Goal: Task Accomplishment & Management: Complete application form

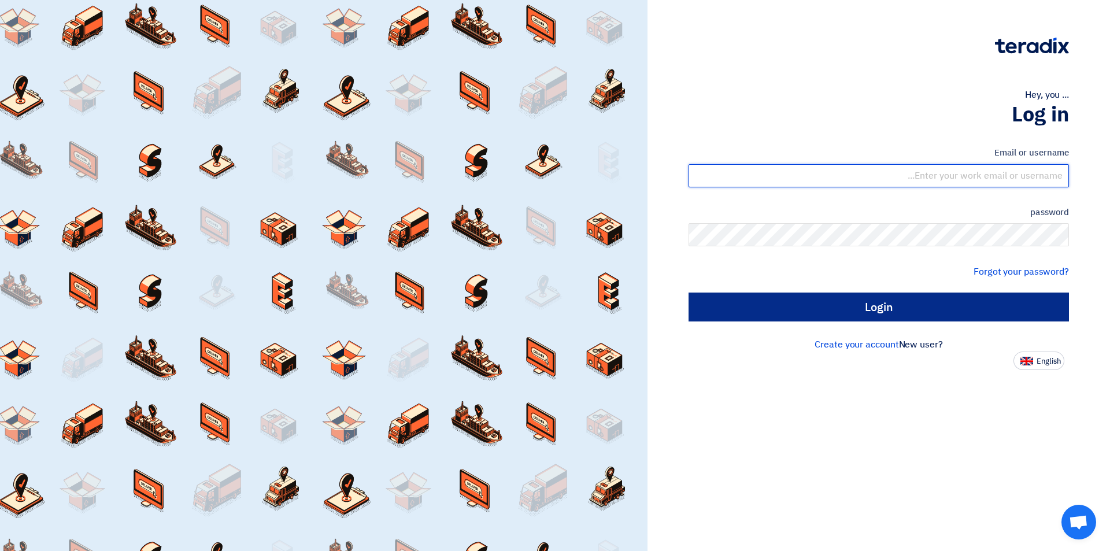
type input "[EMAIL_ADDRESS][DOMAIN_NAME]"
click at [848, 316] on input "Login" at bounding box center [878, 306] width 380 height 29
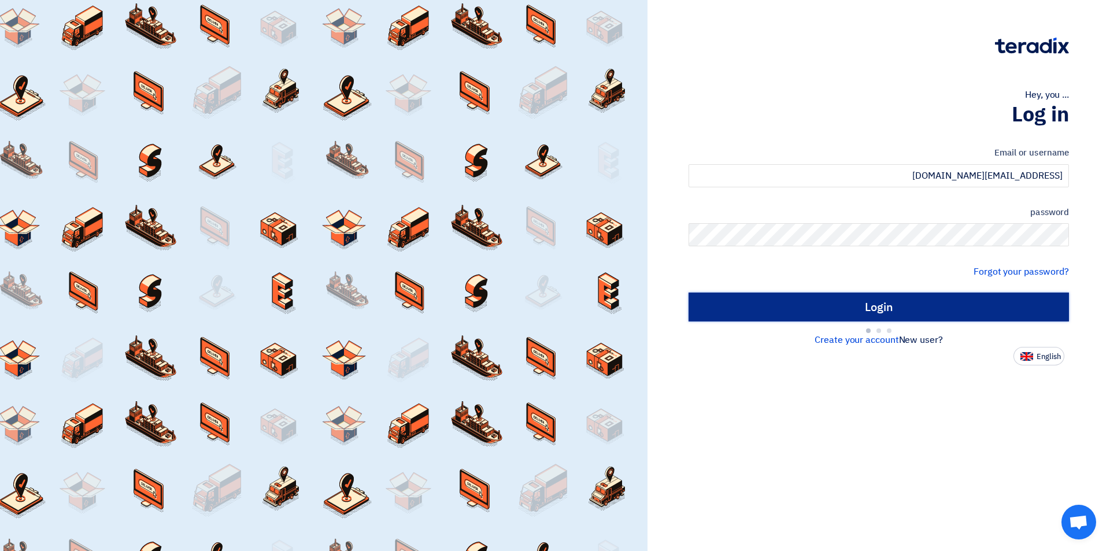
type input "Sign in"
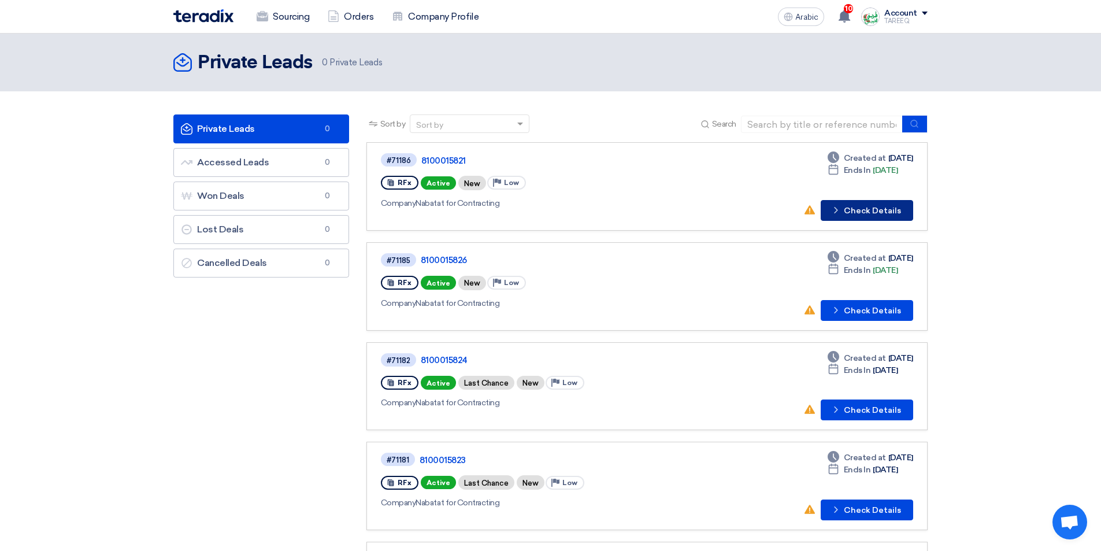
click at [859, 213] on font "Check Details" at bounding box center [872, 211] width 57 height 10
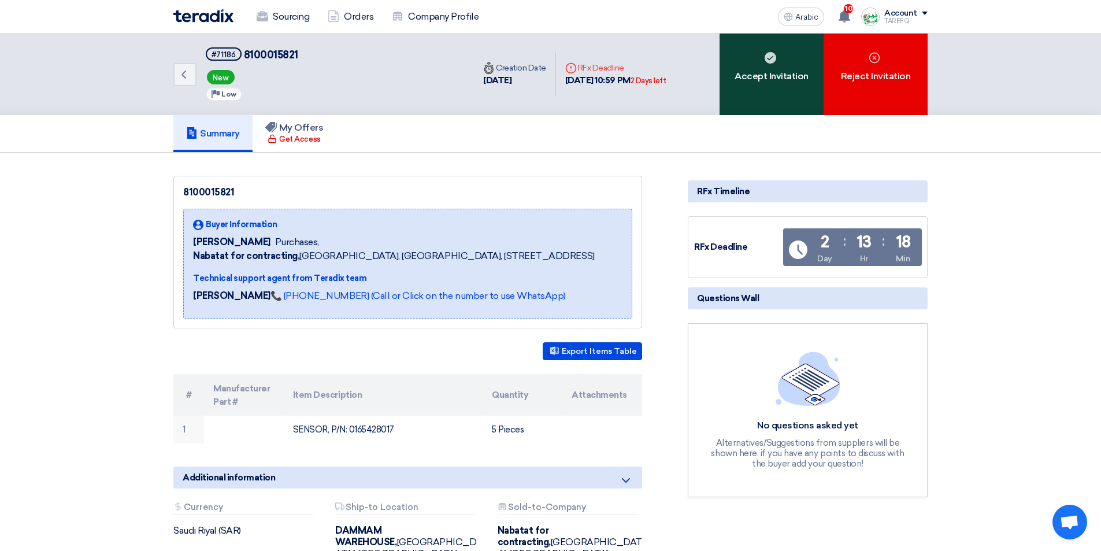
click at [738, 81] on font "Accept Invitation" at bounding box center [772, 76] width 74 height 11
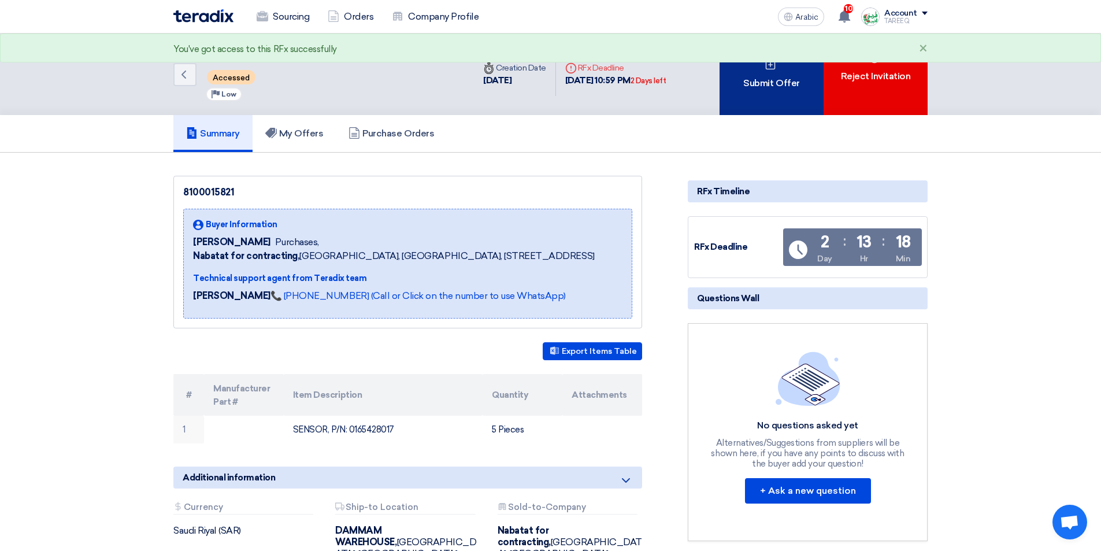
click at [738, 81] on div "Submit Offer" at bounding box center [772, 74] width 104 height 81
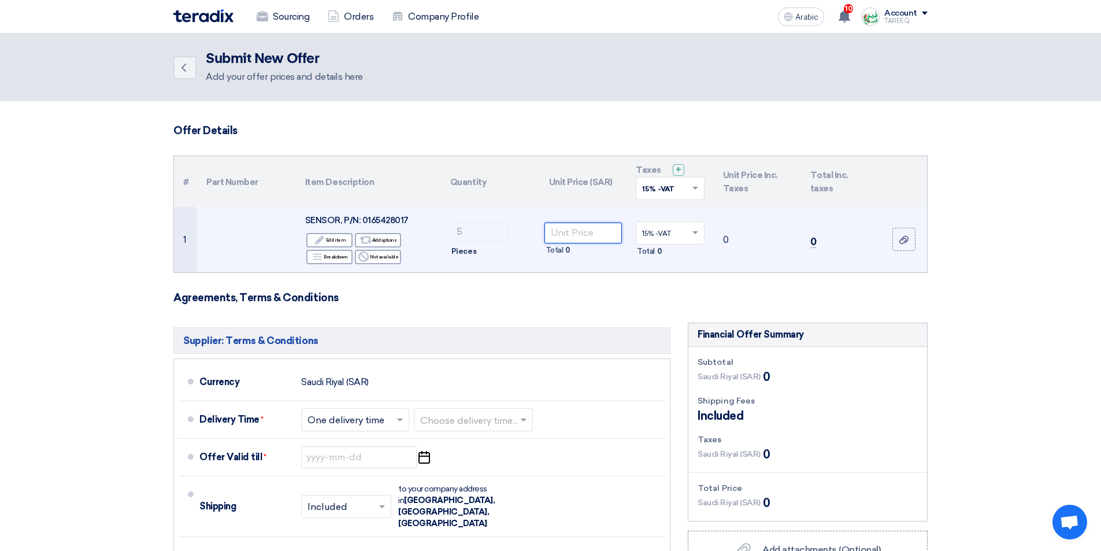
click at [580, 231] on input "number" at bounding box center [583, 233] width 78 height 21
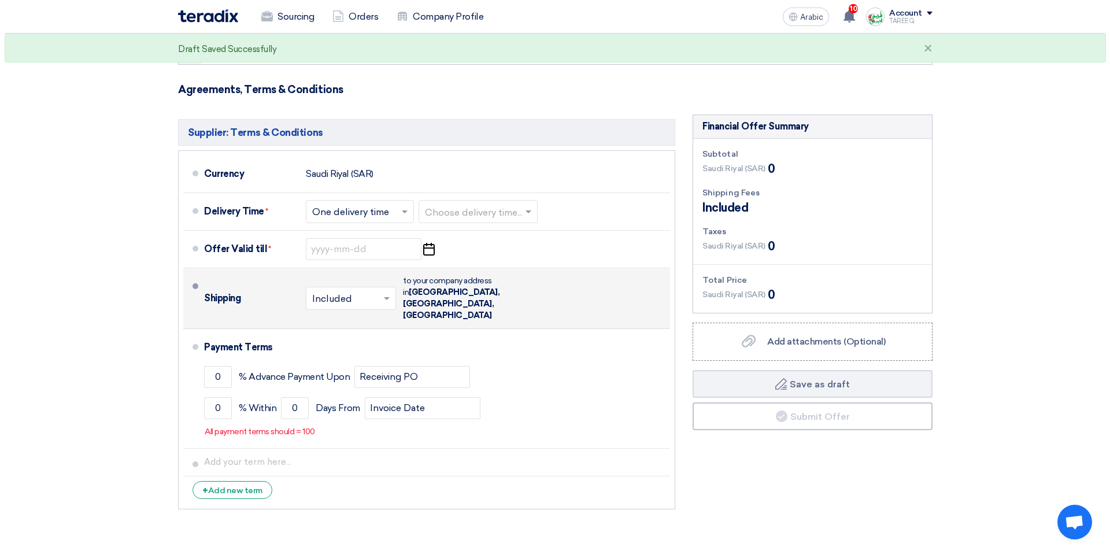
scroll to position [231, 0]
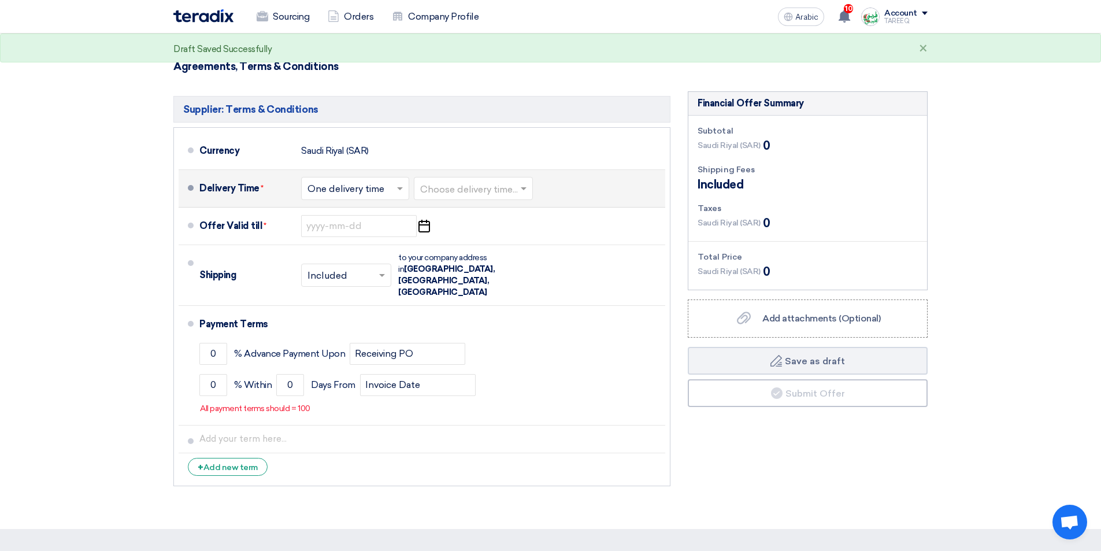
type input "578"
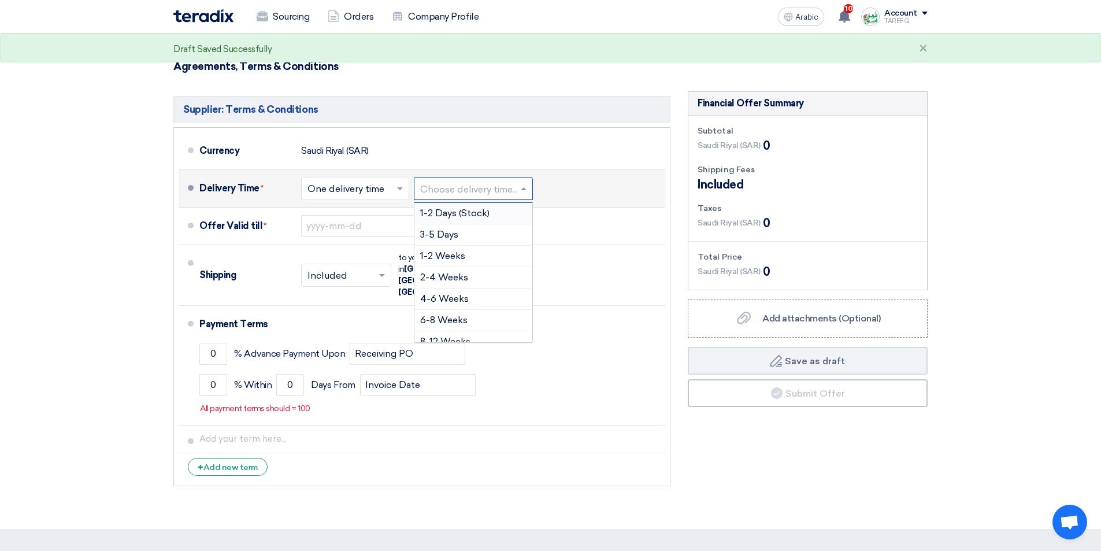
click at [468, 187] on input "text" at bounding box center [474, 189] width 108 height 17
click at [450, 238] on font "3-5 Days" at bounding box center [439, 234] width 38 height 11
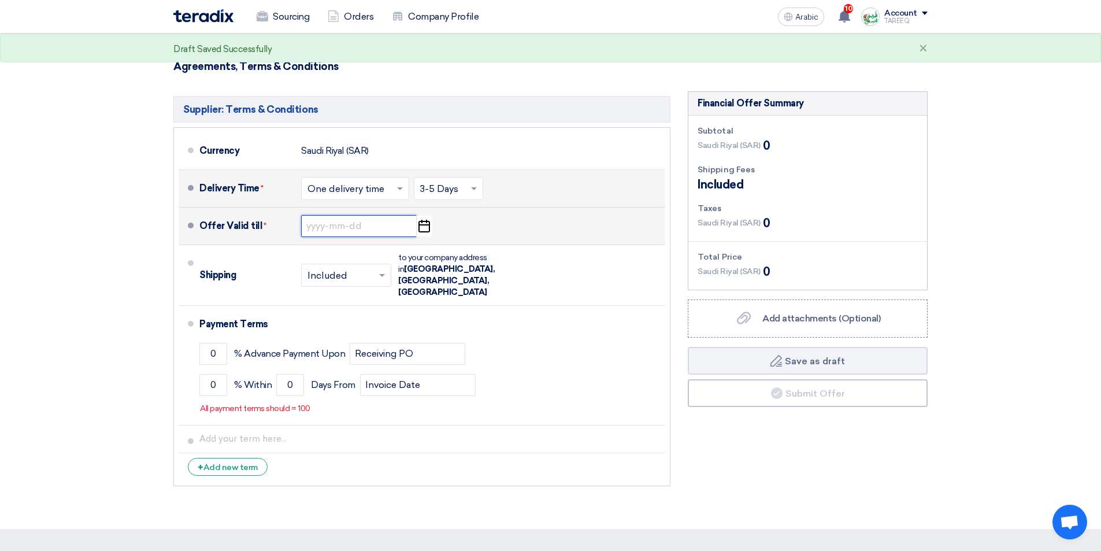
click at [330, 225] on input at bounding box center [359, 226] width 116 height 22
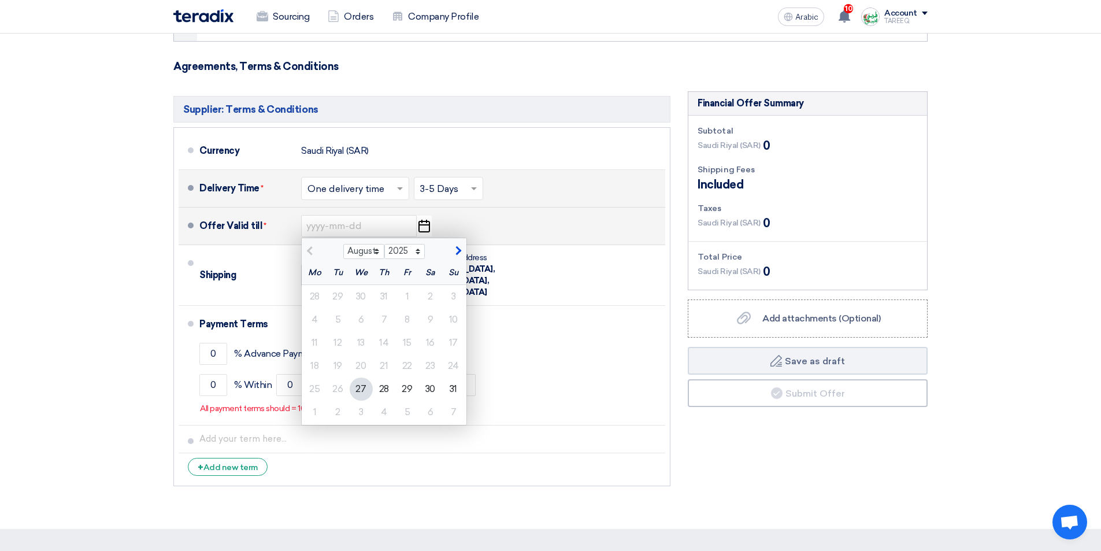
click at [456, 247] on span "button" at bounding box center [457, 251] width 6 height 10
select select "9"
click at [360, 298] on font "3" at bounding box center [361, 296] width 5 height 11
type input "9/3/2025"
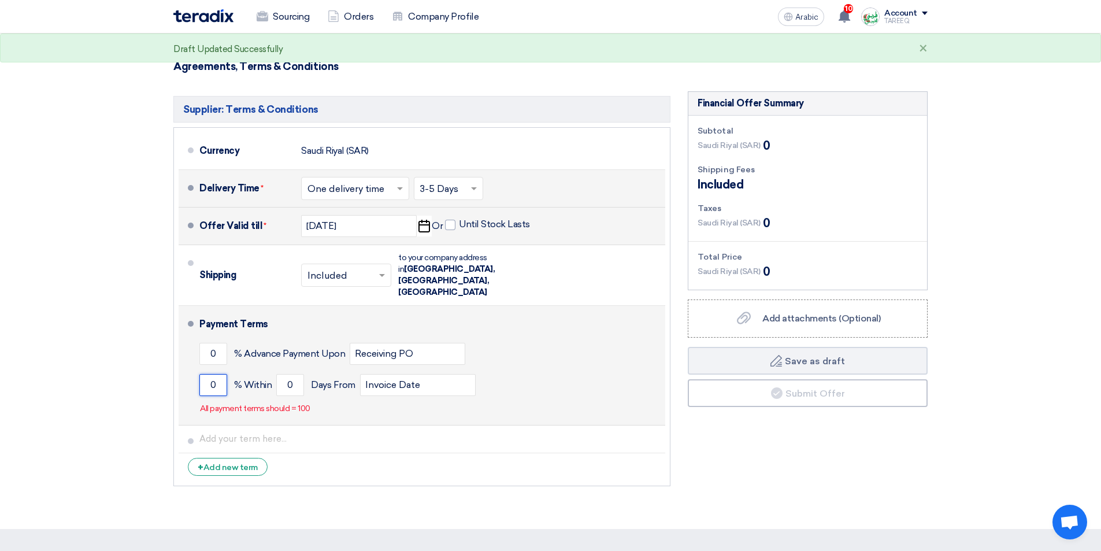
click at [203, 374] on input "0" at bounding box center [213, 385] width 28 height 22
type input "100"
click at [282, 374] on input "0" at bounding box center [290, 385] width 28 height 22
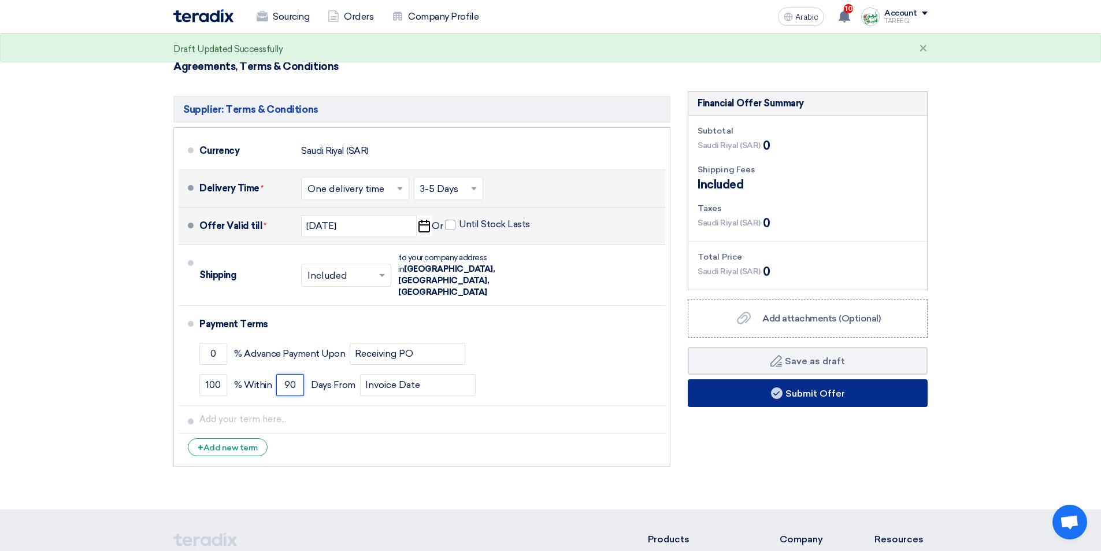
type input "90"
click at [803, 390] on font "Submit Offer" at bounding box center [816, 392] width 60 height 11
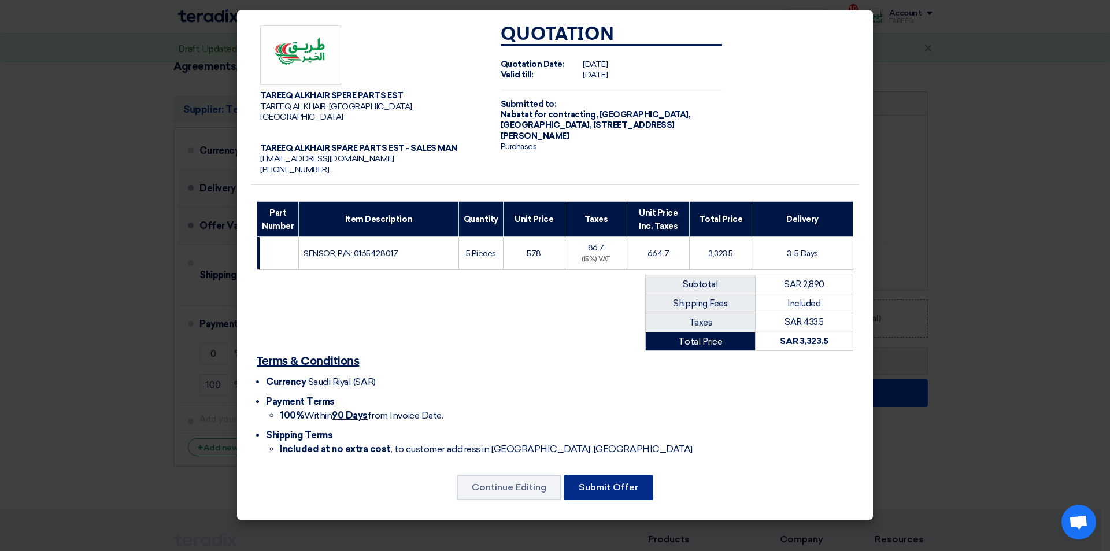
click at [610, 481] on font "Submit Offer" at bounding box center [609, 486] width 60 height 11
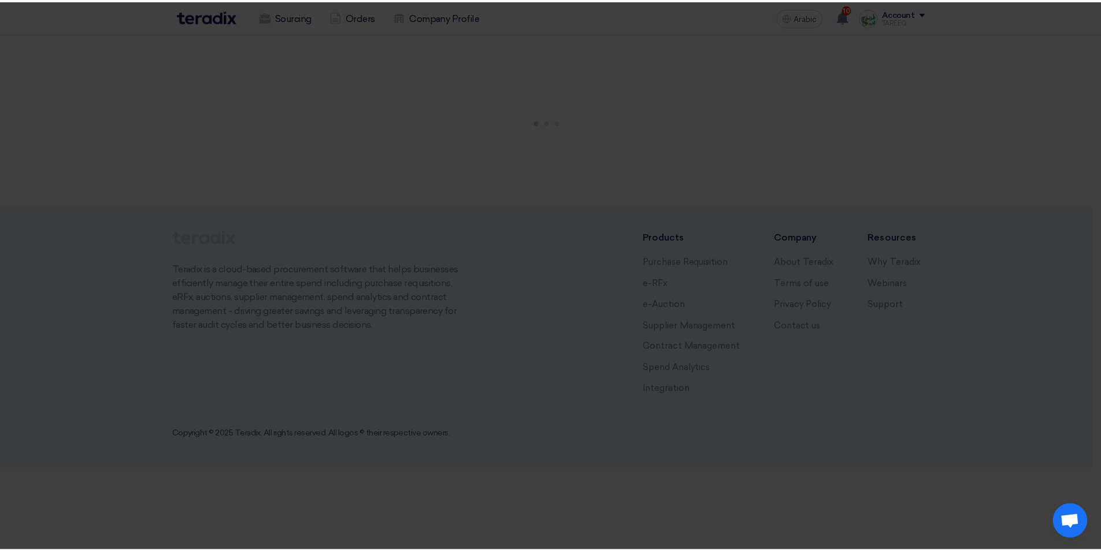
scroll to position [0, 0]
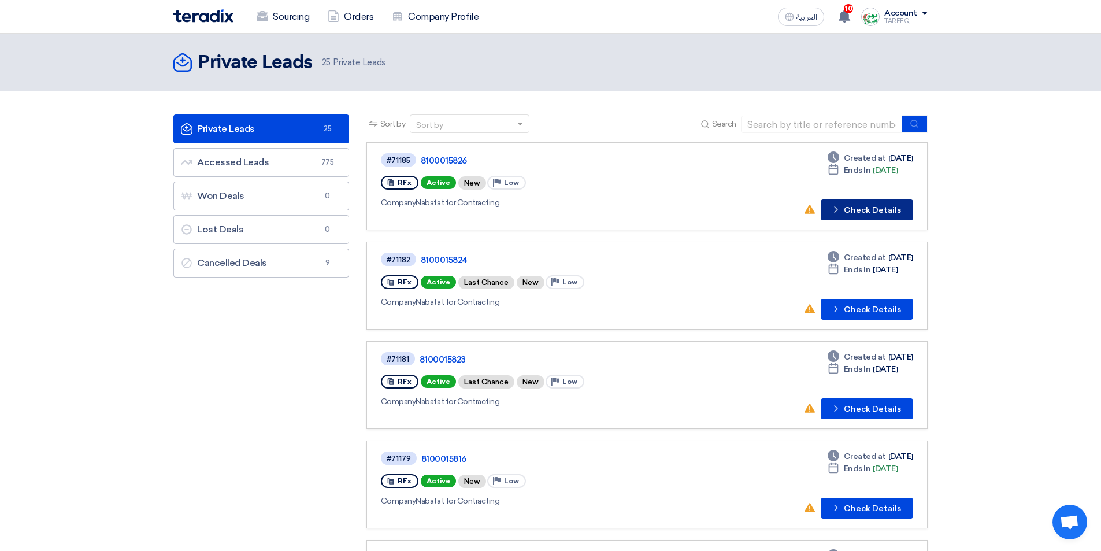
click at [867, 206] on button "Check details Check Details" at bounding box center [867, 209] width 92 height 21
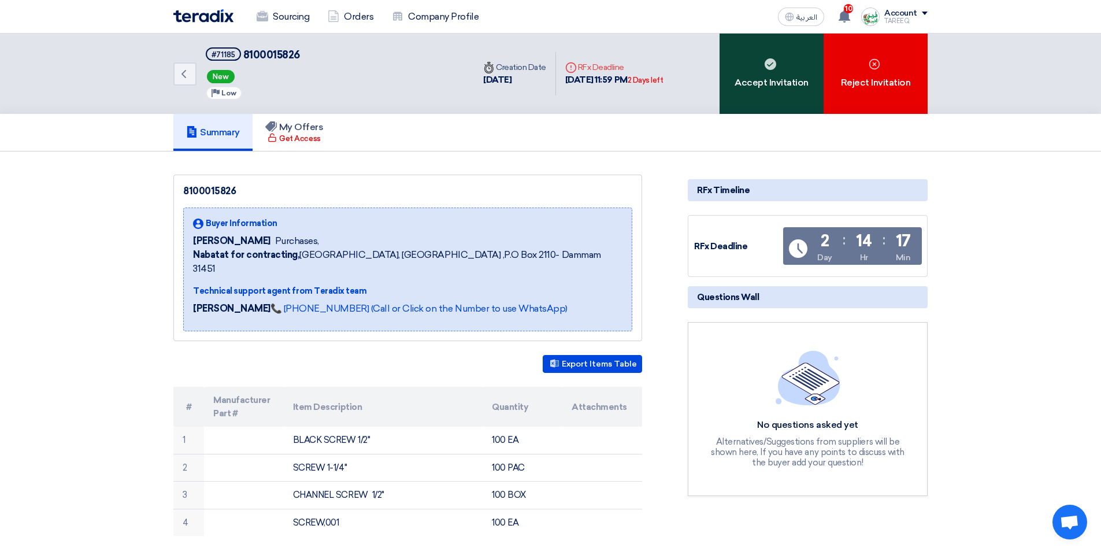
click at [770, 80] on div "Accept Invitation" at bounding box center [772, 74] width 104 height 80
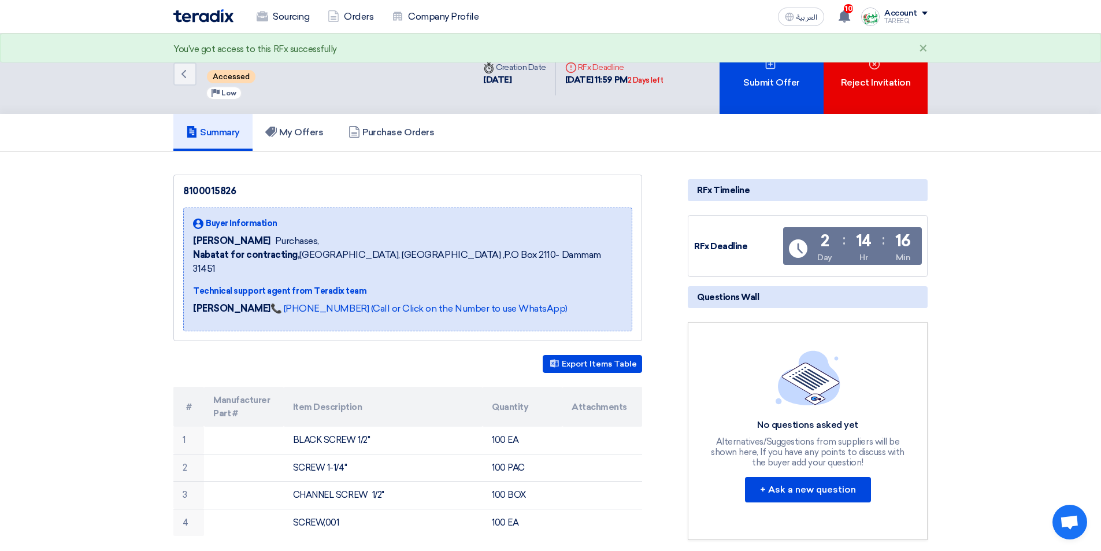
click at [770, 80] on div "Submit Offer" at bounding box center [772, 74] width 104 height 80
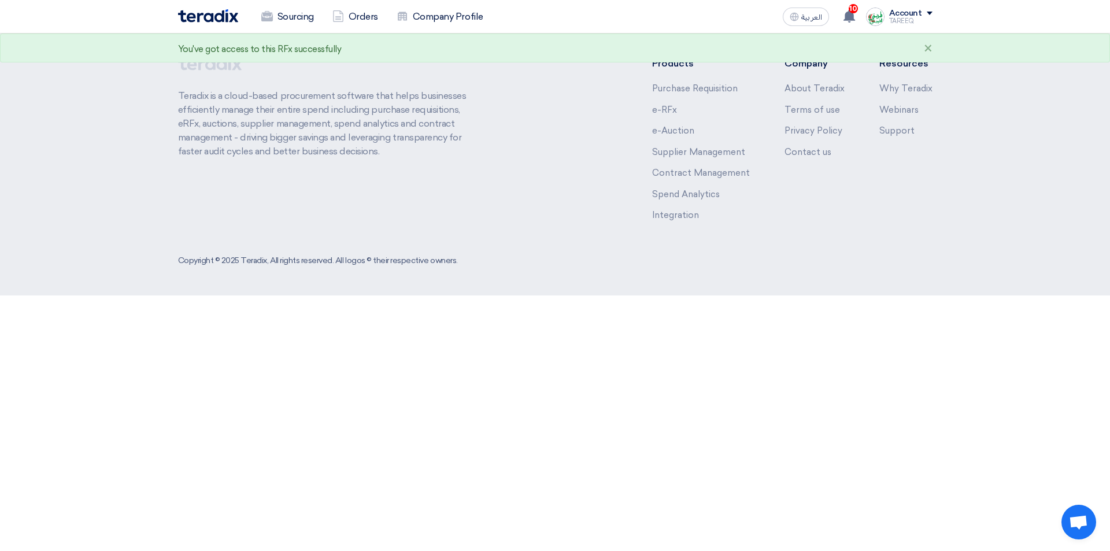
click at [772, 64] on div "Products Purchase Requisition e-RFx e-Auction Supplier Management Contract Mana…" at bounding box center [792, 143] width 280 height 173
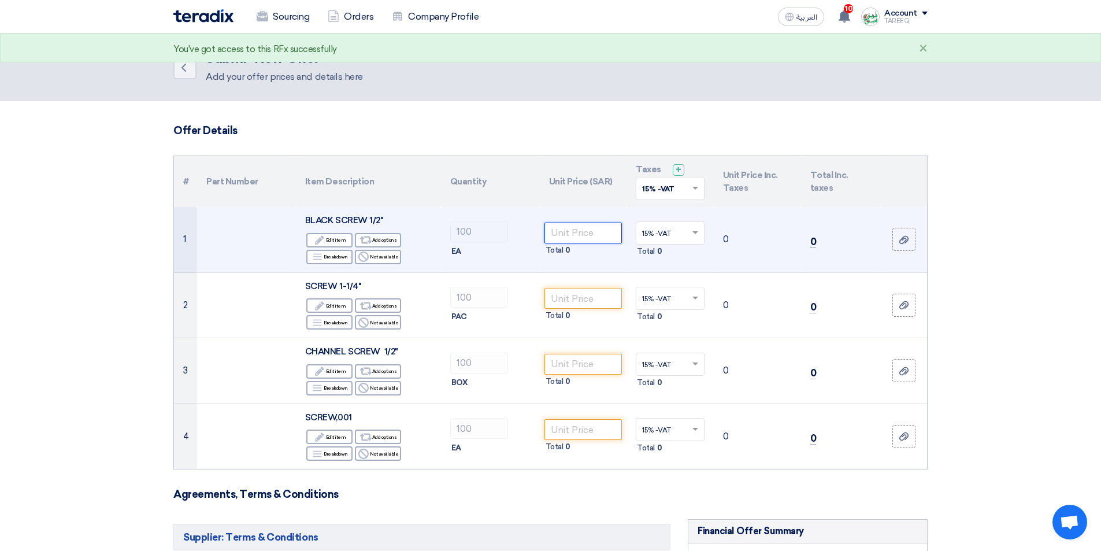
click at [595, 229] on input "number" at bounding box center [583, 233] width 78 height 21
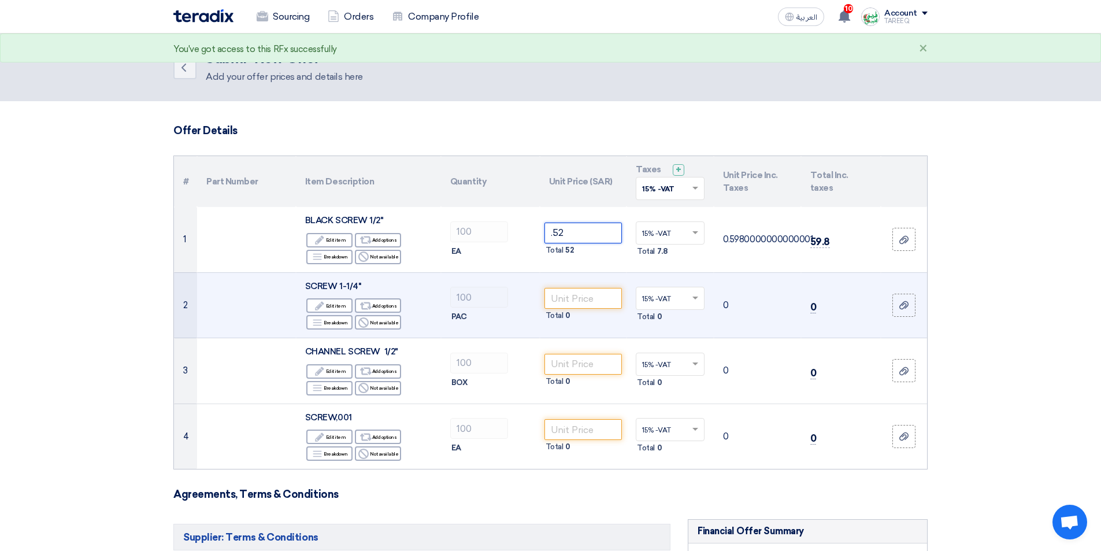
type input ".52"
drag, startPoint x: 576, startPoint y: 287, endPoint x: 575, endPoint y: 296, distance: 8.8
click at [576, 288] on td "Total 0" at bounding box center [583, 305] width 87 height 66
click at [575, 296] on input "number" at bounding box center [583, 298] width 78 height 21
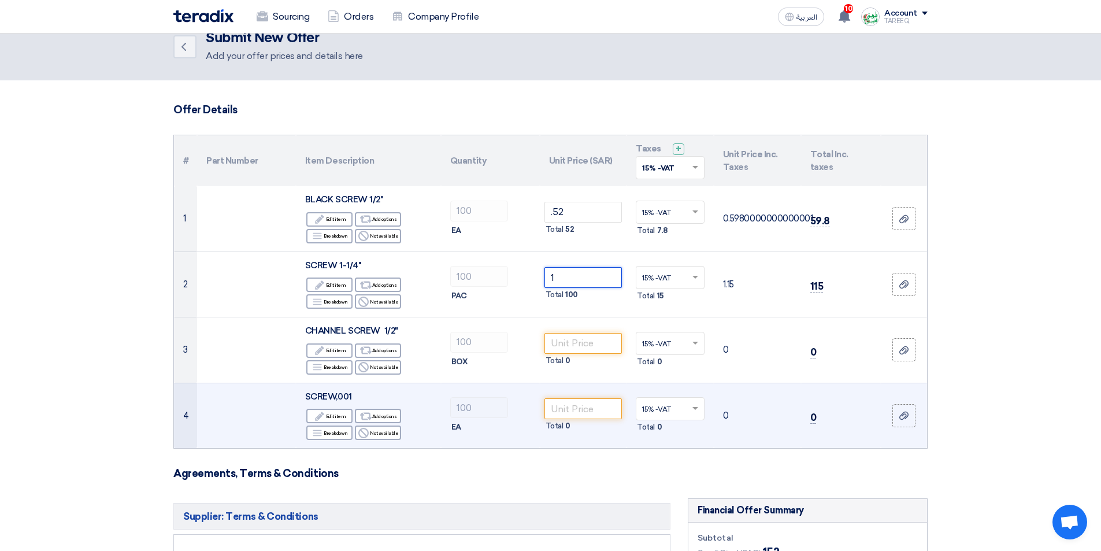
scroll to position [58, 0]
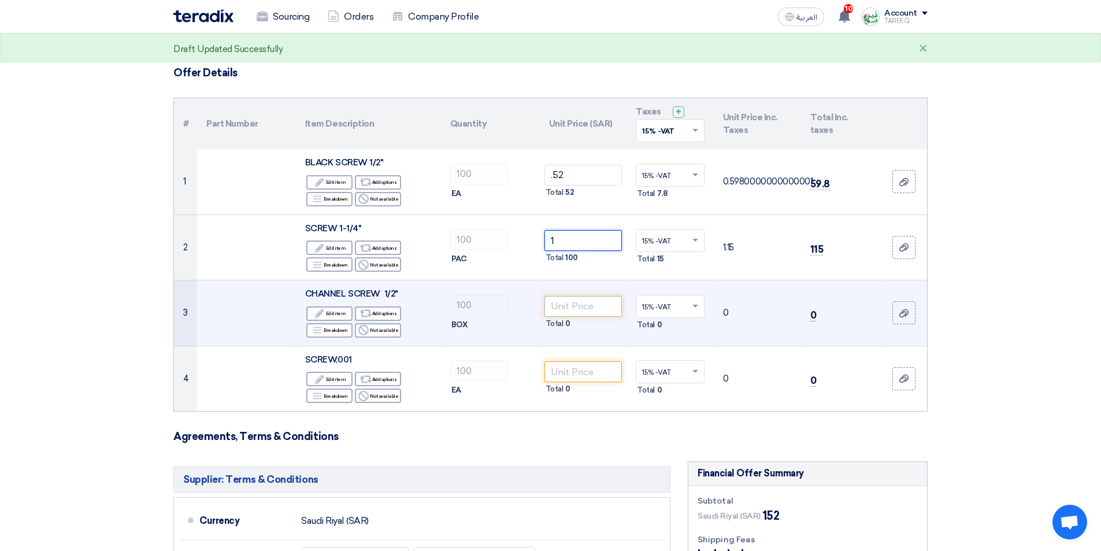
type input "1"
click at [575, 310] on input "number" at bounding box center [583, 306] width 78 height 21
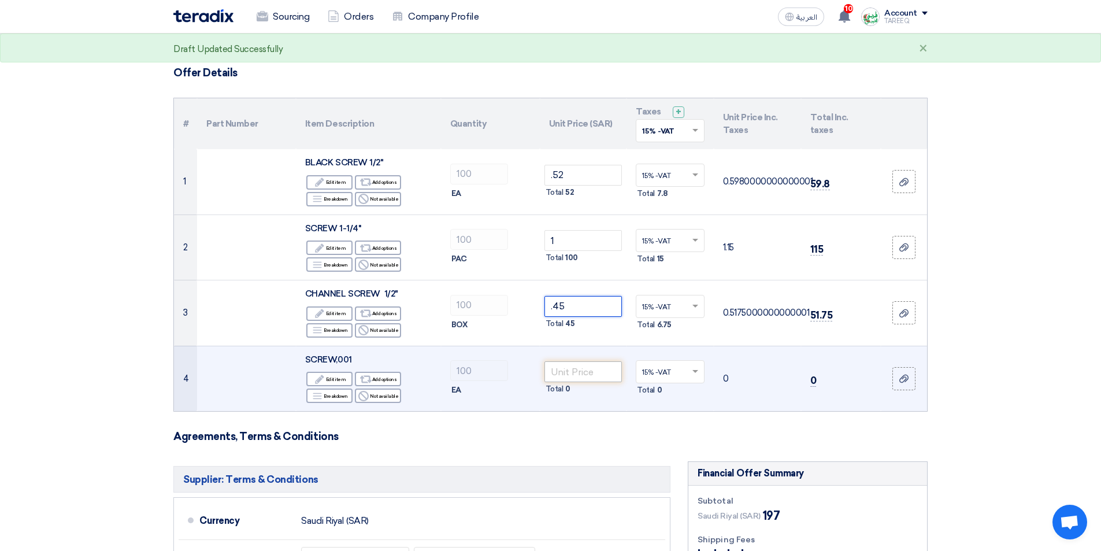
type input ".45"
click at [573, 373] on input "number" at bounding box center [583, 371] width 78 height 21
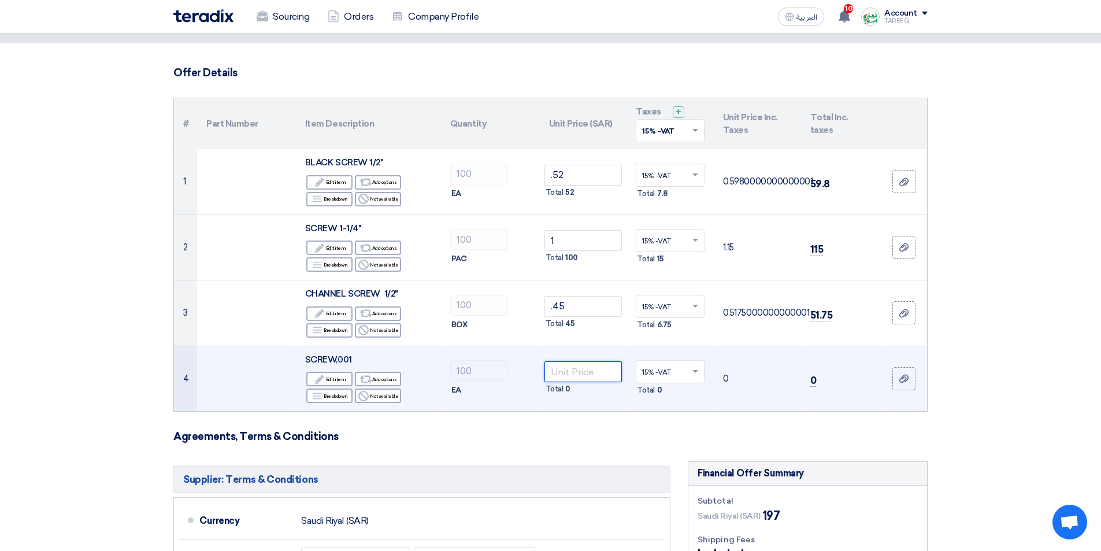
click at [594, 369] on input "number" at bounding box center [583, 371] width 78 height 21
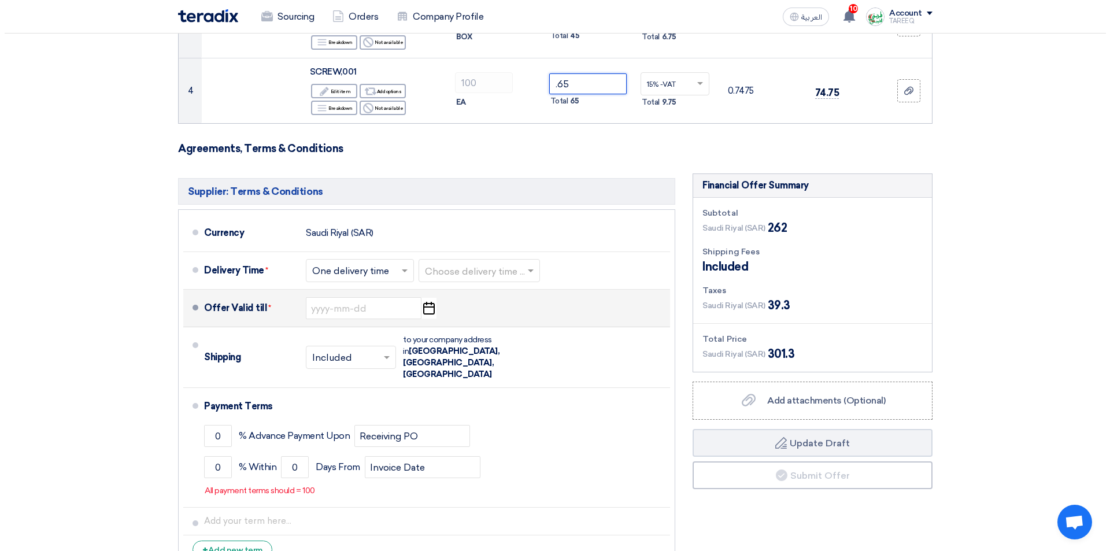
scroll to position [347, 0]
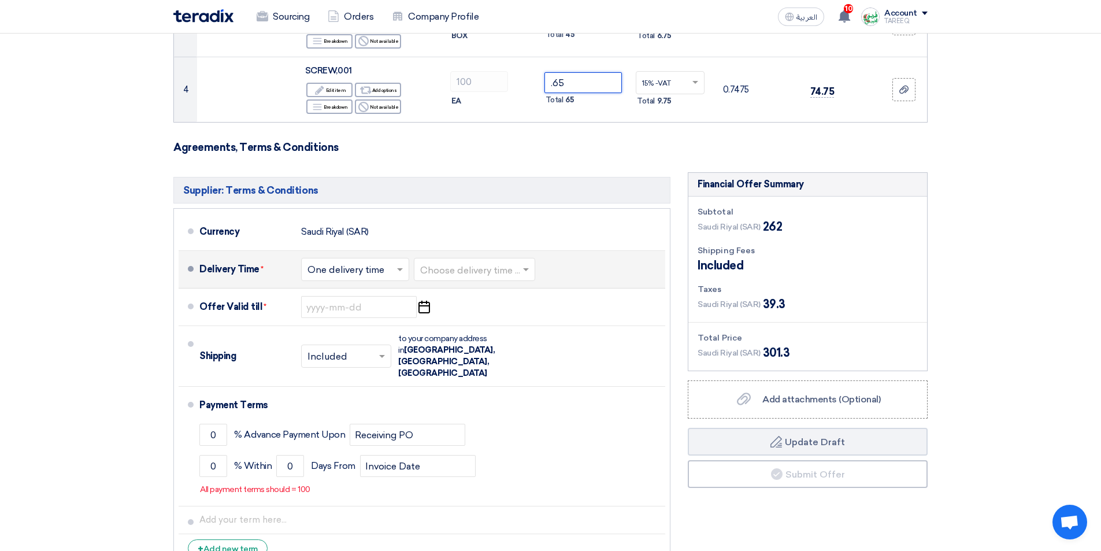
type input ".65"
click at [492, 270] on input "text" at bounding box center [475, 270] width 110 height 17
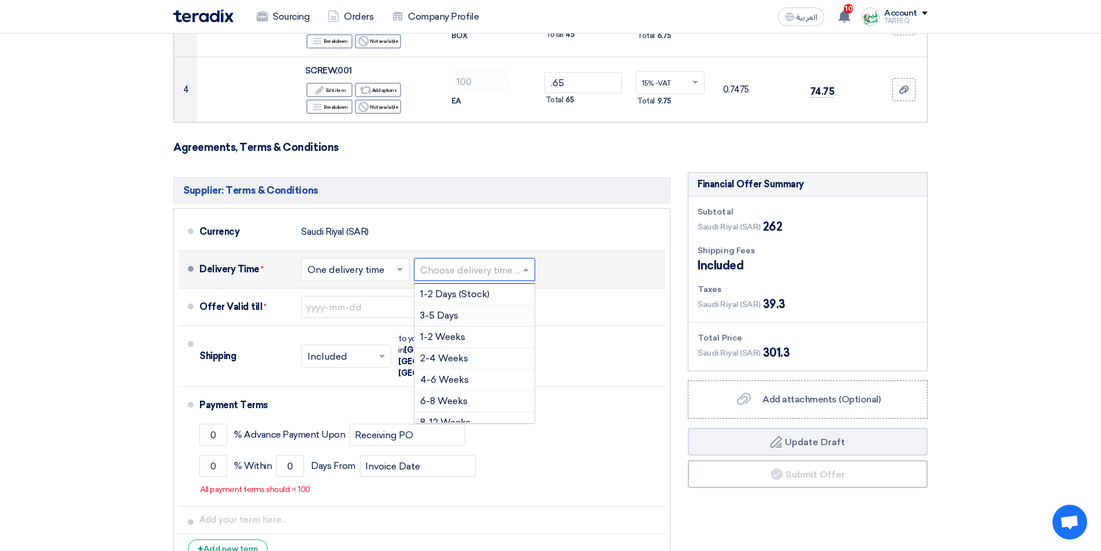
click at [478, 317] on div "3-5 Days" at bounding box center [474, 315] width 120 height 21
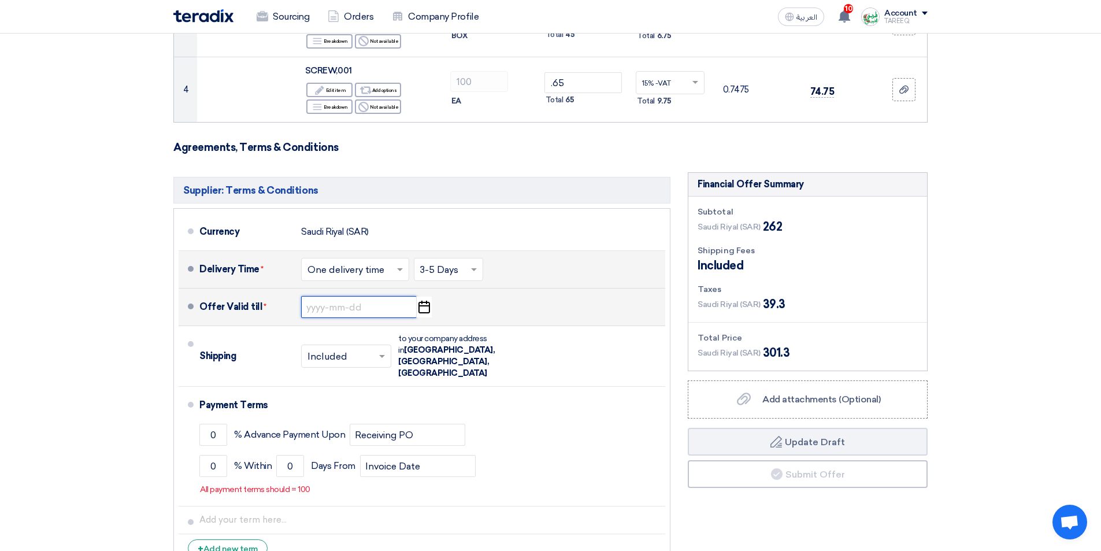
click at [358, 311] on input at bounding box center [359, 307] width 116 height 22
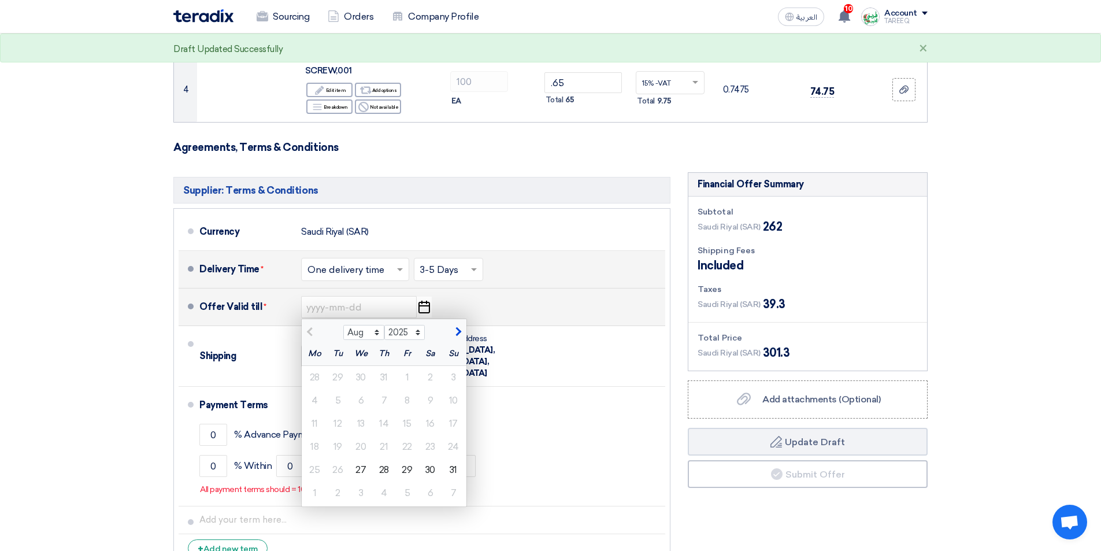
click at [457, 329] on span "button" at bounding box center [457, 332] width 6 height 10
select select "9"
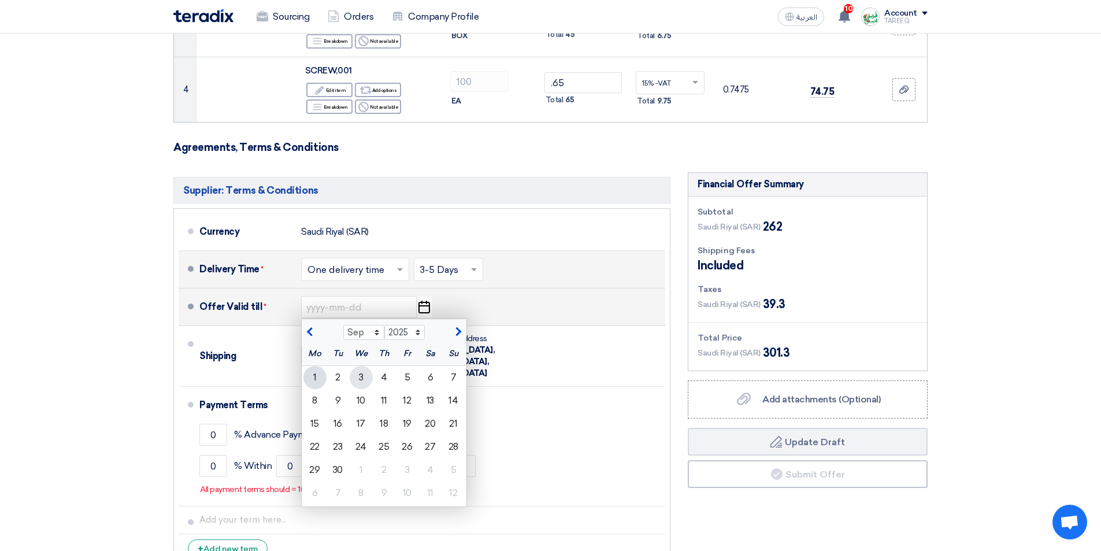
click at [364, 378] on div "3" at bounding box center [361, 377] width 23 height 23
type input "[DATE]"
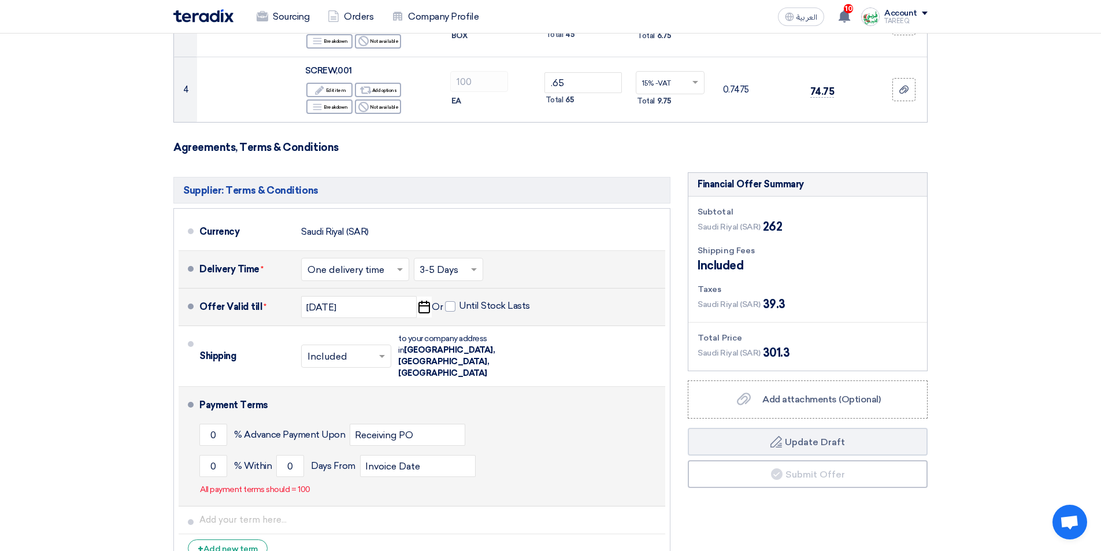
click at [199, 443] on li "Payment Terms 0 % Advance Payment Upon Receiving PO 0 % Within 0" at bounding box center [422, 447] width 487 height 120
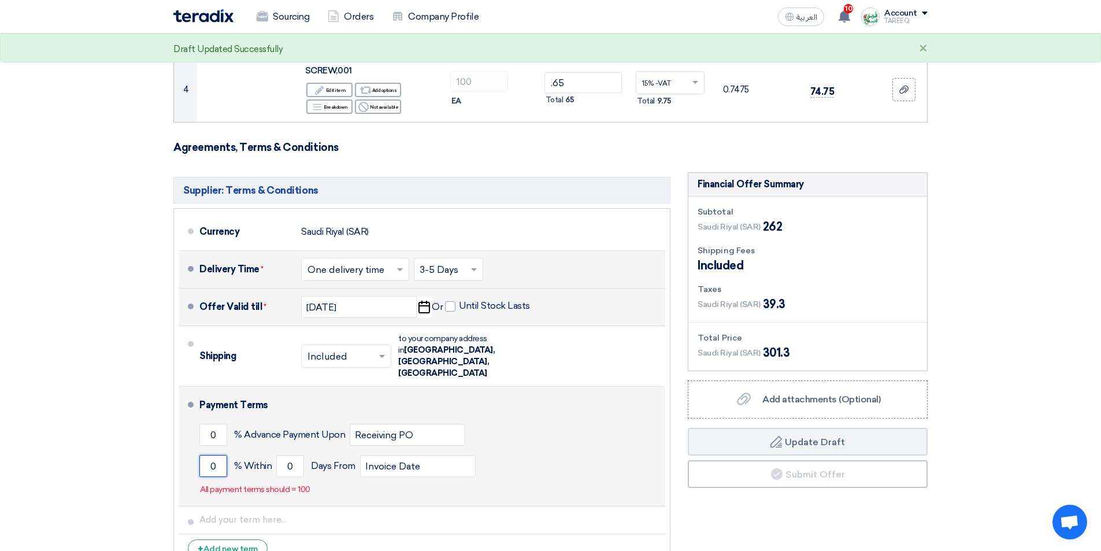
click at [208, 455] on input "0" at bounding box center [213, 466] width 28 height 22
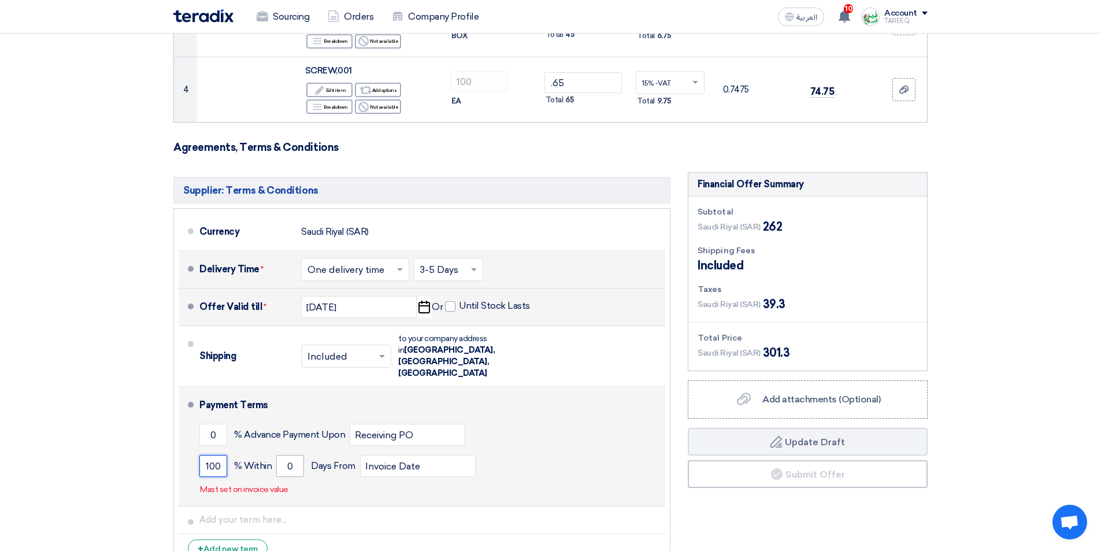
type input "100"
click at [279, 455] on input "0" at bounding box center [290, 466] width 28 height 22
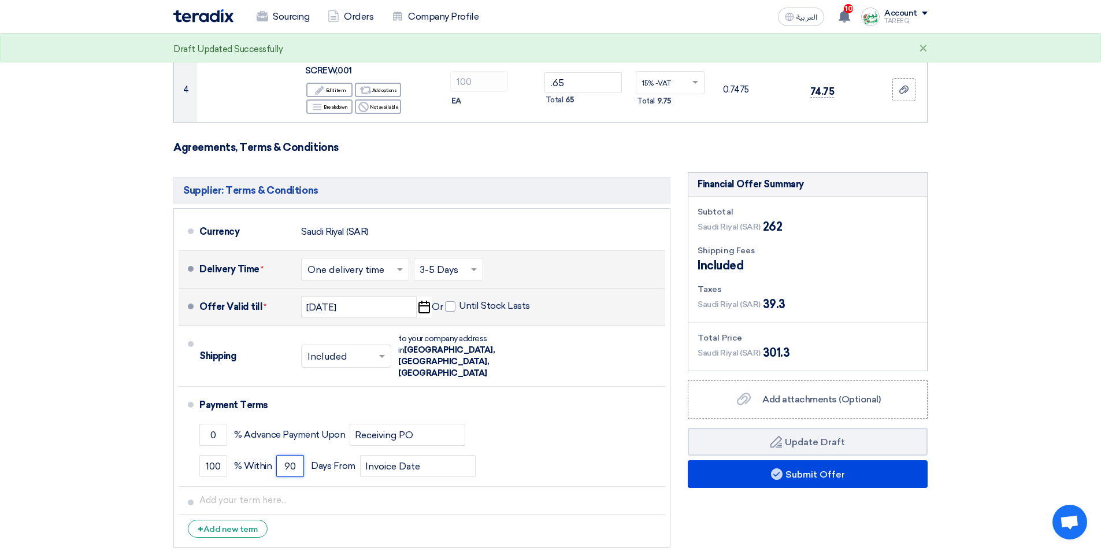
type input "90"
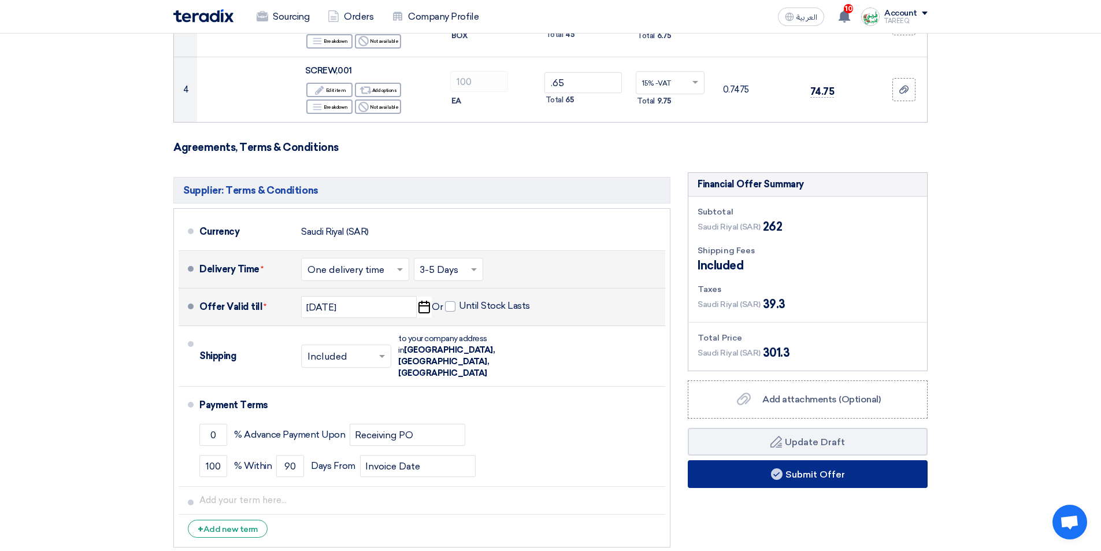
click at [782, 469] on button "Submit Offer" at bounding box center [808, 474] width 240 height 28
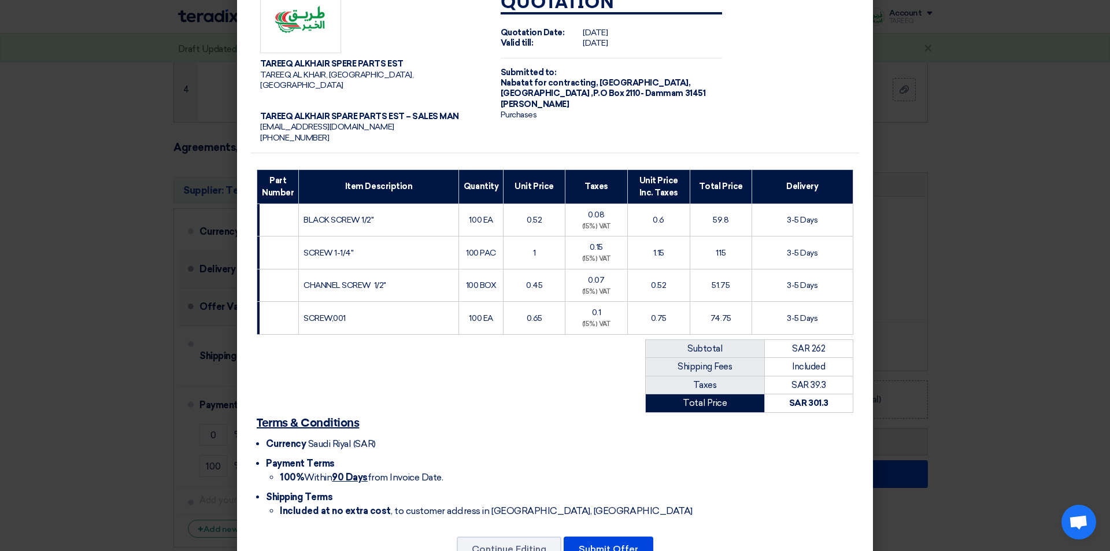
scroll to position [62, 0]
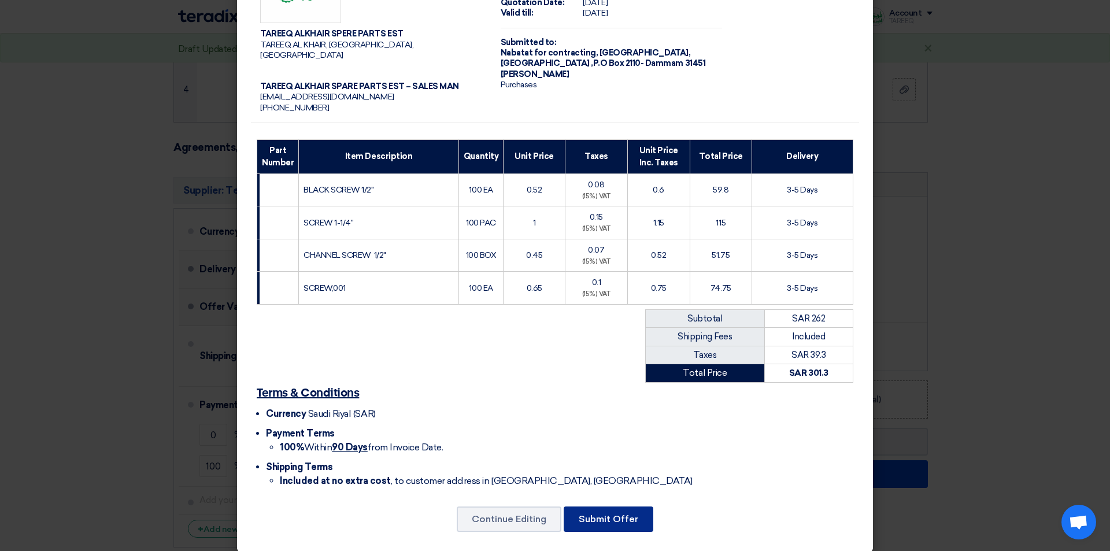
click at [594, 506] on button "Submit Offer" at bounding box center [609, 518] width 90 height 25
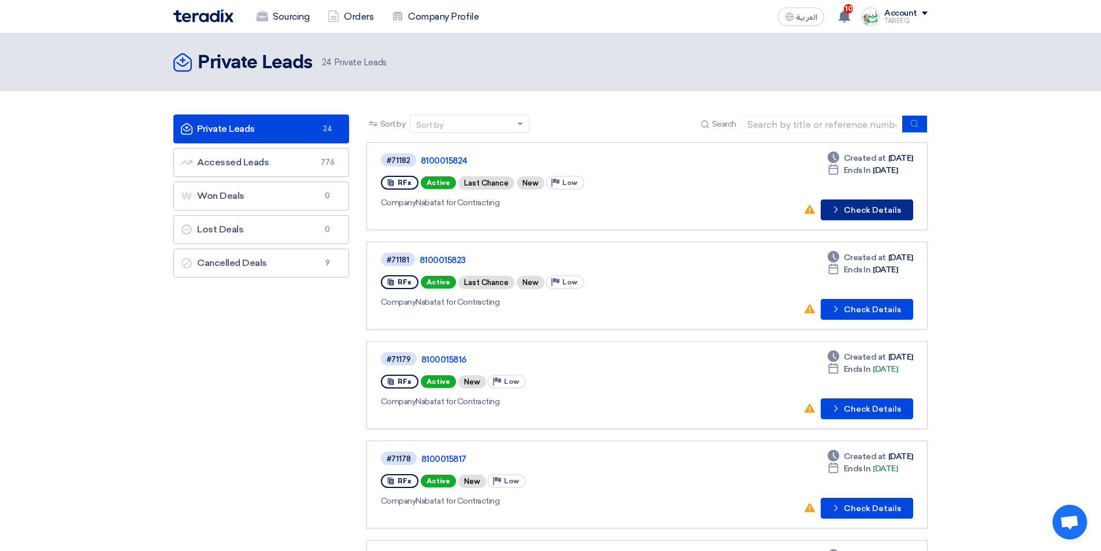
click at [858, 217] on button "Check details Check Details" at bounding box center [867, 209] width 92 height 21
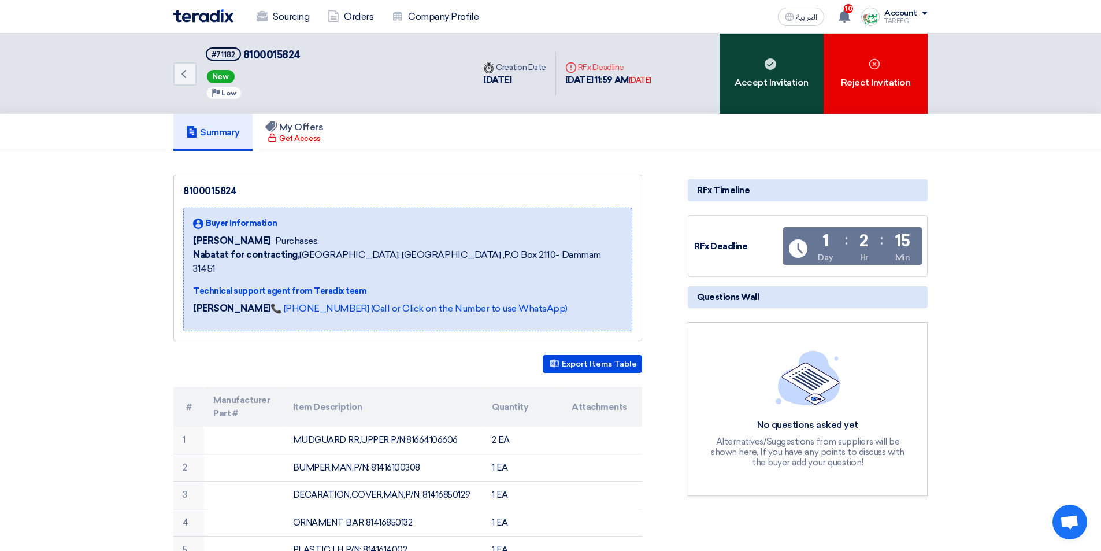
click at [775, 92] on div "Accept Invitation" at bounding box center [772, 74] width 104 height 80
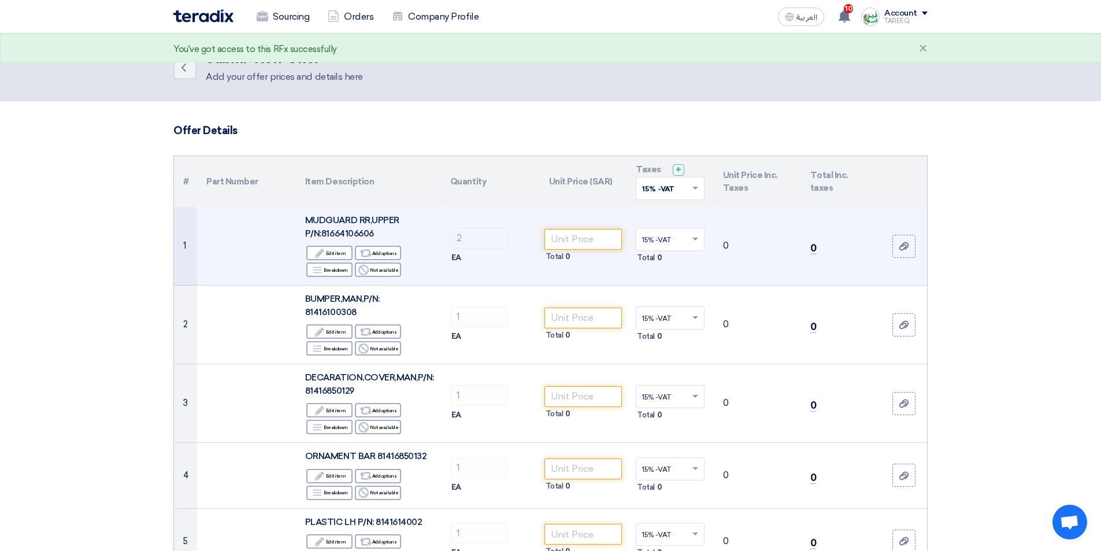
click at [580, 223] on td "Total 0" at bounding box center [583, 246] width 87 height 79
click at [582, 235] on input "number" at bounding box center [583, 239] width 78 height 21
type input "187"
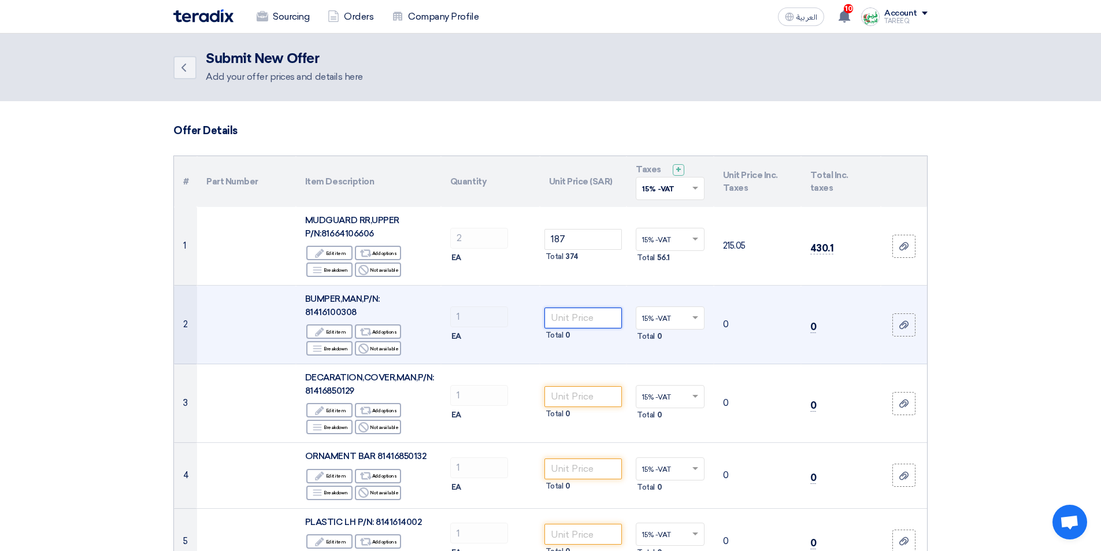
click at [577, 317] on input "number" at bounding box center [583, 318] width 78 height 21
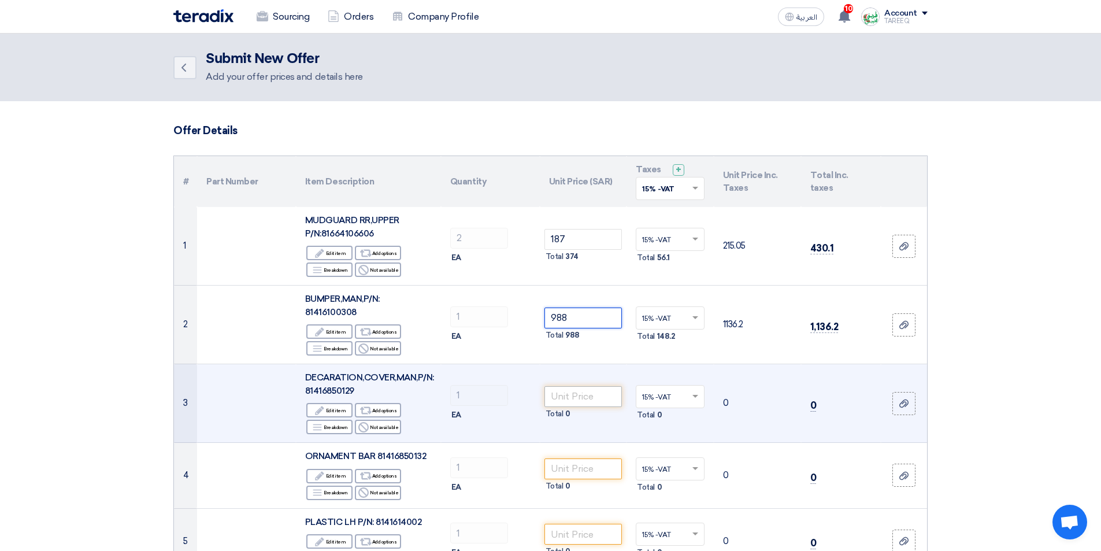
type input "988"
click at [592, 393] on input "number" at bounding box center [583, 396] width 78 height 21
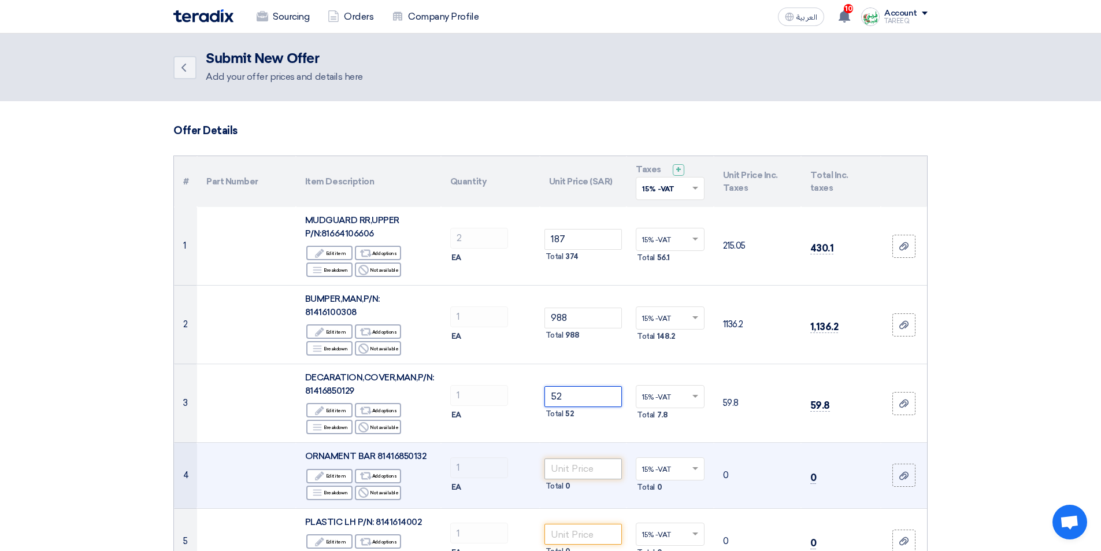
type input "52"
click at [596, 470] on input "number" at bounding box center [583, 468] width 78 height 21
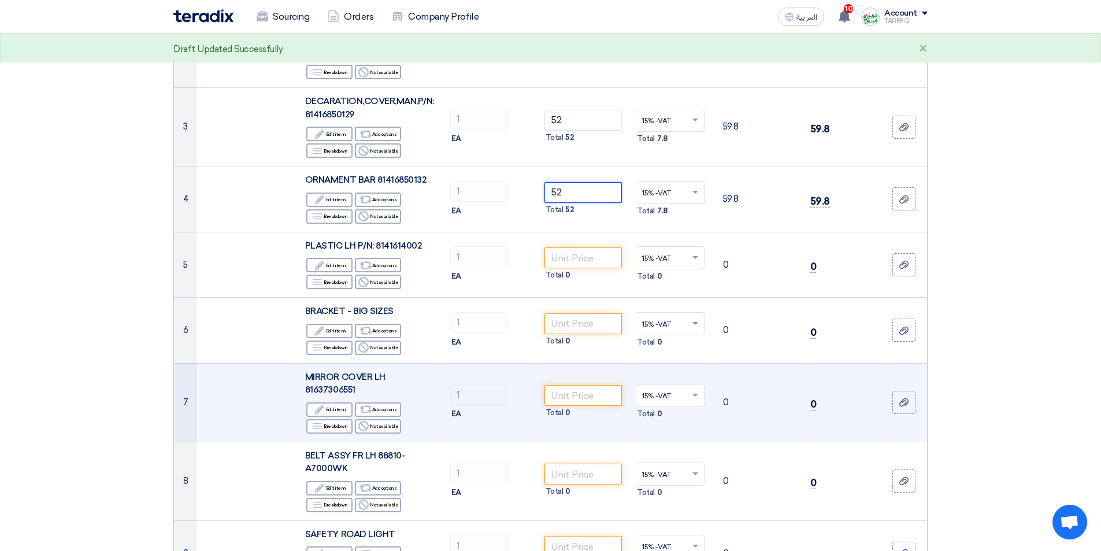
scroll to position [289, 0]
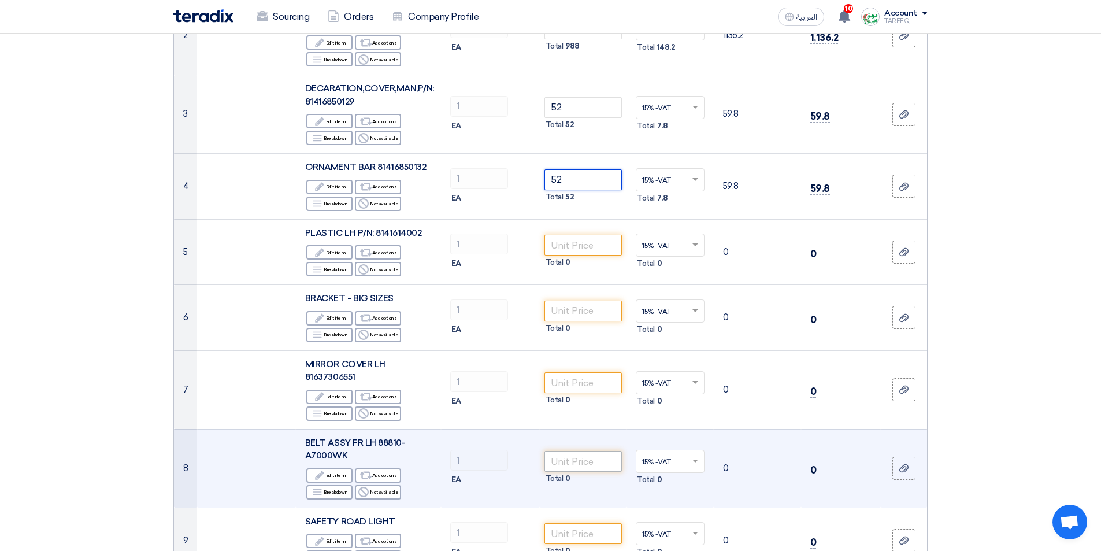
type input "52"
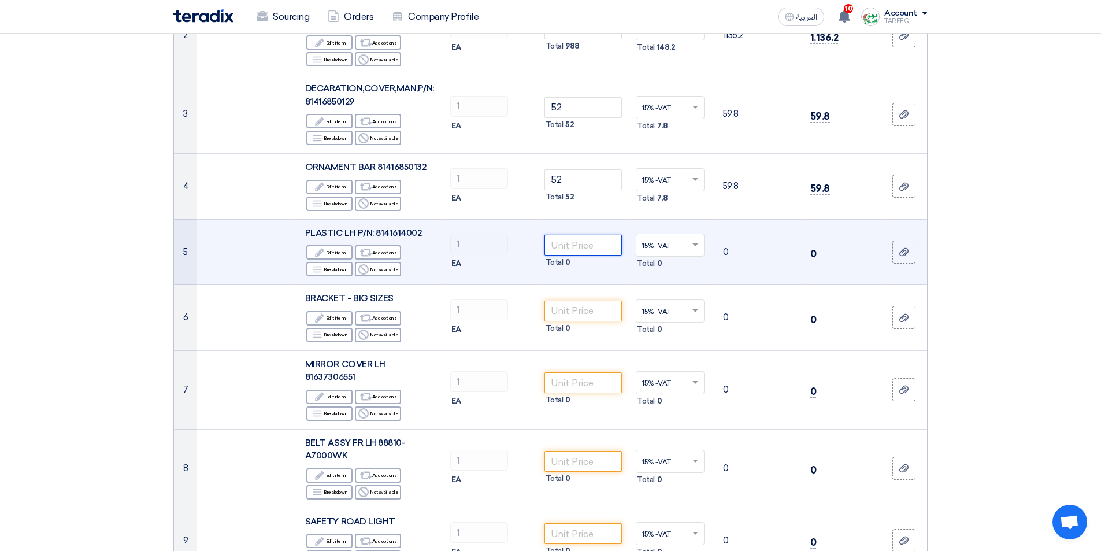
click at [578, 243] on input "number" at bounding box center [583, 245] width 78 height 21
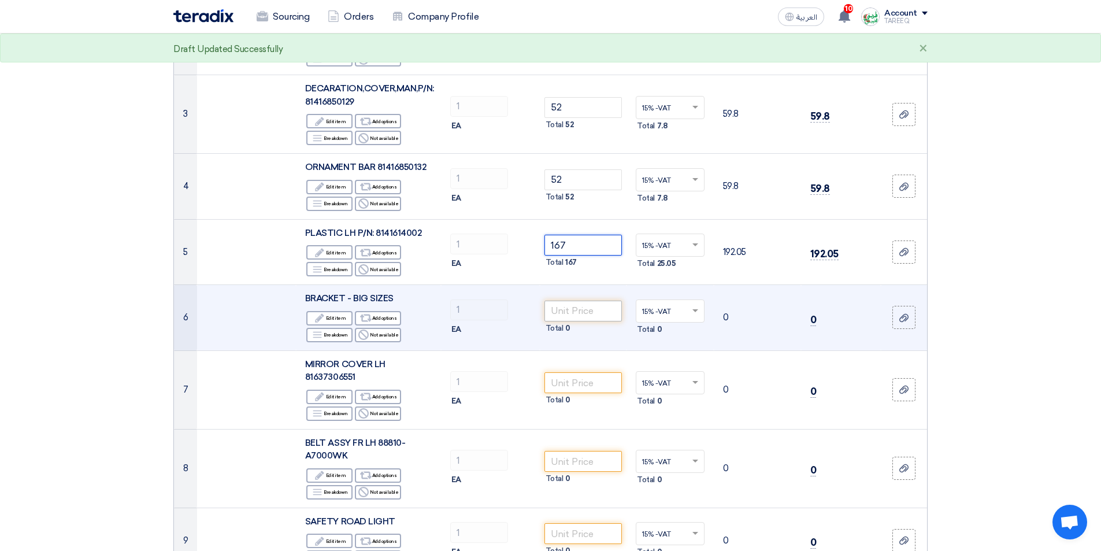
type input "167"
click at [581, 309] on input "number" at bounding box center [583, 311] width 78 height 21
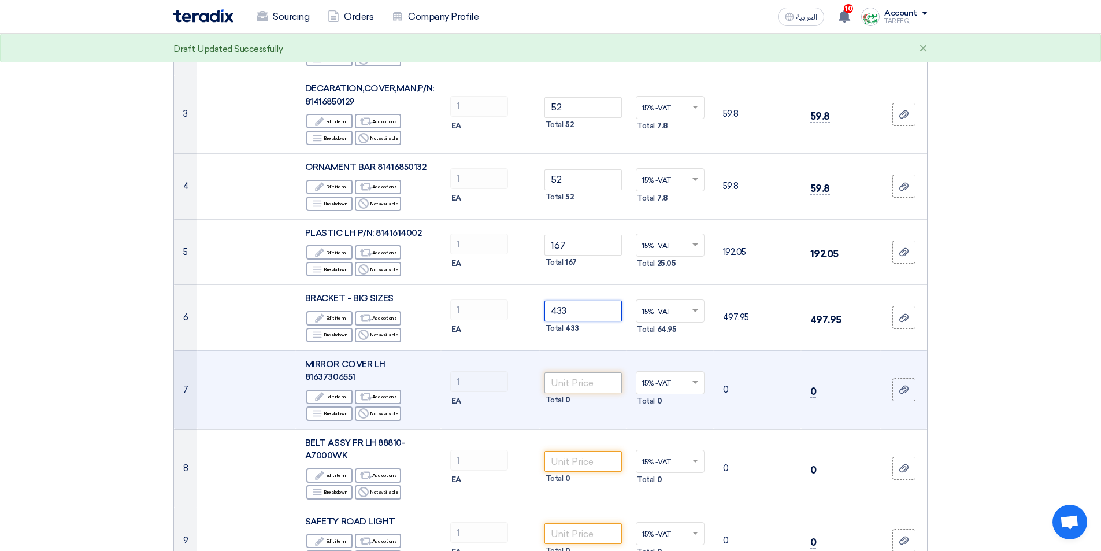
type input "433"
click at [572, 385] on input "number" at bounding box center [583, 382] width 78 height 21
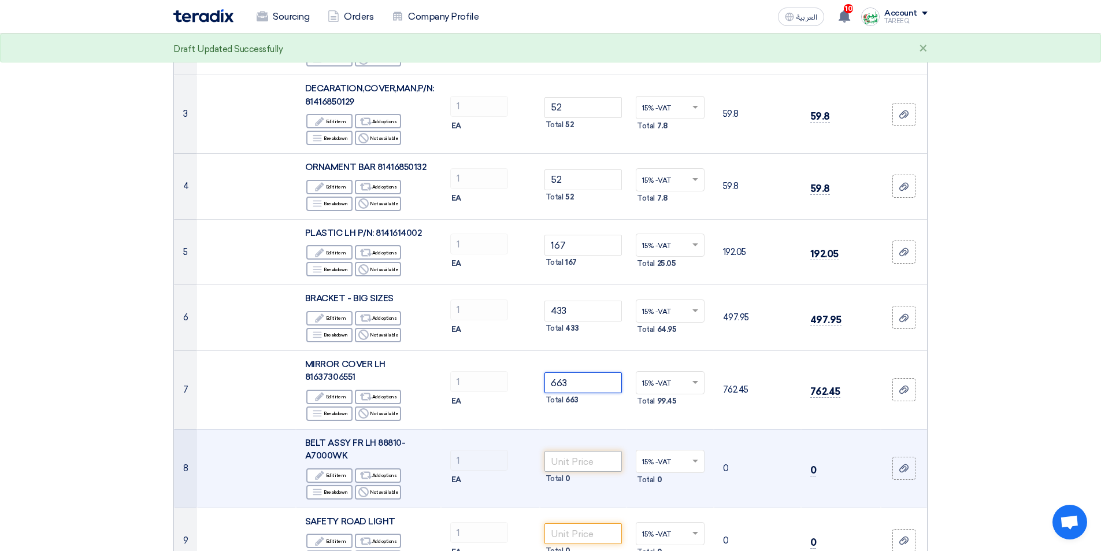
type input "663"
click at [562, 459] on input "number" at bounding box center [583, 461] width 78 height 21
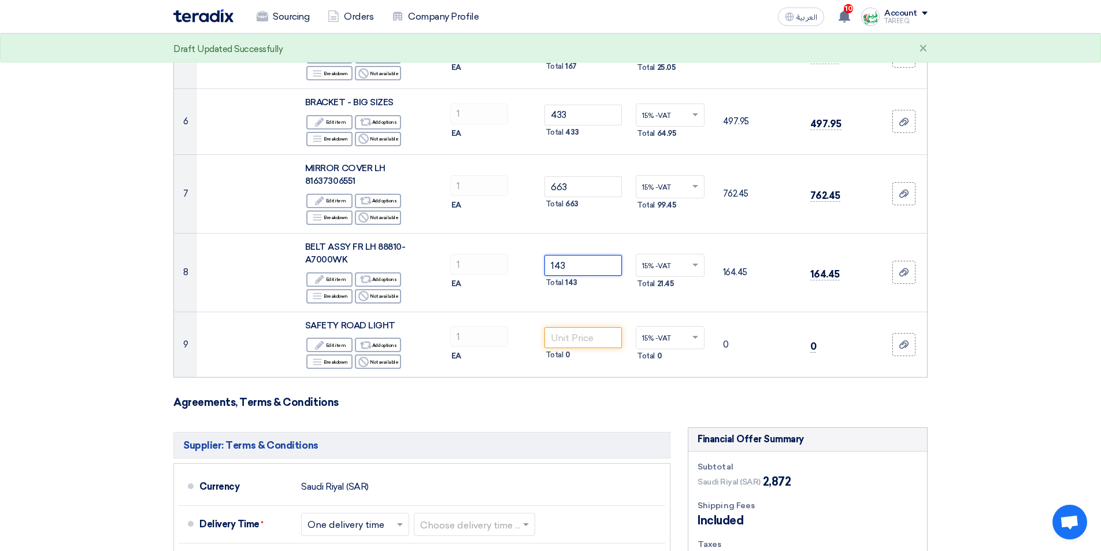
scroll to position [520, 0]
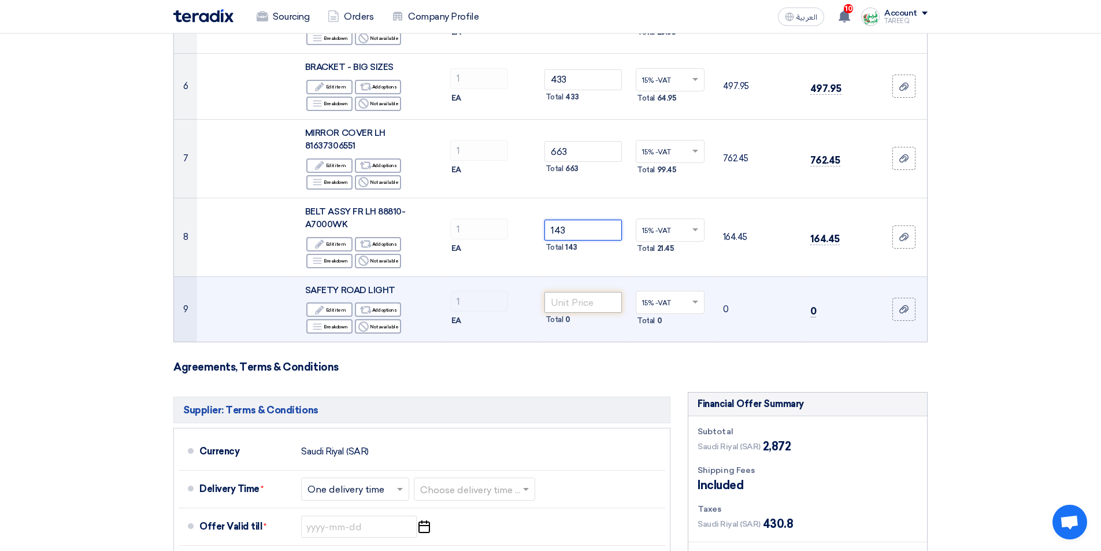
type input "143"
click at [576, 297] on input "number" at bounding box center [583, 302] width 78 height 21
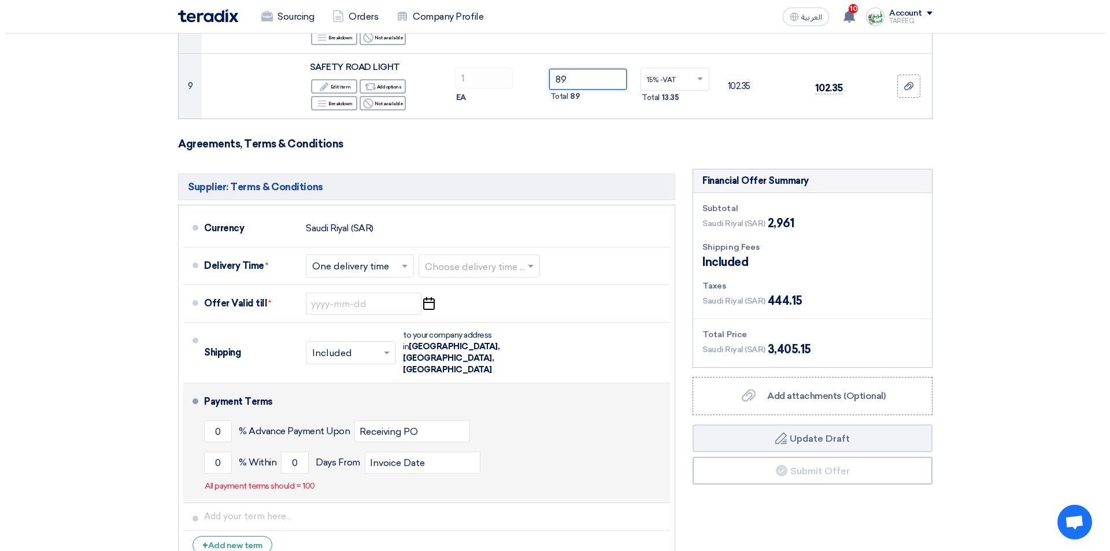
scroll to position [809, 0]
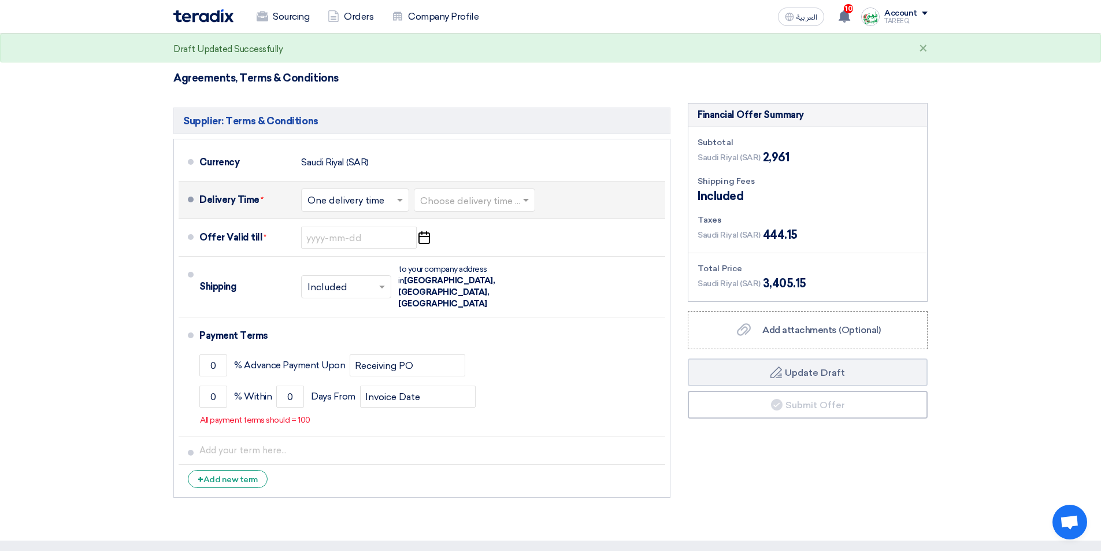
type input "89"
click at [488, 201] on input "text" at bounding box center [475, 201] width 110 height 17
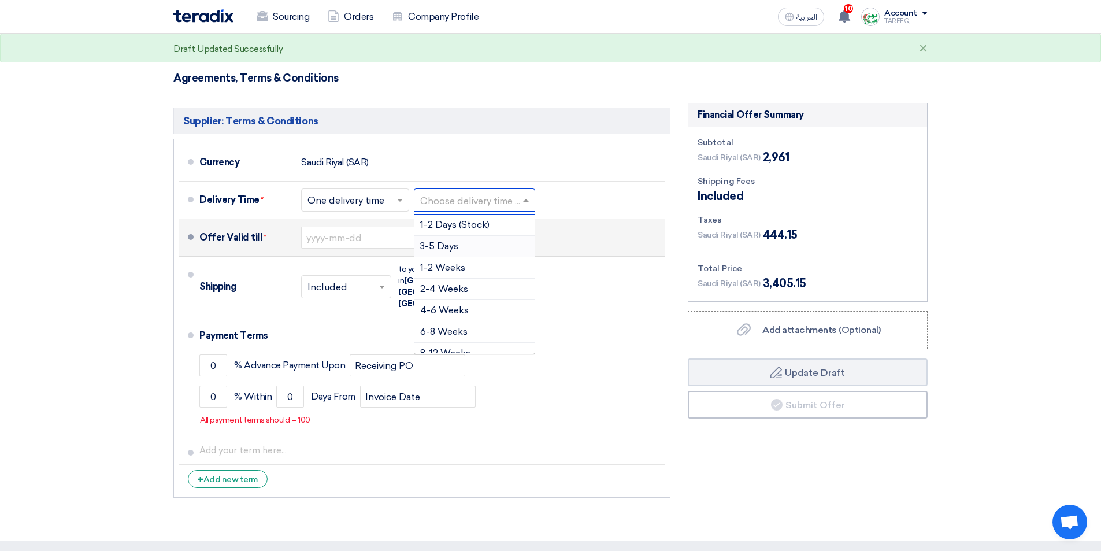
click at [461, 247] on div "3-5 Days" at bounding box center [474, 246] width 120 height 21
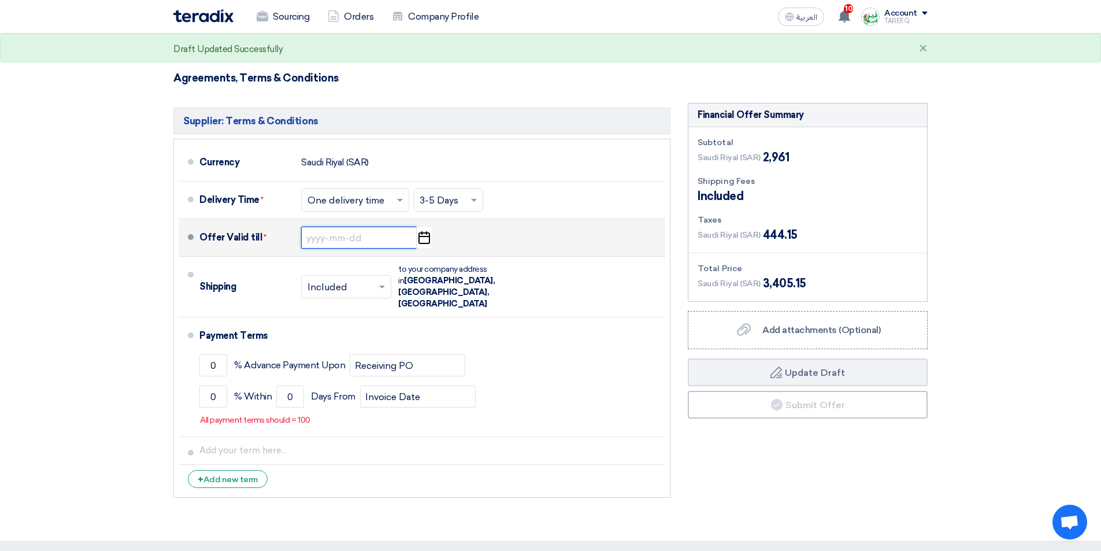
click at [354, 239] on input at bounding box center [359, 238] width 116 height 22
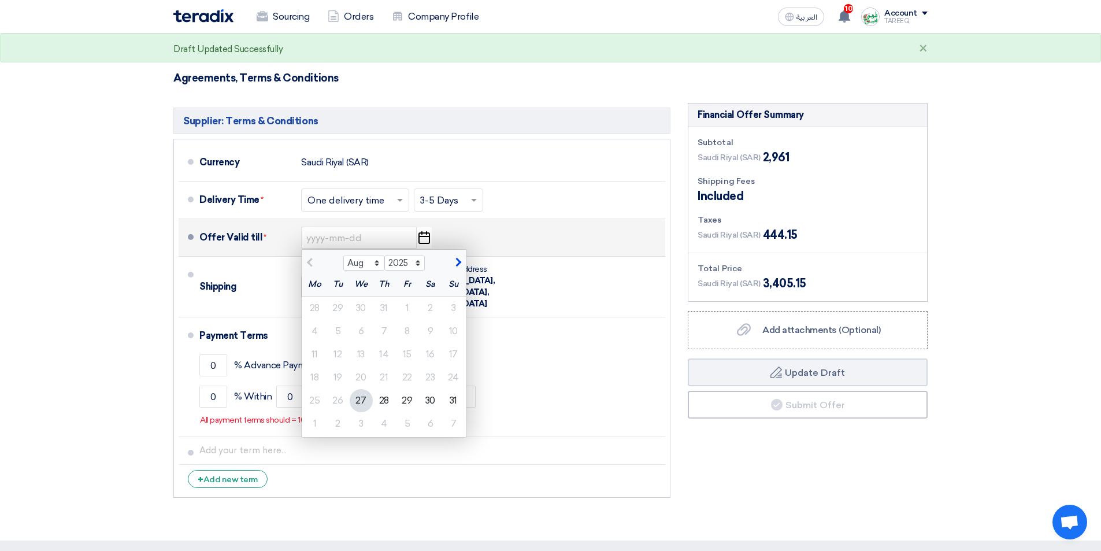
click at [455, 260] on span "button" at bounding box center [457, 262] width 6 height 10
select select "9"
click at [357, 312] on div "3" at bounding box center [361, 308] width 23 height 23
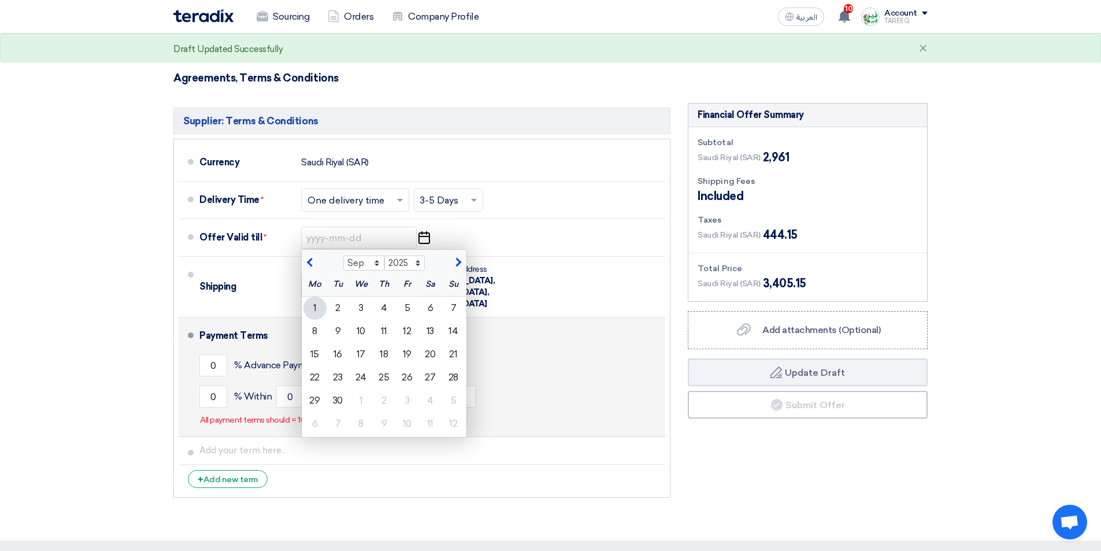
type input "[DATE]"
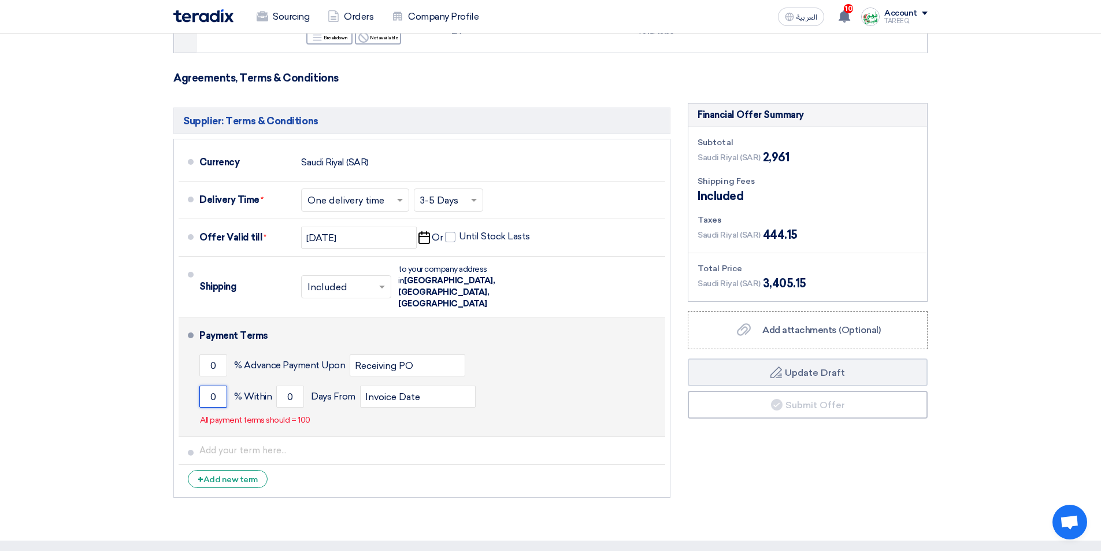
click at [202, 386] on input "0" at bounding box center [213, 397] width 28 height 22
type input "100"
click at [279, 386] on input "0" at bounding box center [290, 397] width 28 height 22
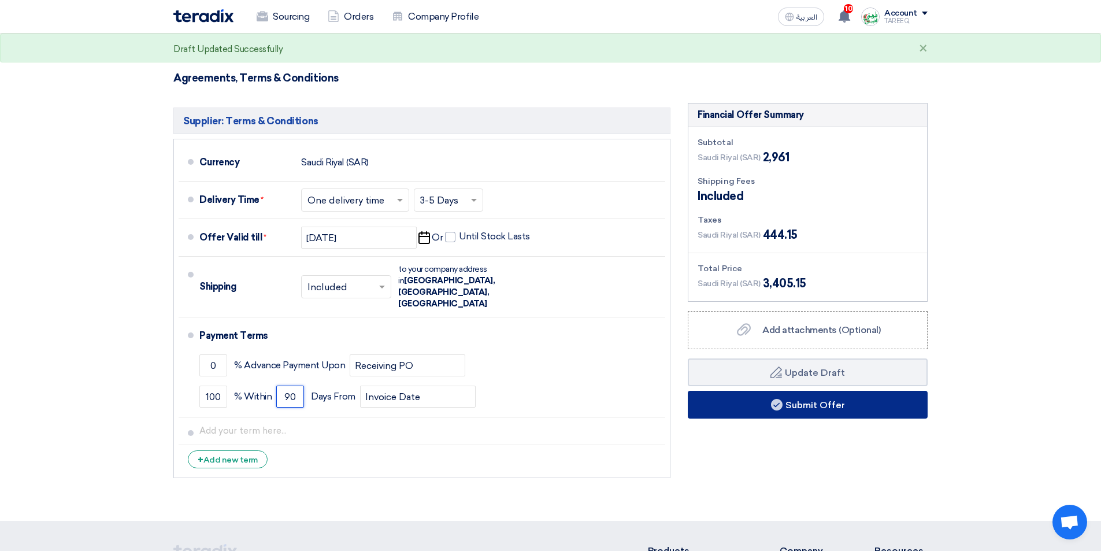
type input "90"
click at [727, 410] on button "Submit Offer" at bounding box center [808, 405] width 240 height 28
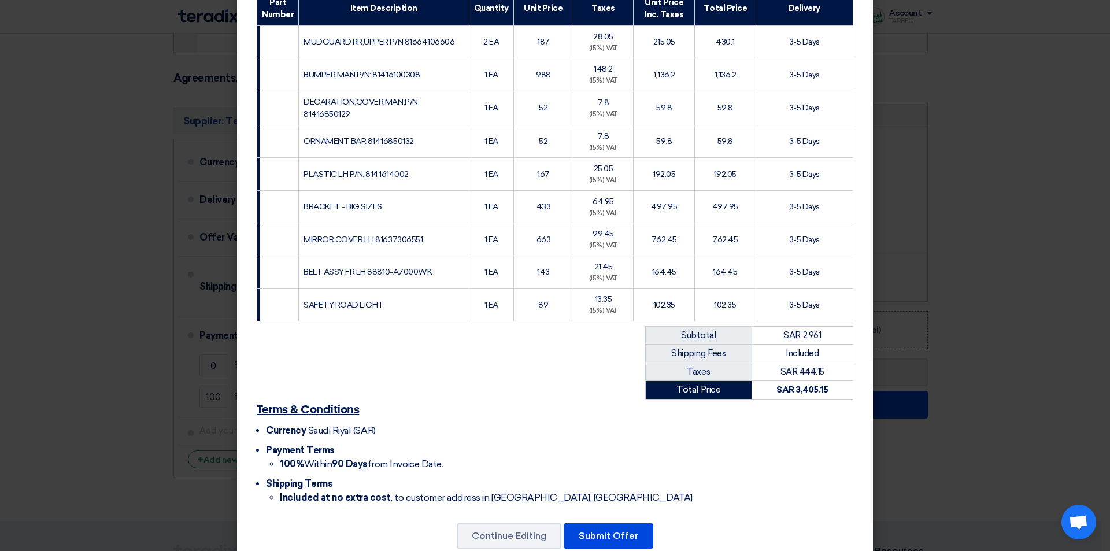
scroll to position [227, 0]
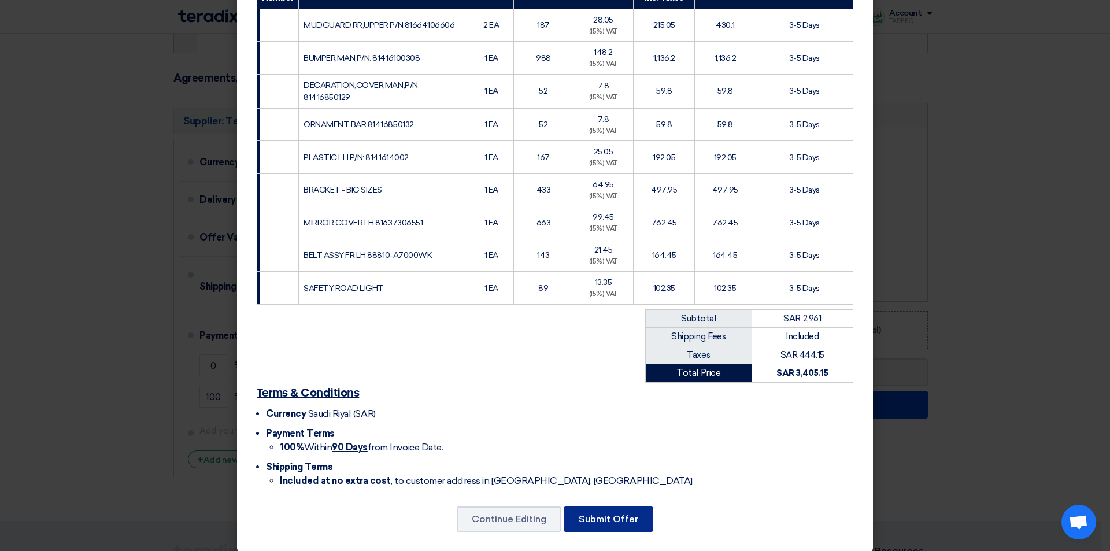
click at [613, 509] on button "Submit Offer" at bounding box center [609, 518] width 90 height 25
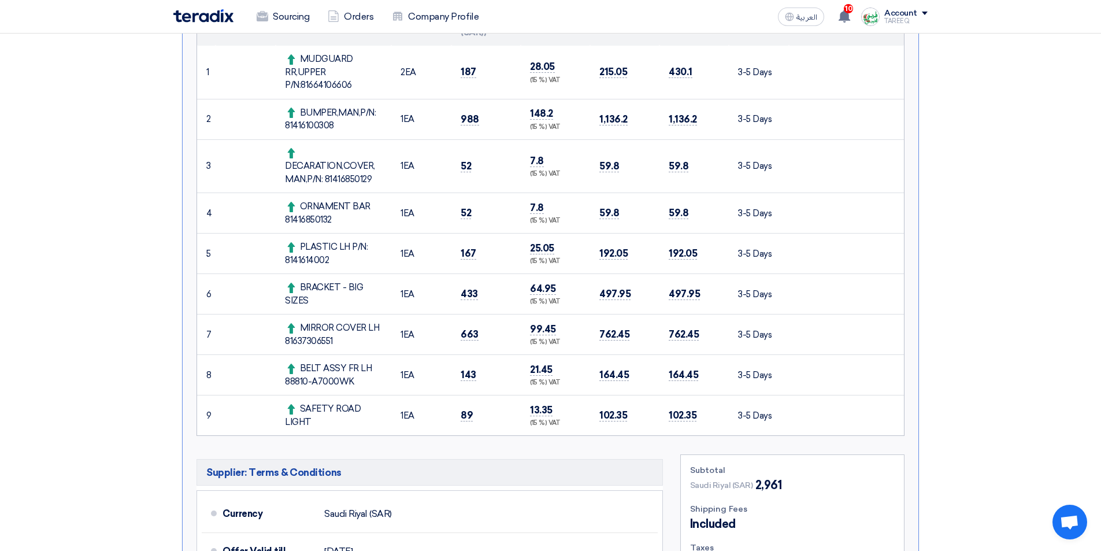
scroll to position [405, 0]
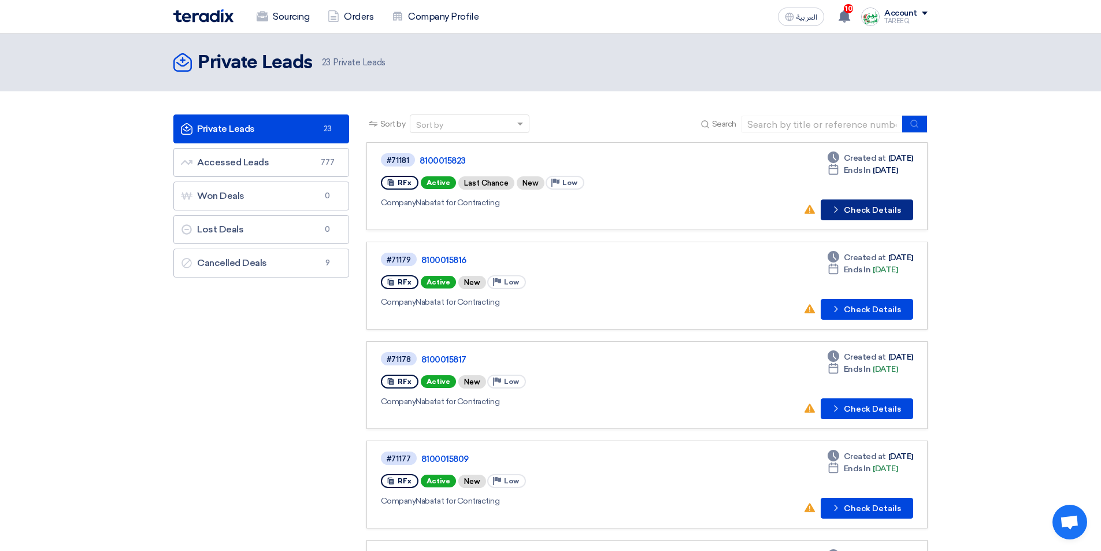
click at [887, 204] on button "Check details Check Details" at bounding box center [867, 209] width 92 height 21
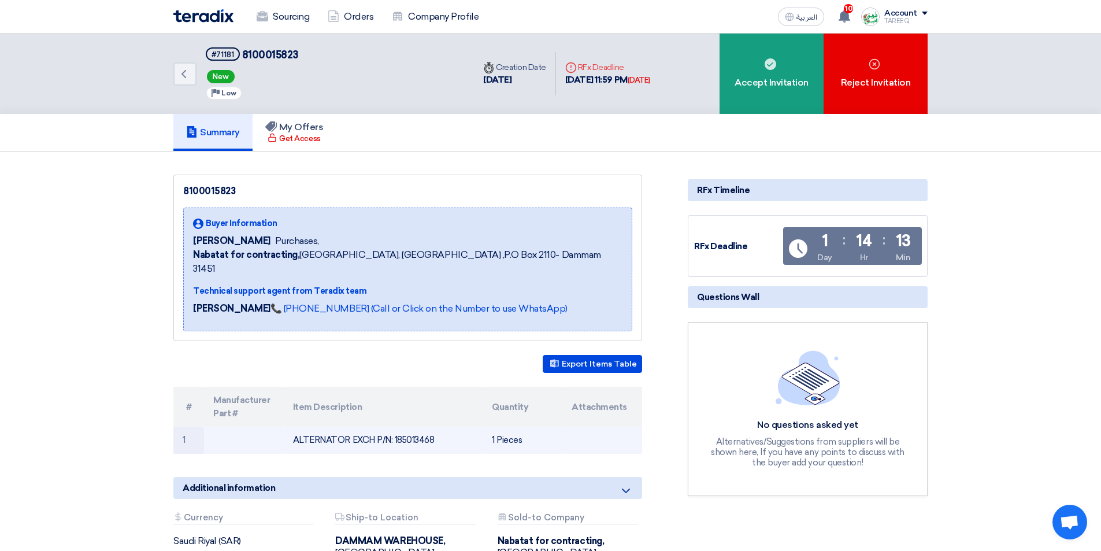
click at [423, 427] on td "ALTERNATOR EXCH P/N: 185013468" at bounding box center [383, 440] width 199 height 27
copy td "185013468"
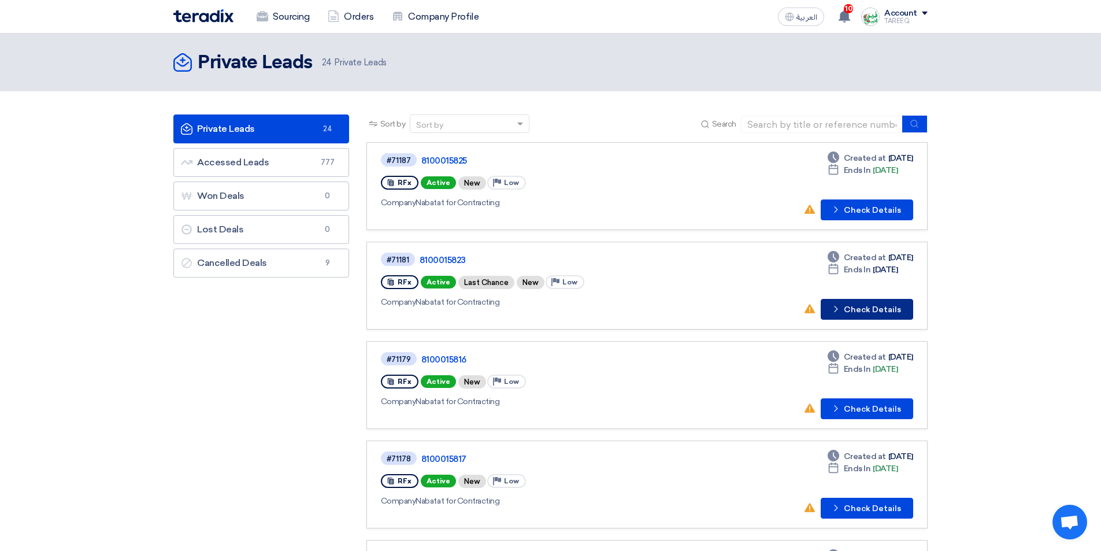
click at [870, 317] on button "Check details Check Details" at bounding box center [867, 309] width 92 height 21
click at [876, 212] on button "Check details Check Details" at bounding box center [867, 209] width 92 height 21
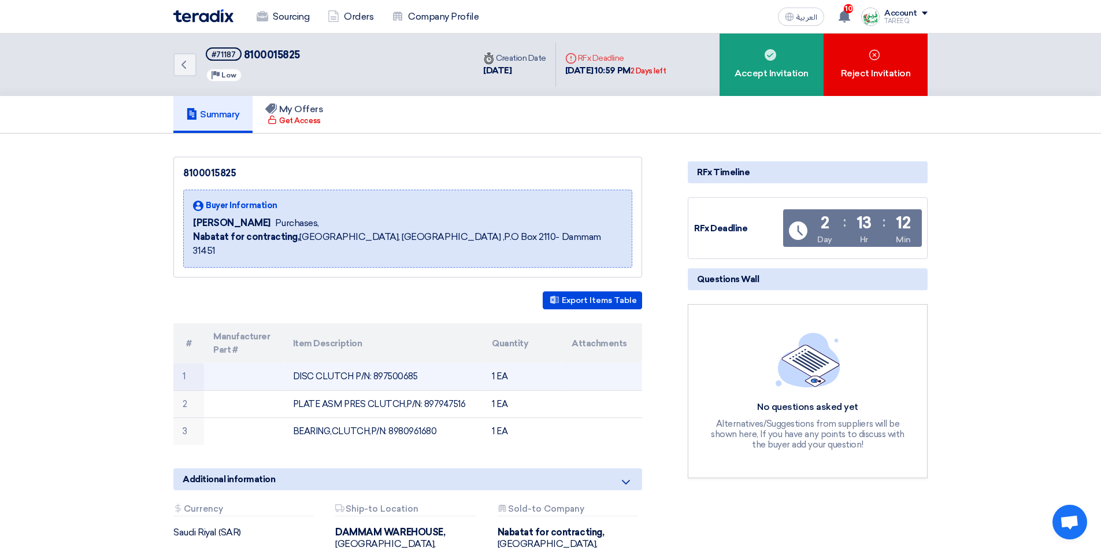
click at [391, 363] on td "DISC CLUTCH P/N: 897500685" at bounding box center [383, 376] width 199 height 27
copy td "897500685"
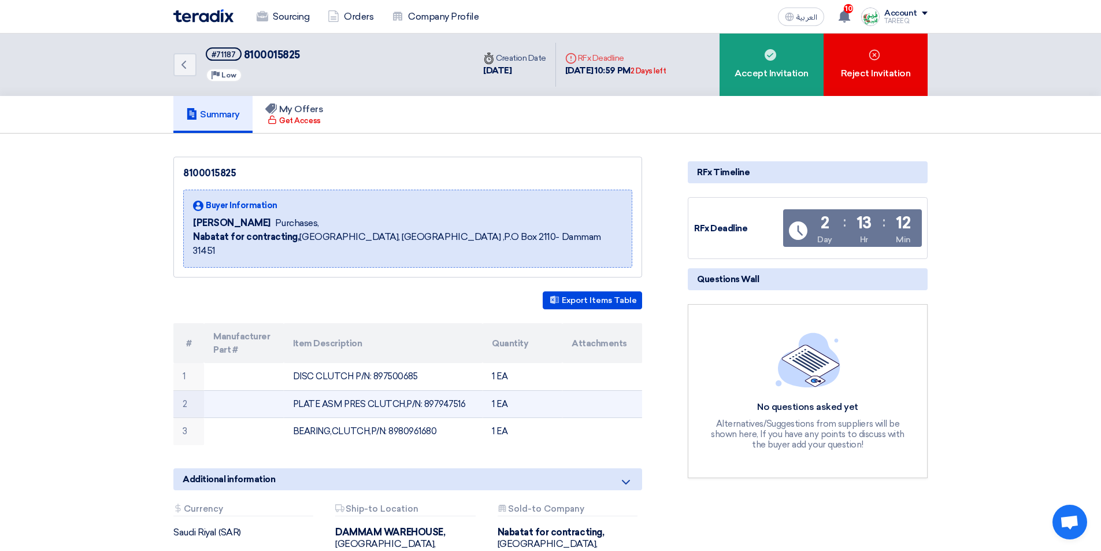
click at [449, 392] on td "PLATE ASM PRES CLUTCH,P/N: 897947516" at bounding box center [383, 404] width 199 height 28
click at [449, 391] on td "PLATE ASM PRES CLUTCH,P/N: 897947516" at bounding box center [383, 404] width 199 height 28
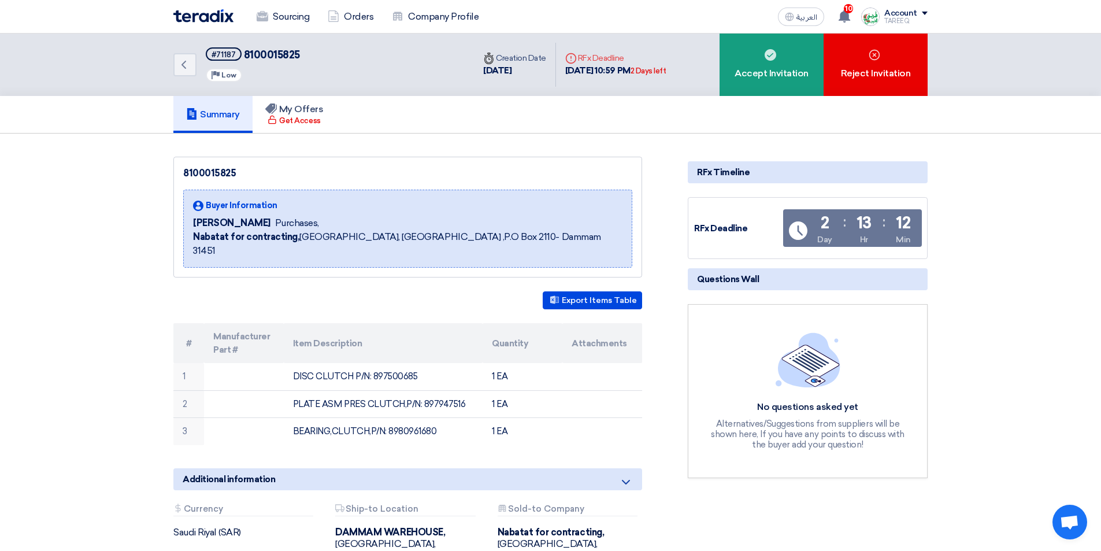
copy td "897947516"
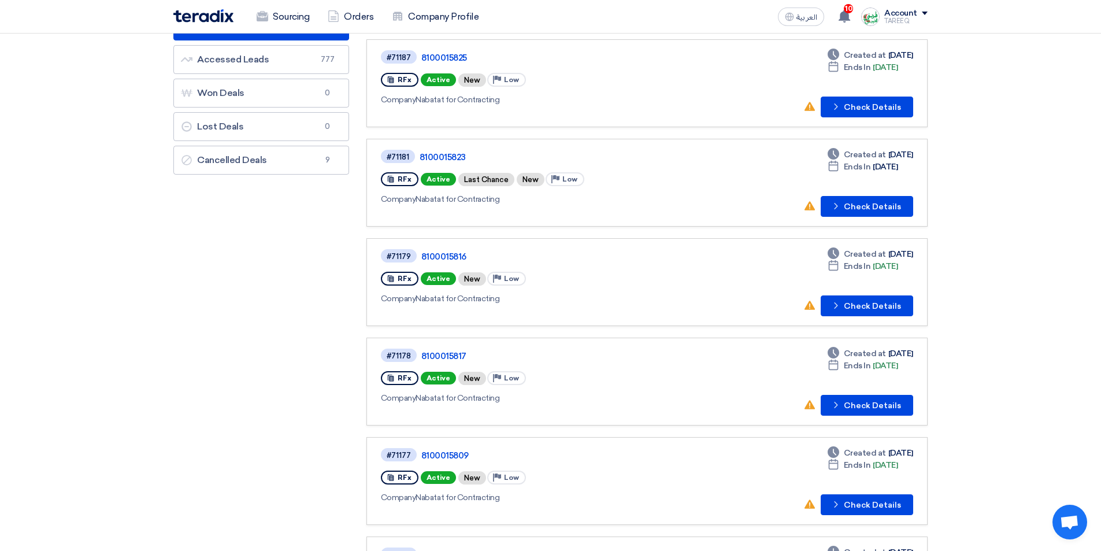
scroll to position [173, 0]
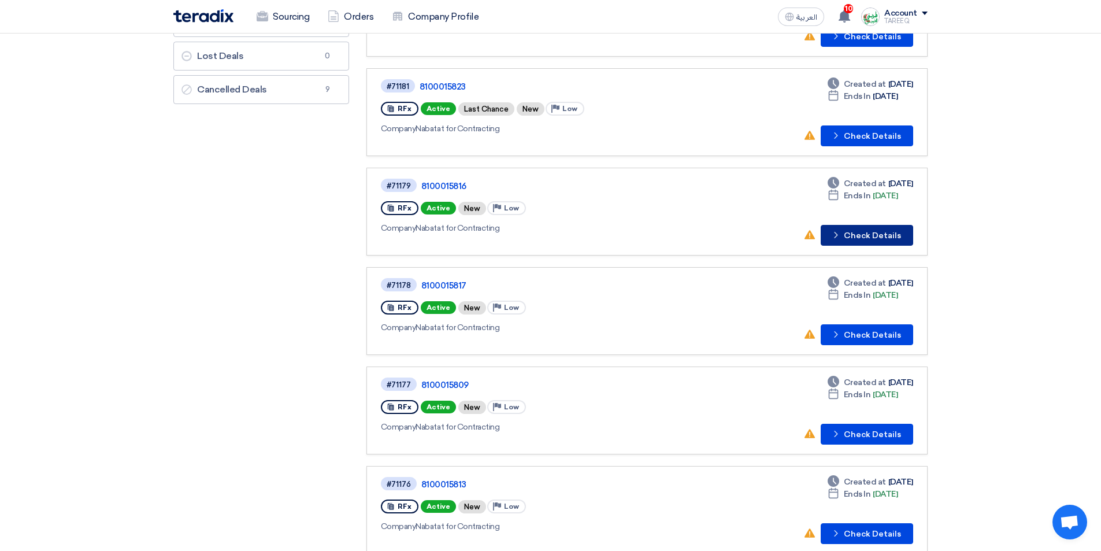
click at [875, 241] on button "Check details Check Details" at bounding box center [867, 235] width 92 height 21
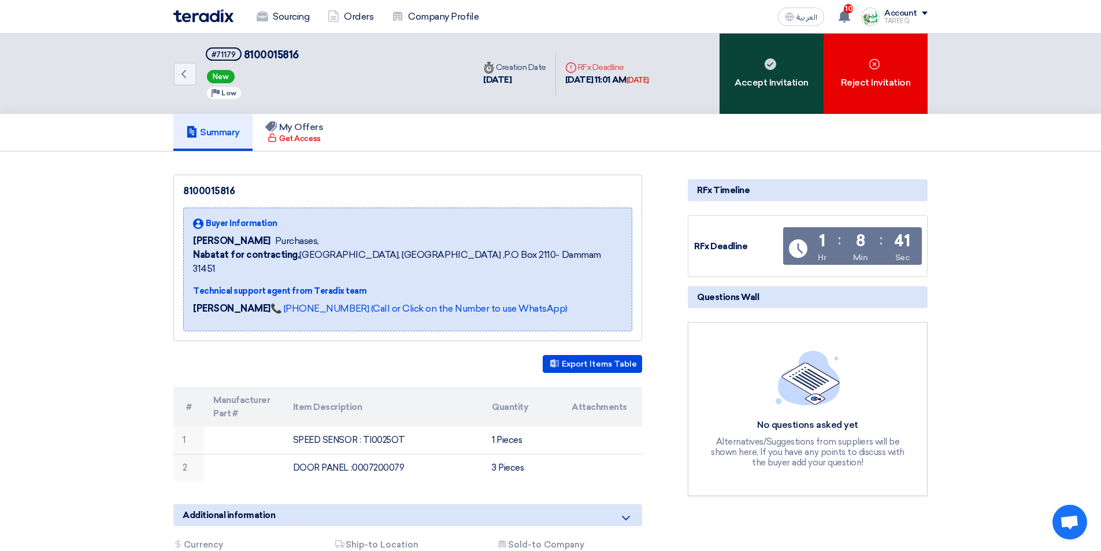
click at [747, 94] on div "Accept Invitation" at bounding box center [772, 74] width 104 height 80
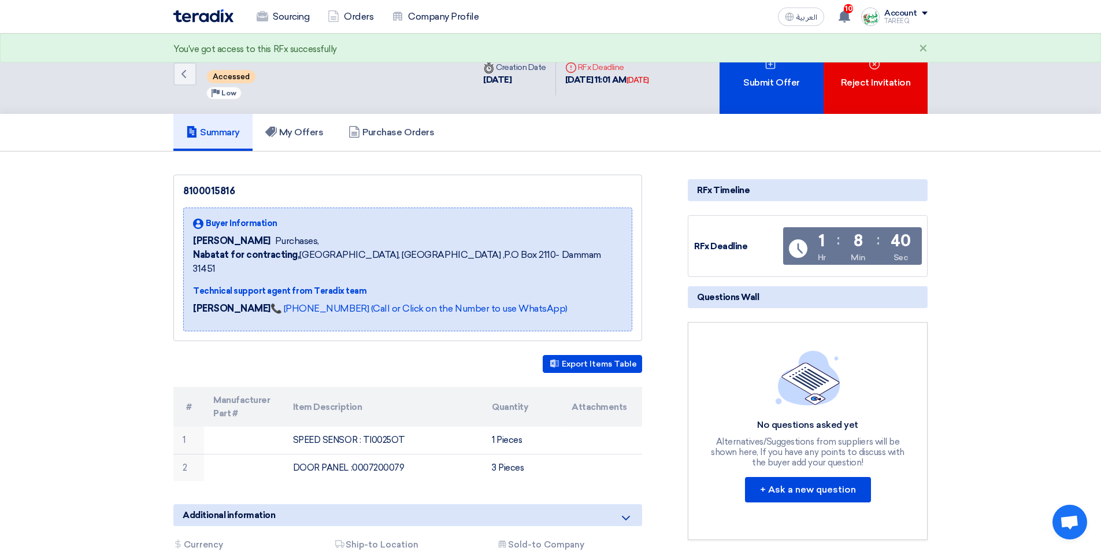
click at [748, 94] on div "Submit Offer" at bounding box center [772, 74] width 104 height 80
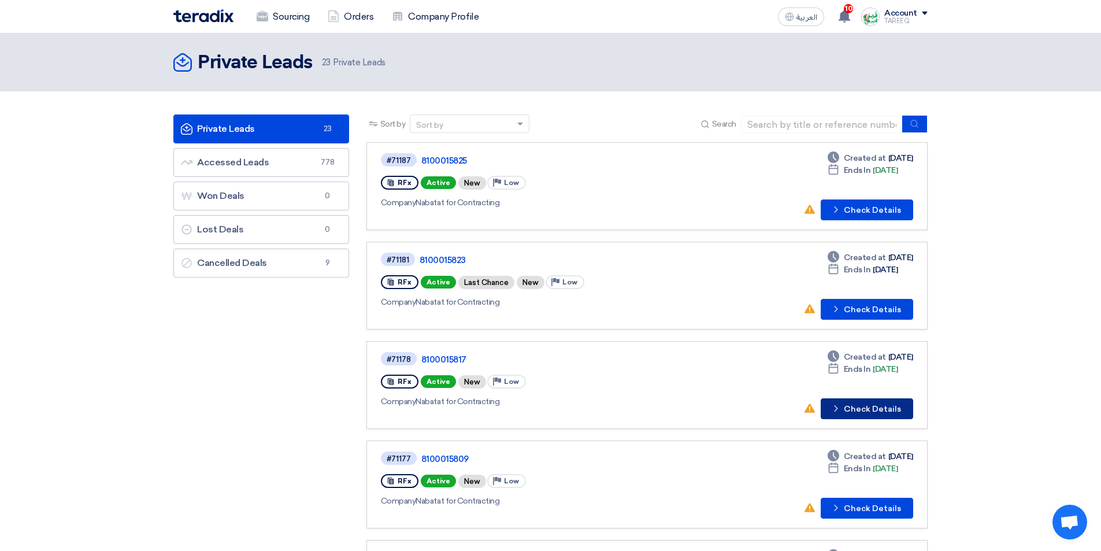
click at [865, 413] on button "Check details Check Details" at bounding box center [867, 408] width 92 height 21
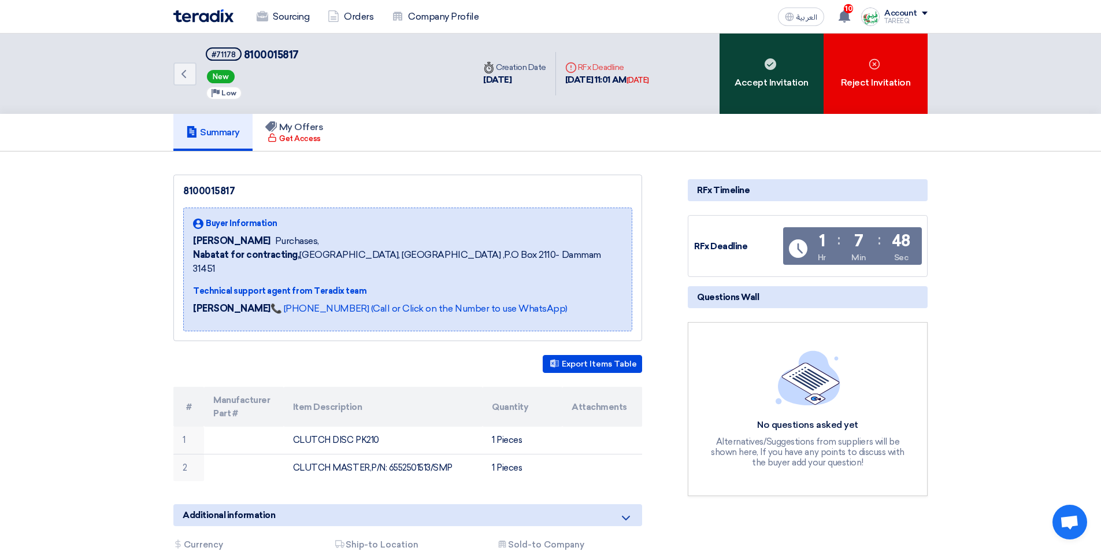
click at [747, 84] on div "Accept Invitation" at bounding box center [772, 74] width 104 height 80
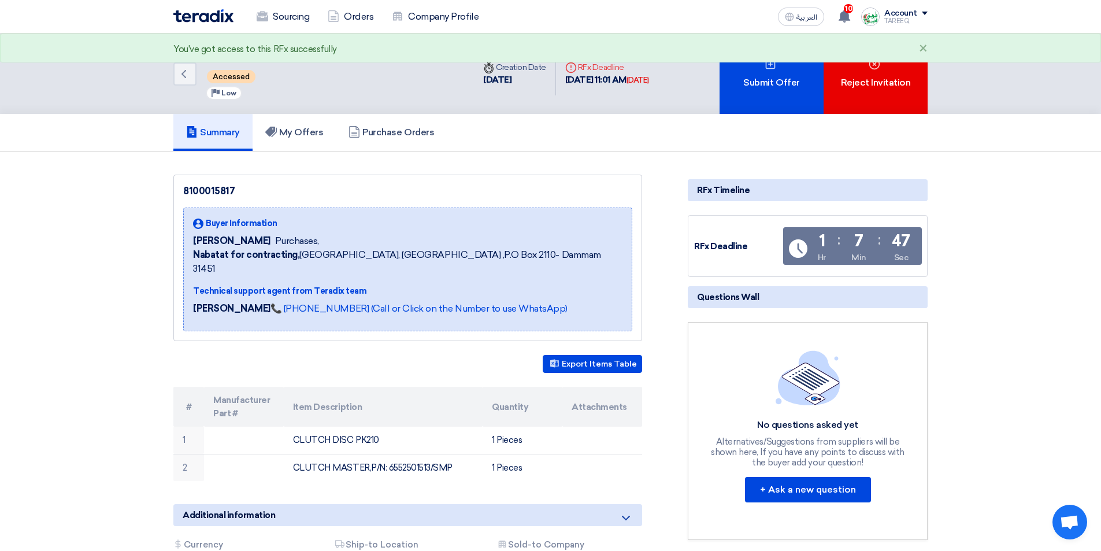
click at [744, 84] on div "Submit Offer" at bounding box center [772, 74] width 104 height 80
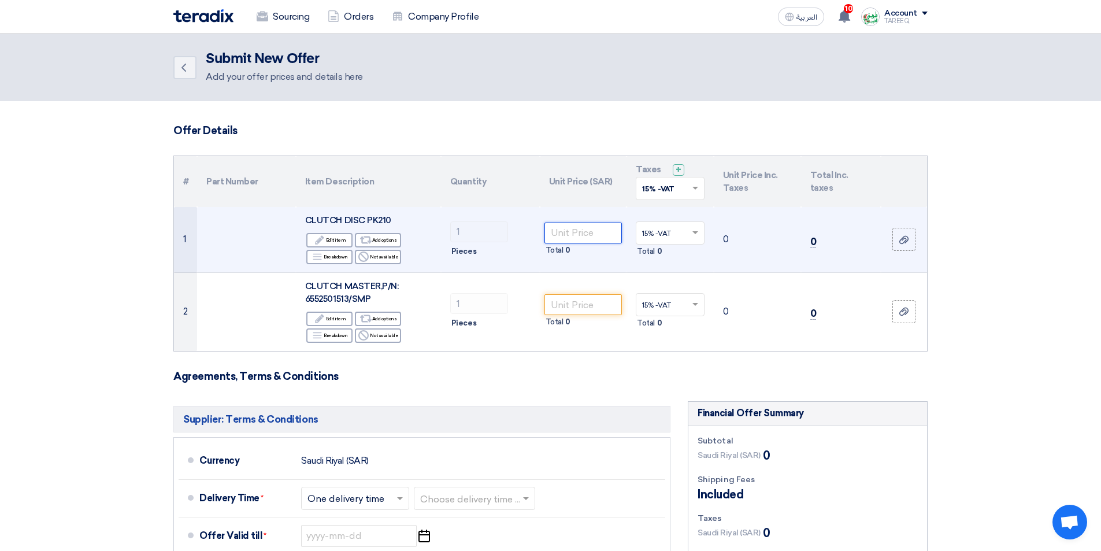
click at [584, 227] on input "number" at bounding box center [583, 233] width 78 height 21
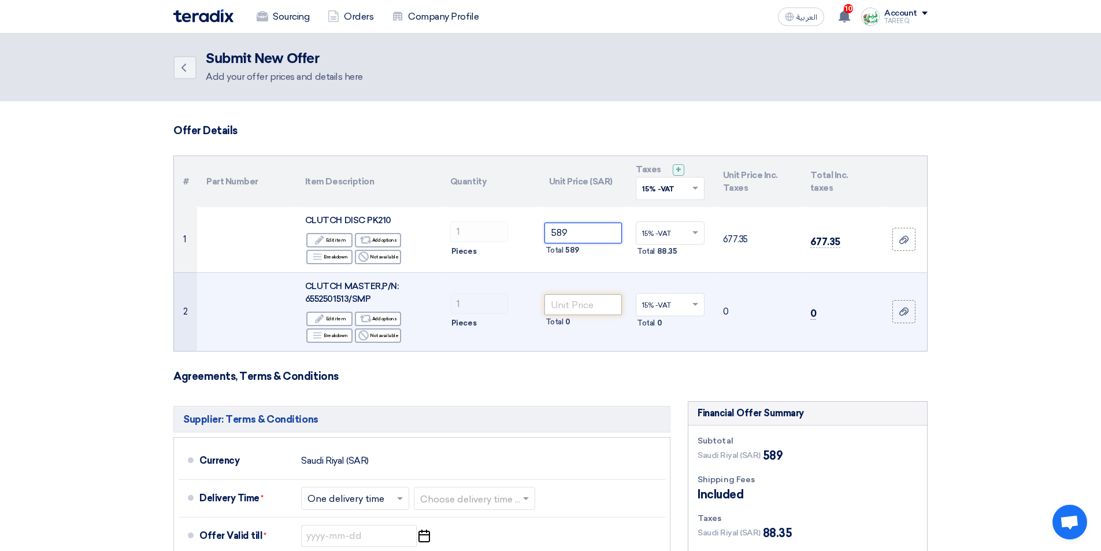
type input "589"
click at [579, 309] on input "number" at bounding box center [583, 304] width 78 height 21
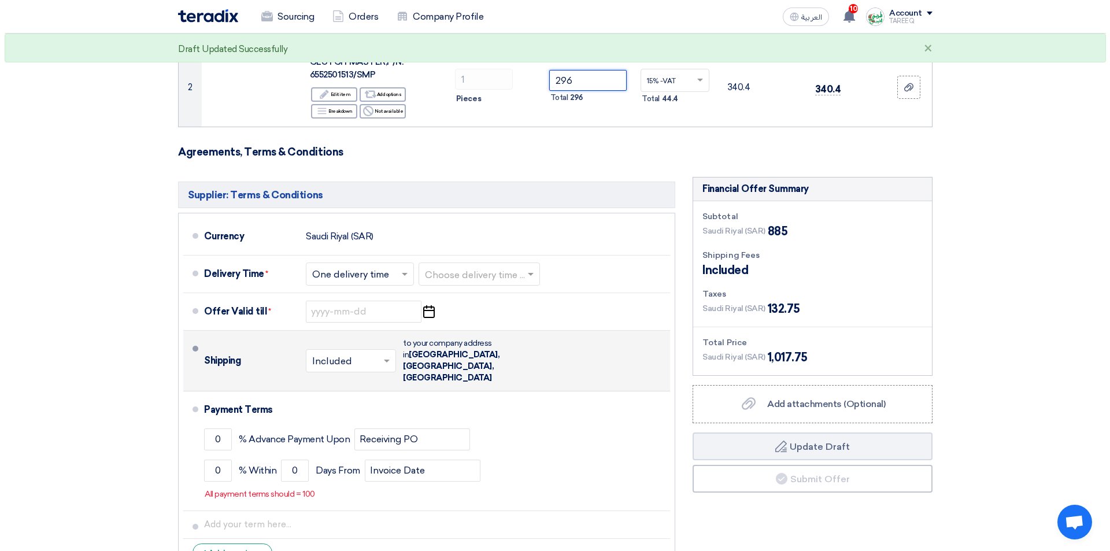
scroll to position [231, 0]
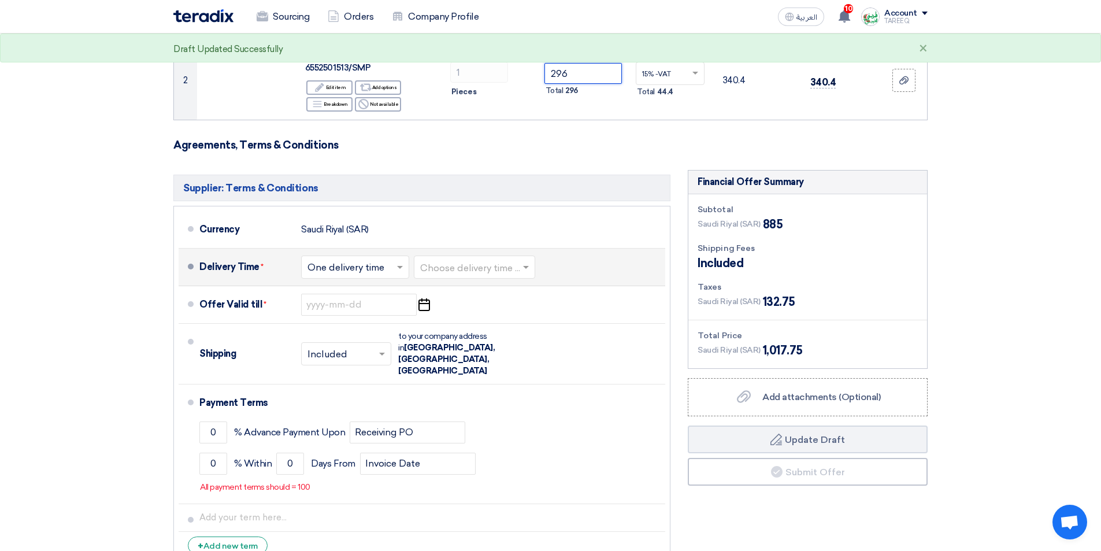
type input "296"
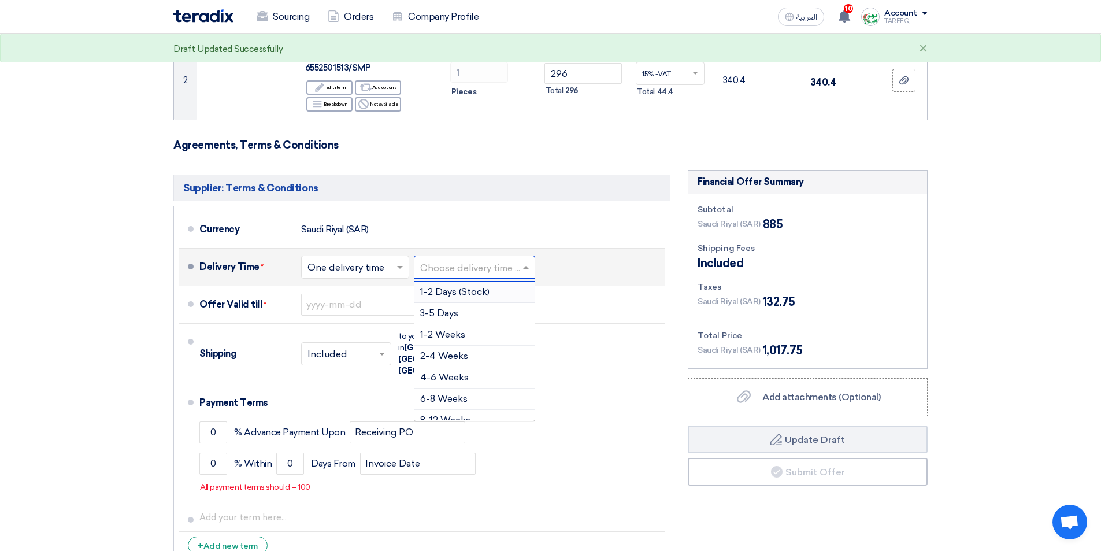
click at [472, 265] on input "text" at bounding box center [475, 268] width 110 height 17
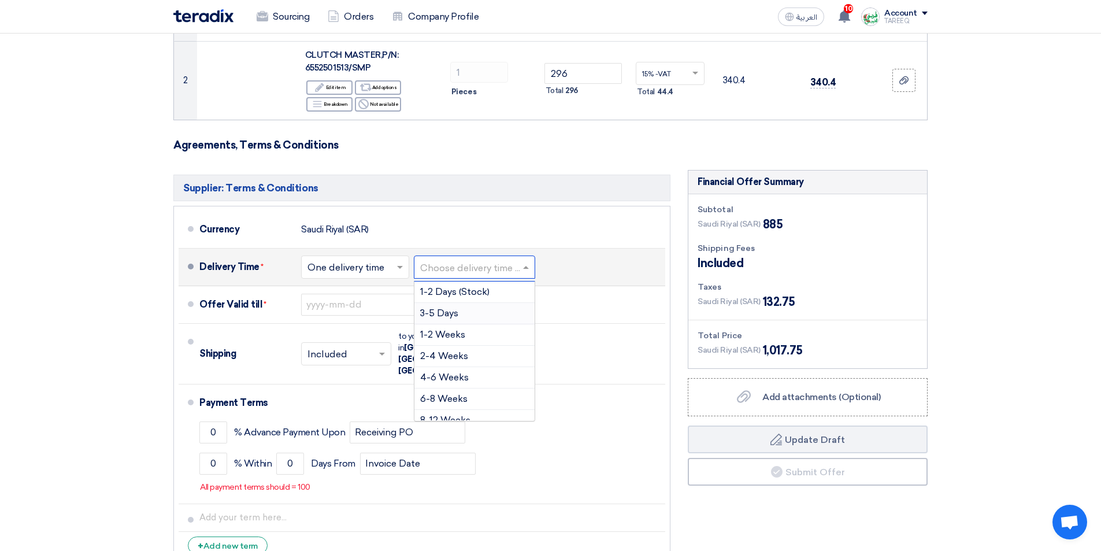
click at [461, 313] on div "3-5 Days" at bounding box center [474, 313] width 120 height 21
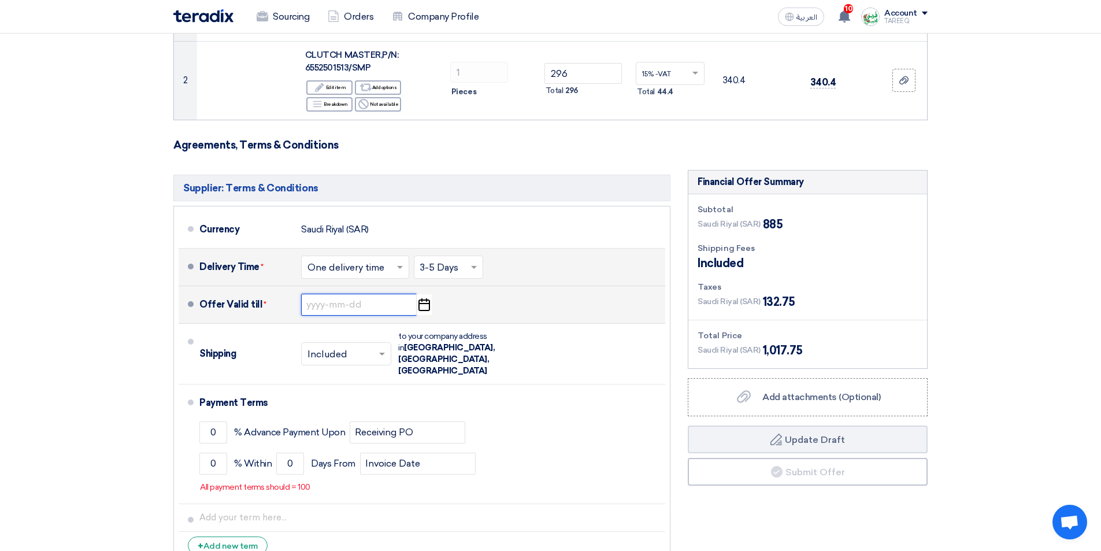
click at [346, 305] on input at bounding box center [359, 305] width 116 height 22
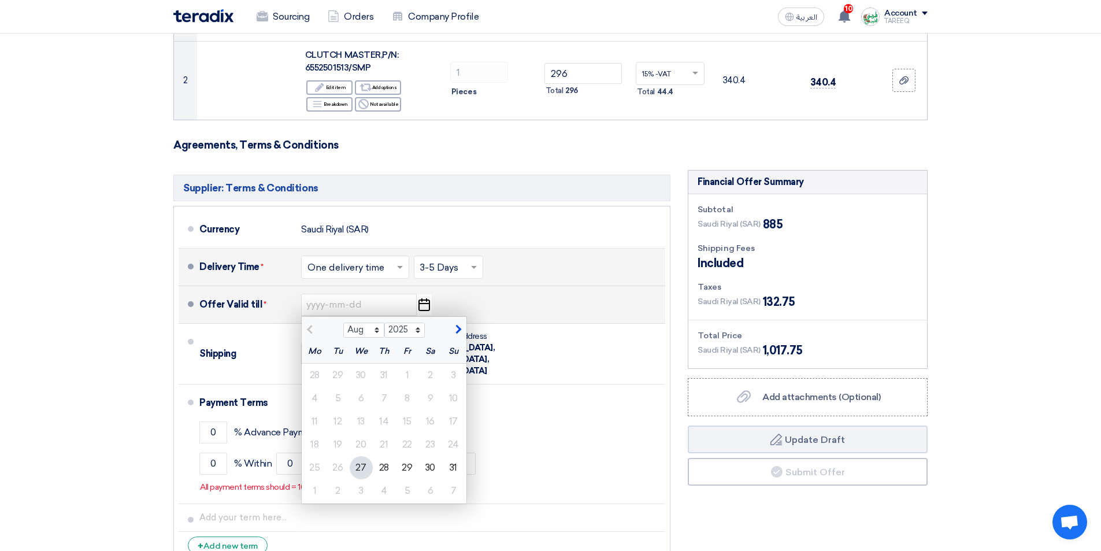
click at [459, 332] on span "button" at bounding box center [457, 329] width 6 height 10
select select "9"
click at [364, 380] on div "3" at bounding box center [361, 375] width 23 height 23
type input "[DATE]"
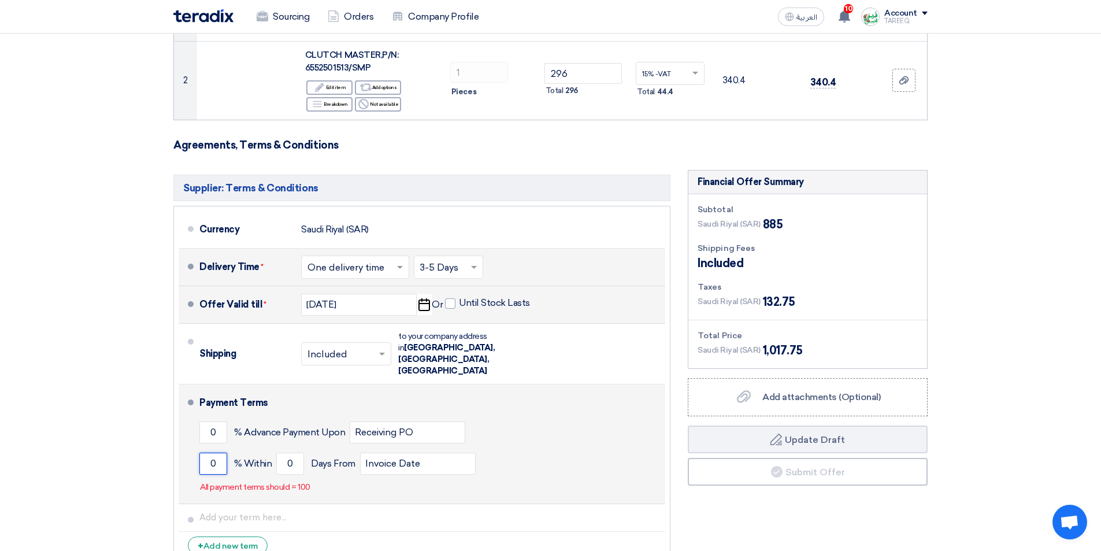
click at [208, 453] on input "0" at bounding box center [213, 464] width 28 height 22
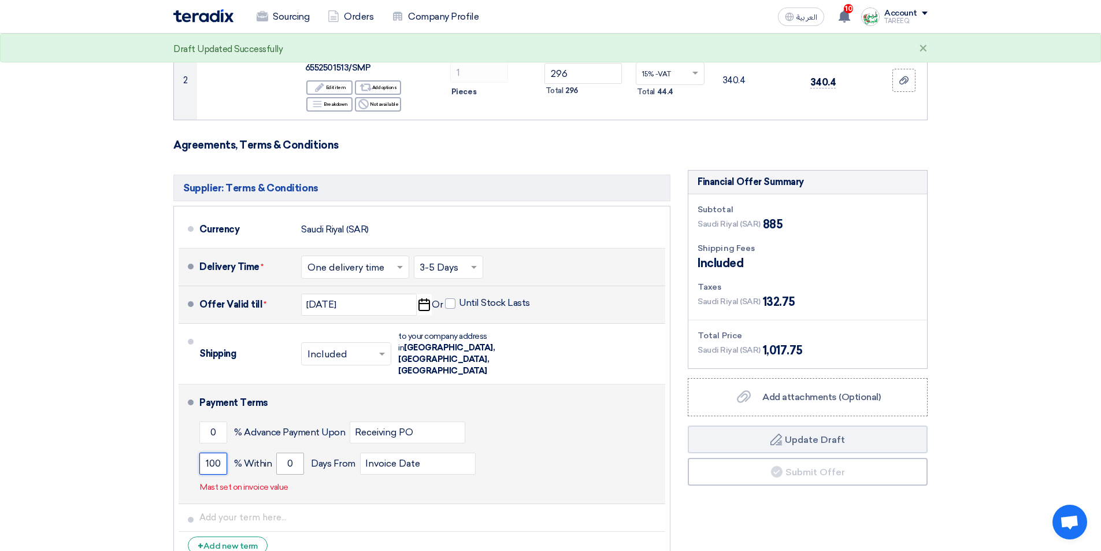
type input "100"
click at [290, 453] on input "0" at bounding box center [290, 464] width 28 height 22
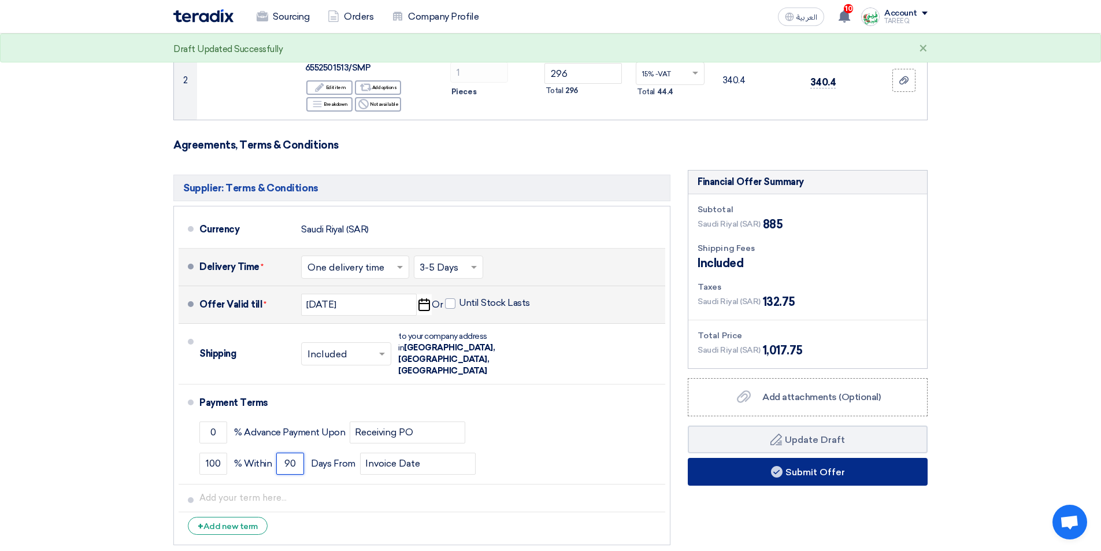
type input "90"
click at [750, 475] on button "Submit Offer" at bounding box center [808, 472] width 240 height 28
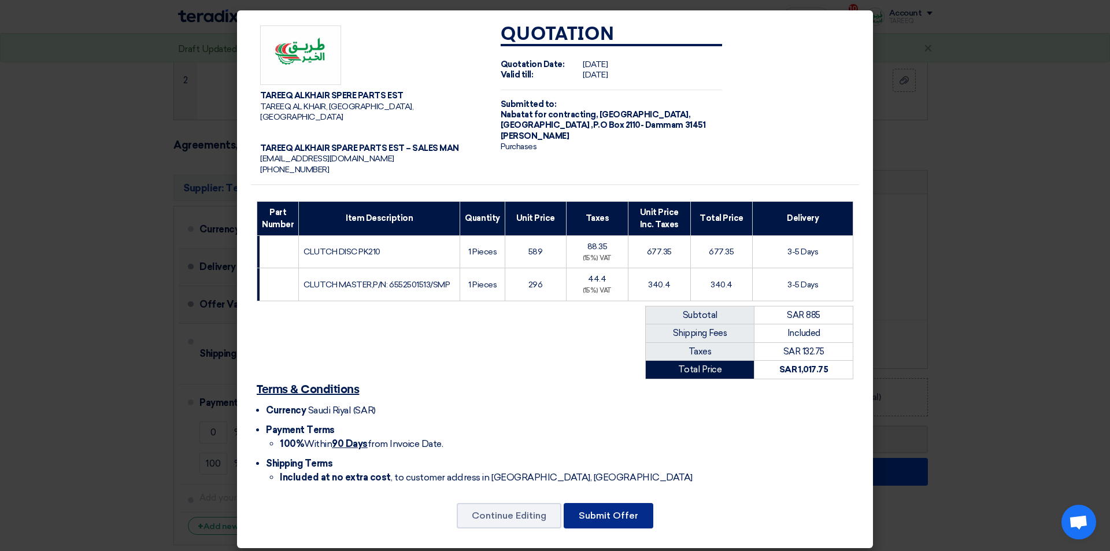
click at [612, 513] on button "Submit Offer" at bounding box center [609, 515] width 90 height 25
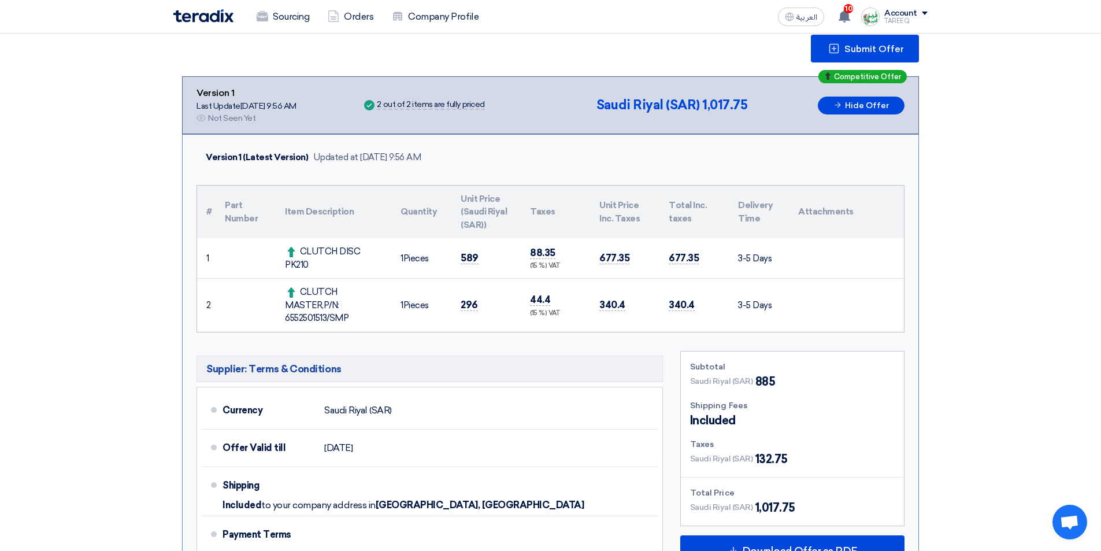
scroll to position [173, 0]
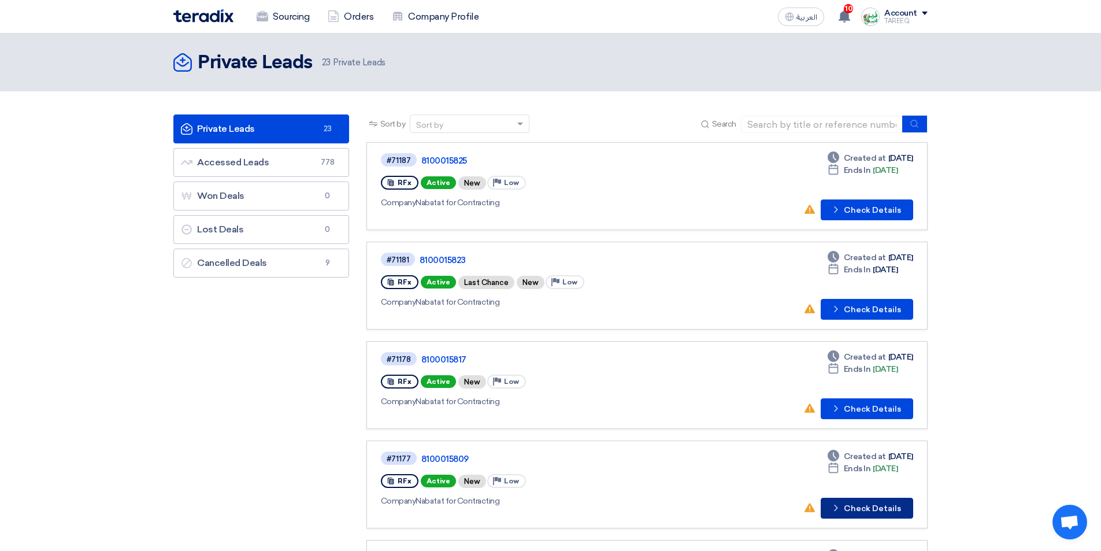
click at [877, 510] on button "Check details Check Details" at bounding box center [867, 508] width 92 height 21
click at [879, 308] on button "Check details Check Details" at bounding box center [867, 309] width 92 height 21
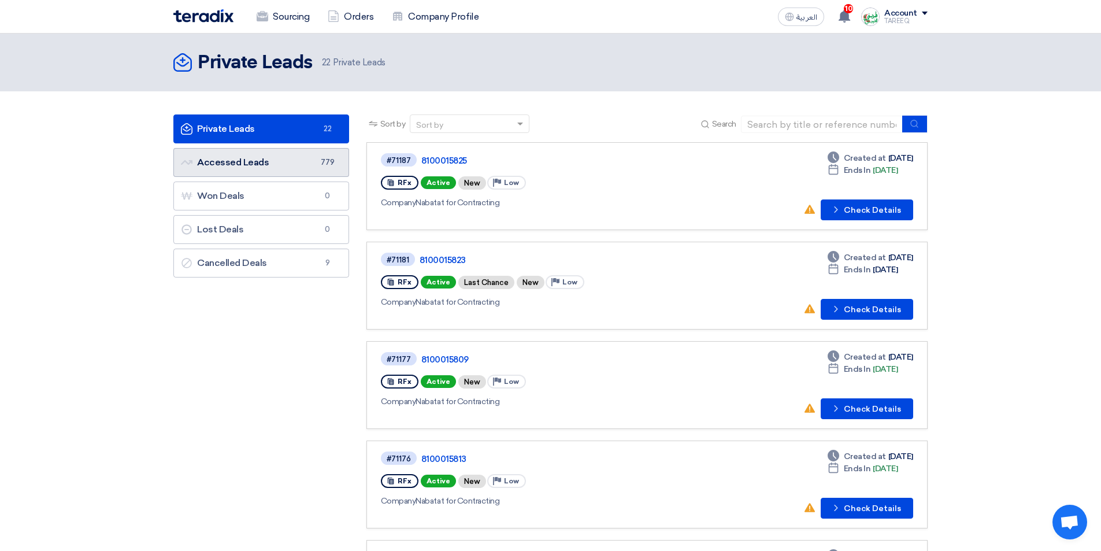
click at [314, 167] on link "Accessed Leads Accessed Leads 779" at bounding box center [261, 162] width 176 height 29
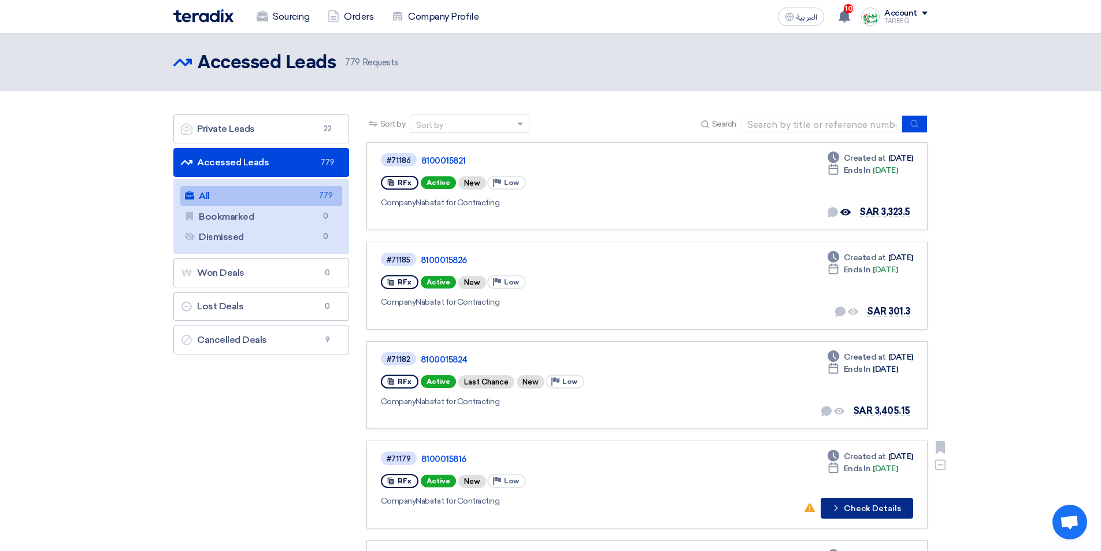
click at [881, 511] on button "Check details Check Details" at bounding box center [867, 508] width 92 height 21
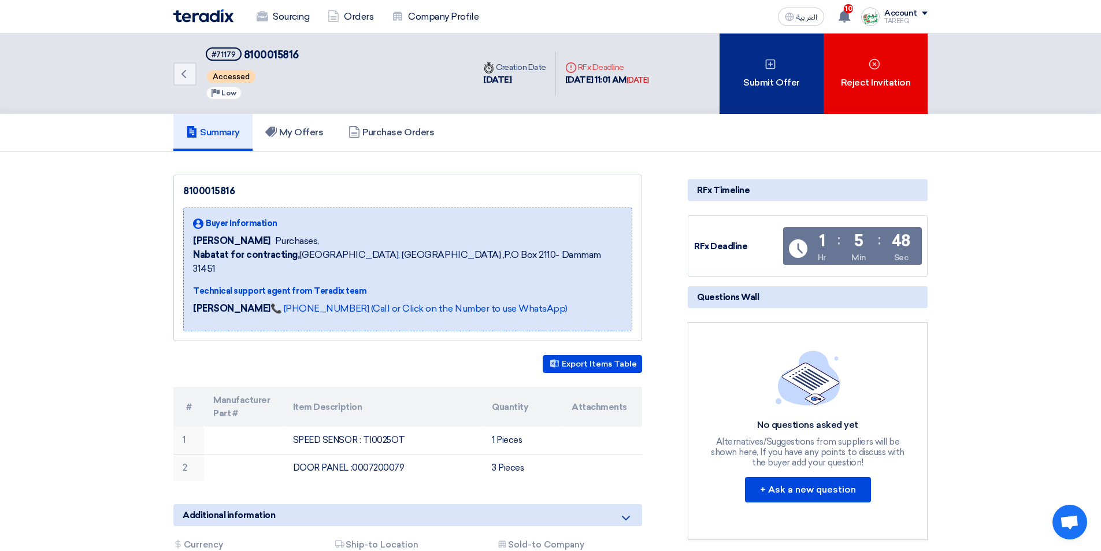
click at [776, 74] on div "Submit Offer" at bounding box center [772, 74] width 104 height 80
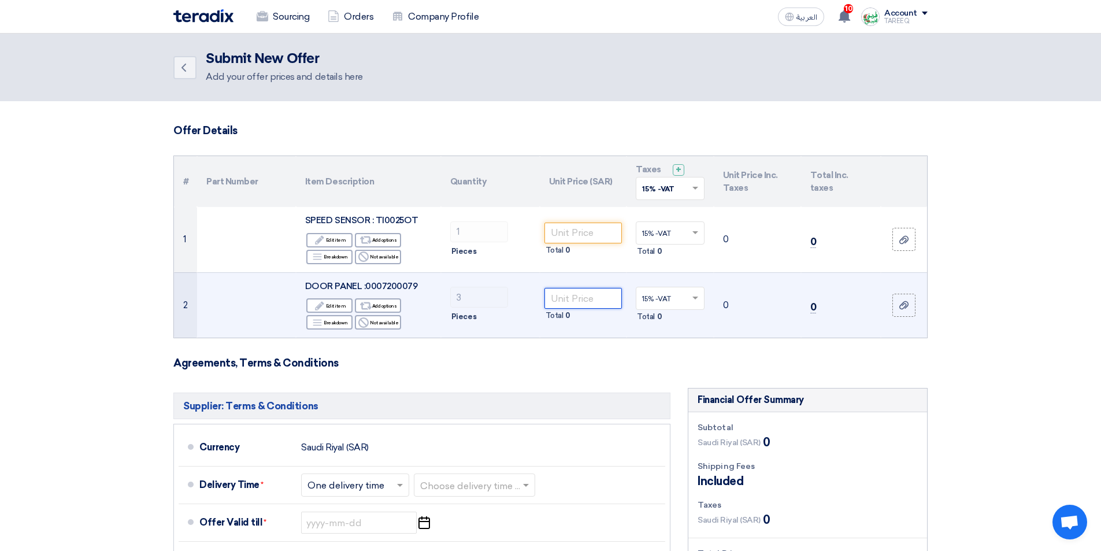
click at [577, 303] on input "number" at bounding box center [583, 298] width 78 height 21
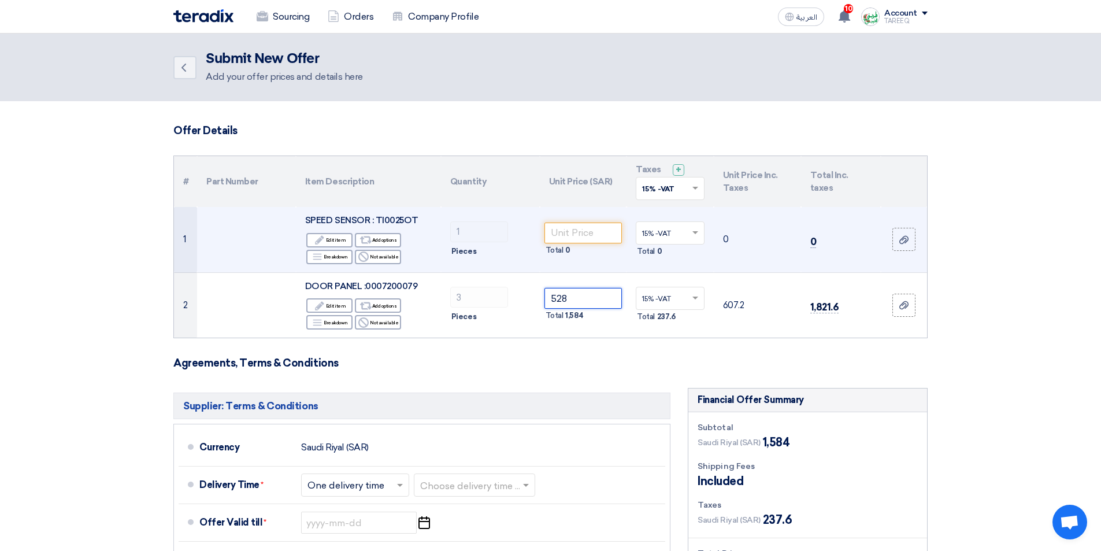
type input "528"
click at [580, 231] on input "number" at bounding box center [583, 233] width 78 height 21
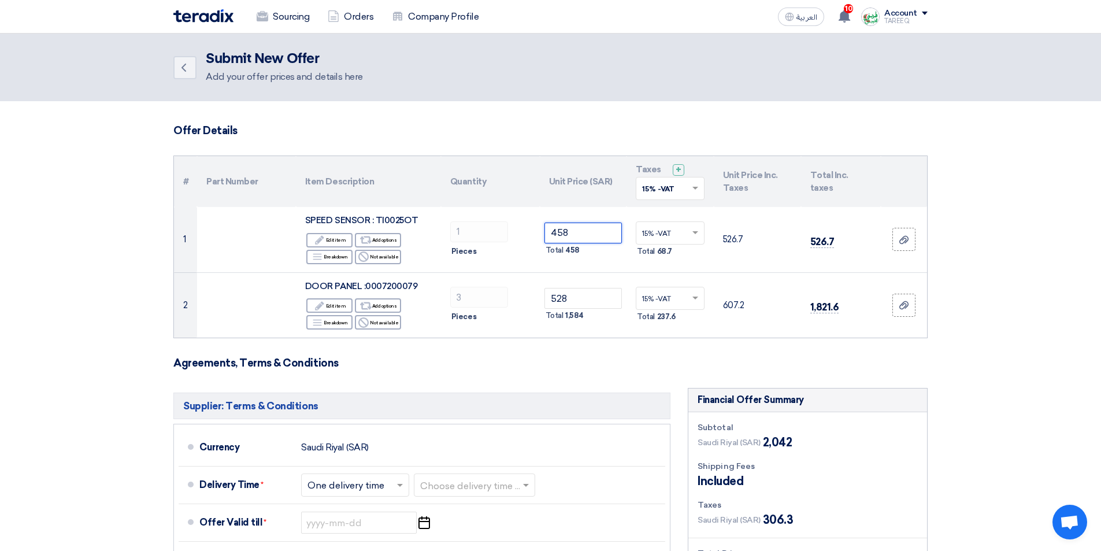
type input "458"
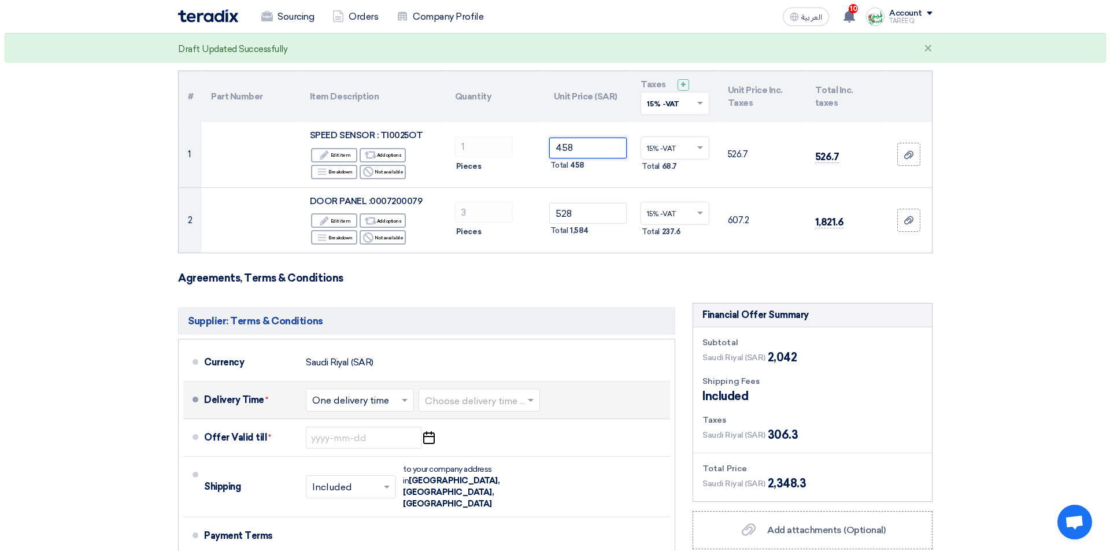
scroll to position [231, 0]
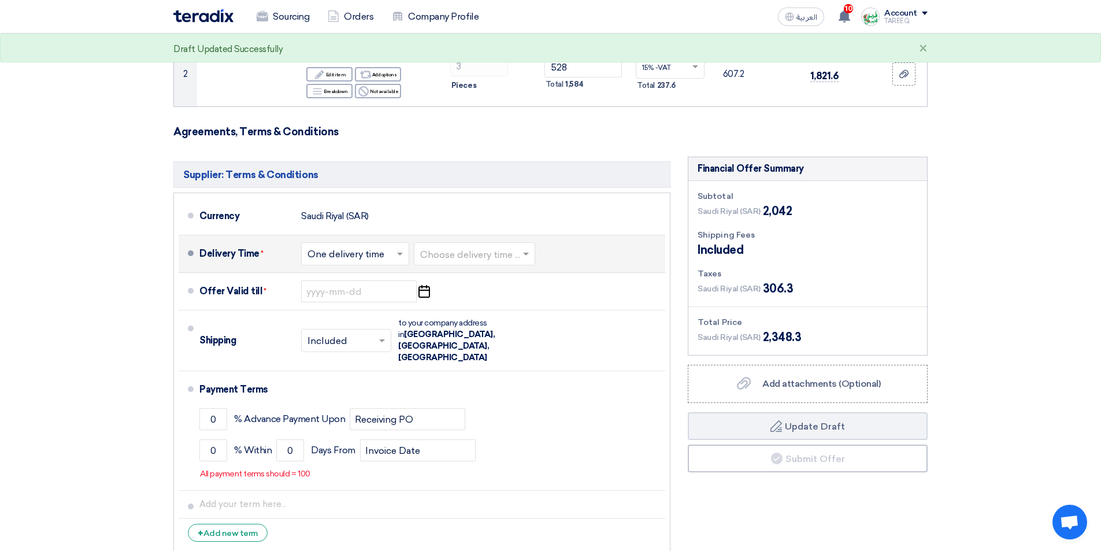
click at [505, 255] on input "text" at bounding box center [475, 255] width 110 height 17
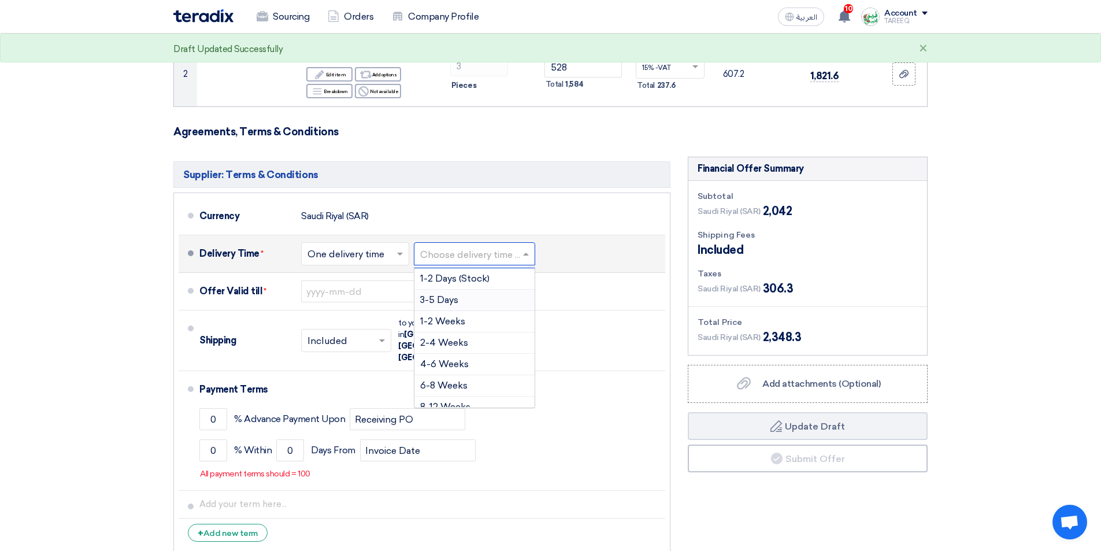
click at [483, 302] on div "3-5 Days" at bounding box center [474, 300] width 120 height 21
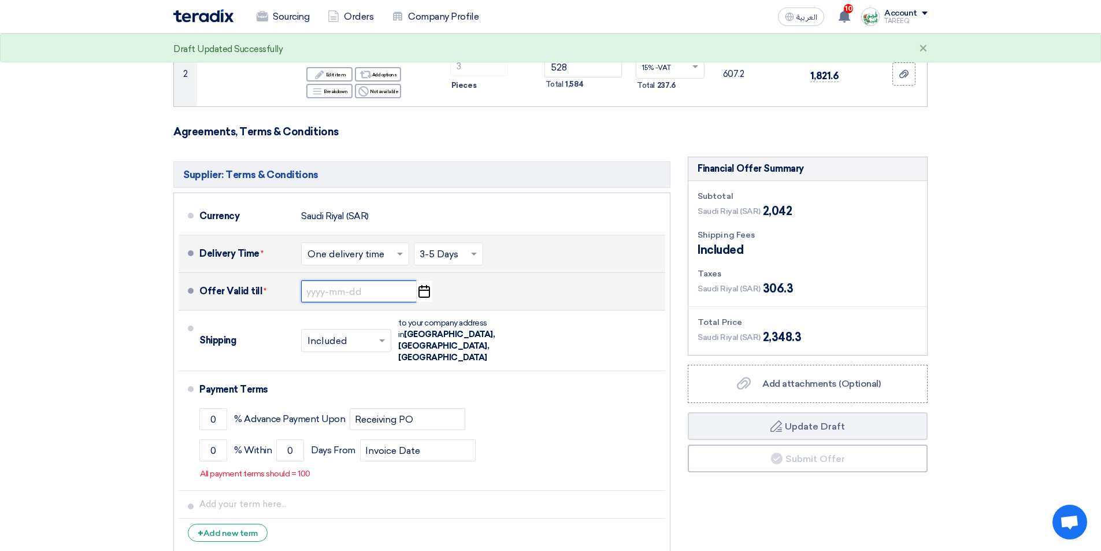
click at [329, 292] on input at bounding box center [359, 291] width 116 height 22
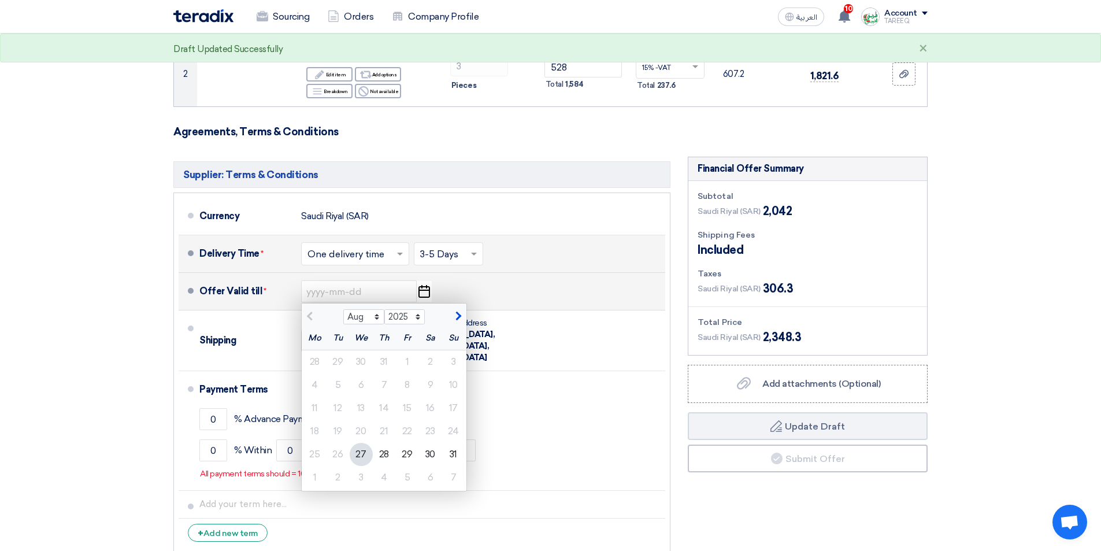
click at [458, 317] on span "button" at bounding box center [457, 316] width 6 height 10
select select "9"
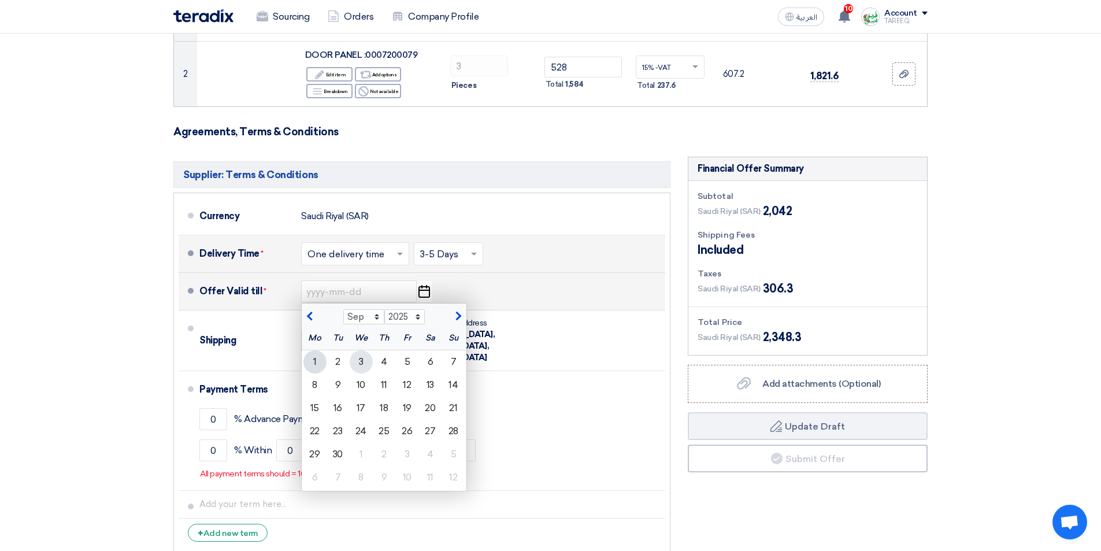
click at [361, 365] on div "3" at bounding box center [361, 361] width 23 height 23
type input "[DATE]"
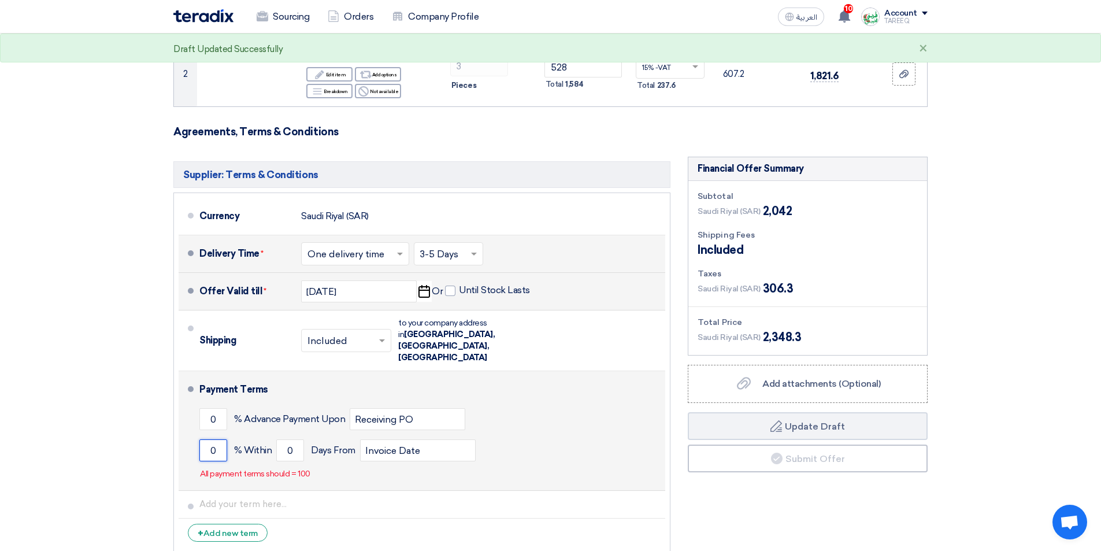
click at [203, 439] on input "0" at bounding box center [213, 450] width 28 height 22
type input "100"
click at [277, 439] on input "0" at bounding box center [290, 450] width 28 height 22
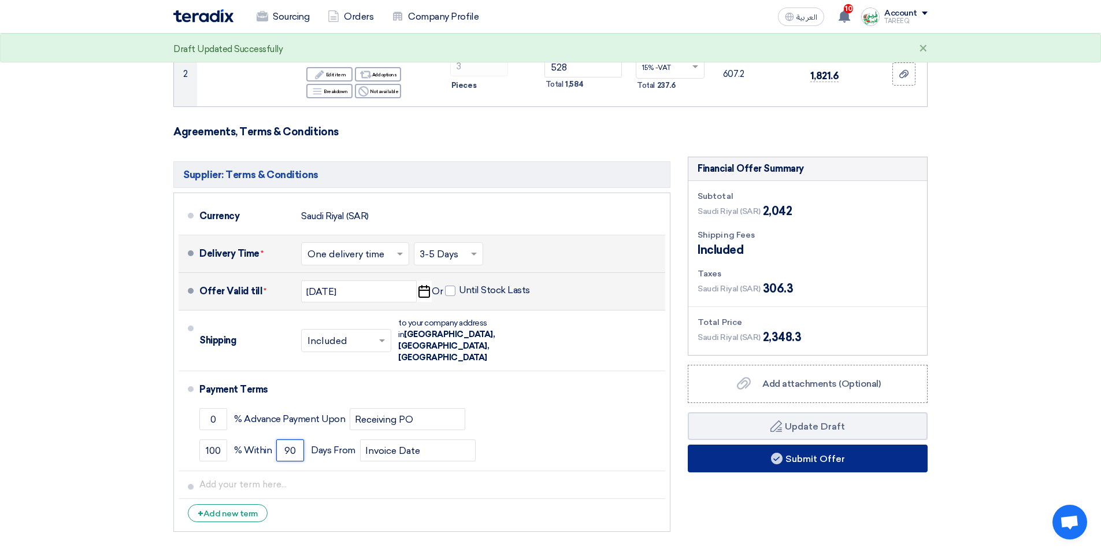
type input "90"
click at [739, 454] on button "Submit Offer" at bounding box center [808, 458] width 240 height 28
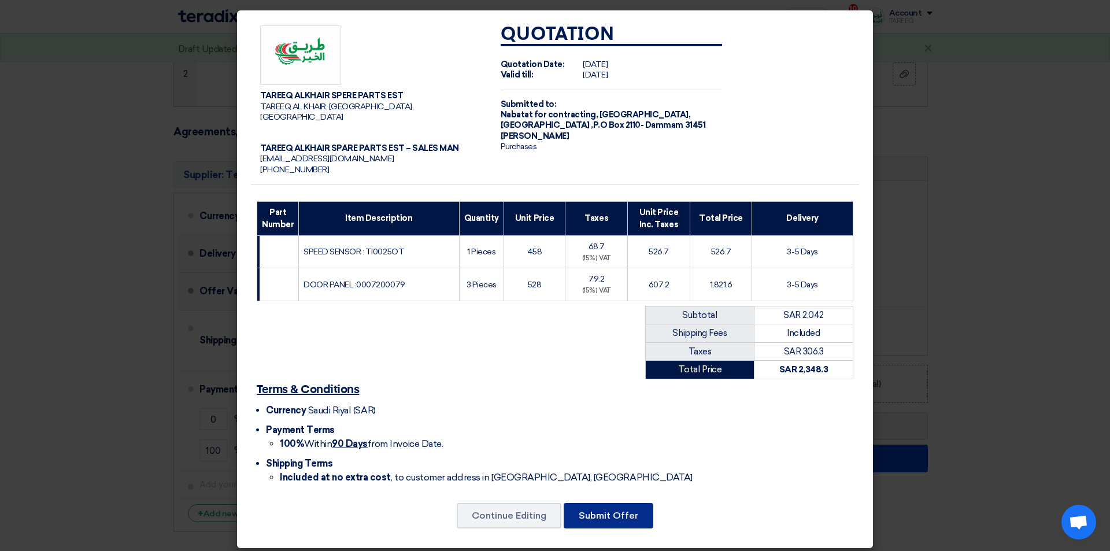
click at [593, 505] on button "Submit Offer" at bounding box center [609, 515] width 90 height 25
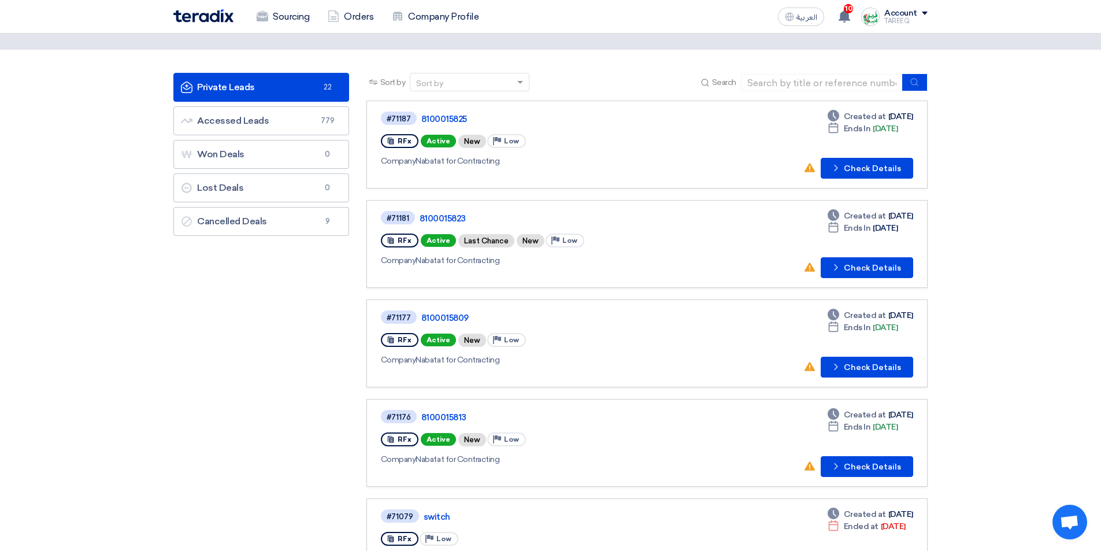
scroll to position [116, 0]
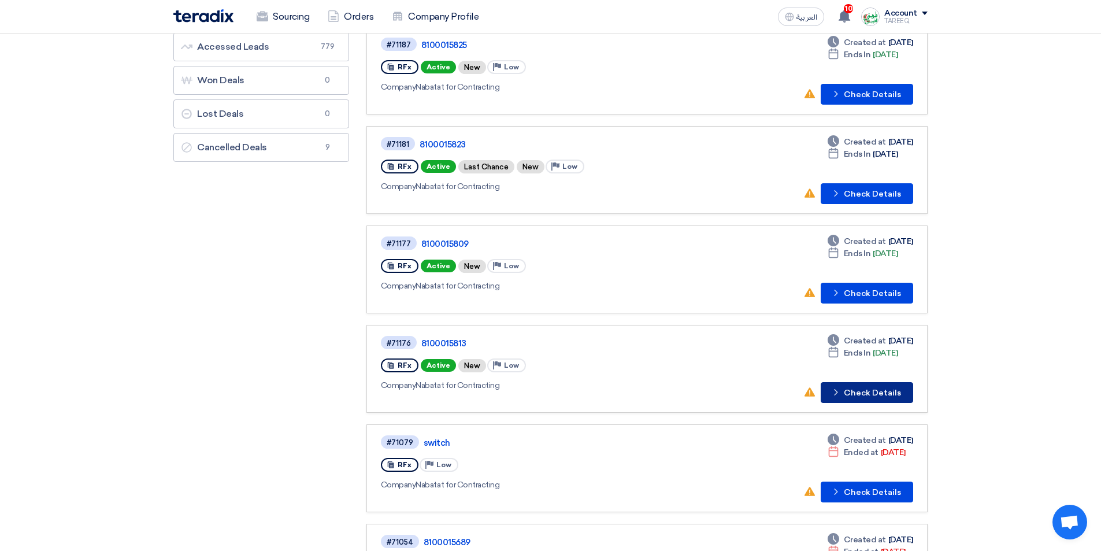
click at [878, 384] on button "Check details Check Details" at bounding box center [867, 392] width 92 height 21
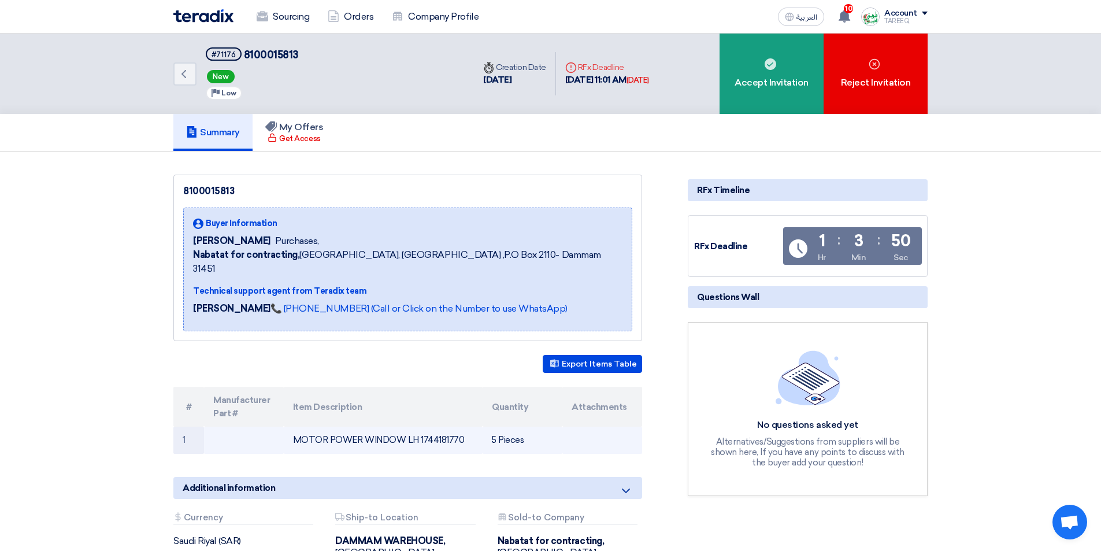
click at [446, 428] on td "MOTOR POWER WINDOW LH 1744181770" at bounding box center [383, 440] width 199 height 27
click at [446, 427] on td "MOTOR POWER WINDOW LH 1744181770" at bounding box center [383, 440] width 199 height 27
copy td "1744181770"
click at [586, 427] on td at bounding box center [602, 440] width 80 height 27
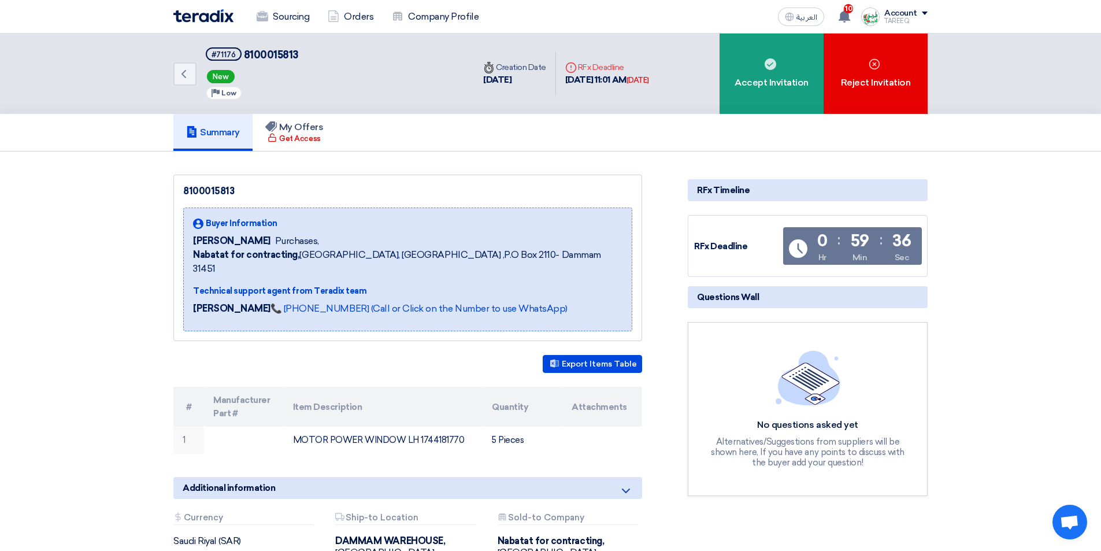
click at [419, 451] on div "8100015813 Buyer Information [PERSON_NAME] Purchases, Nabatat for contracting, …" at bounding box center [422, 392] width 514 height 435
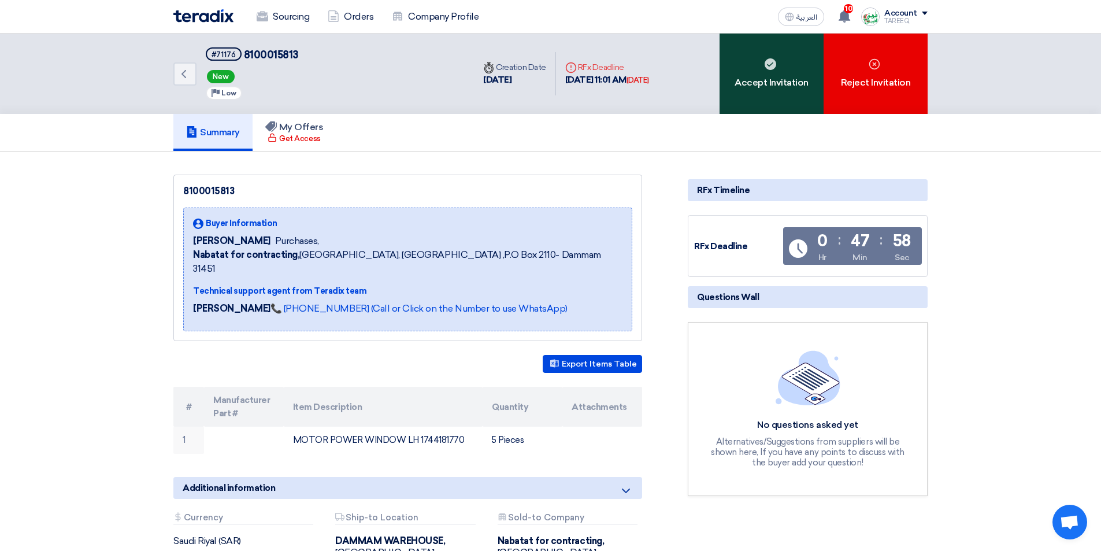
click at [779, 88] on div "Accept Invitation" at bounding box center [772, 74] width 104 height 80
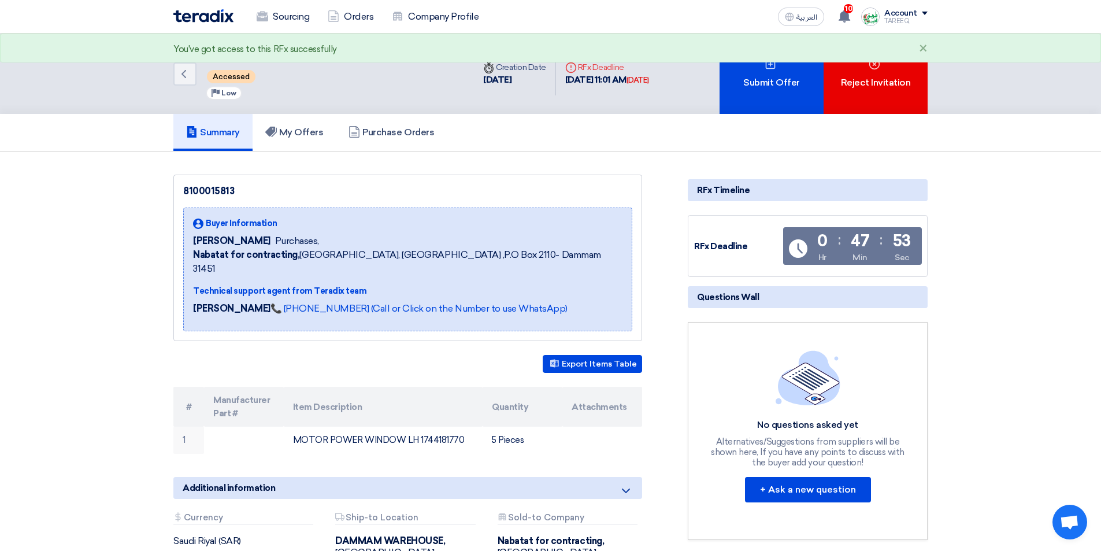
click at [777, 88] on div "Submit Offer" at bounding box center [772, 74] width 104 height 80
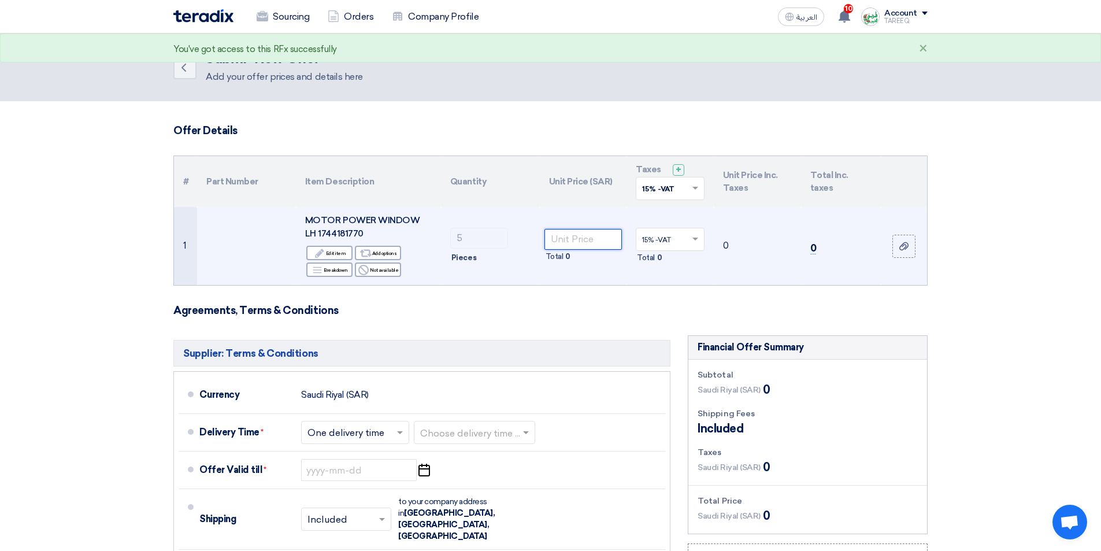
click at [579, 242] on input "number" at bounding box center [583, 239] width 78 height 21
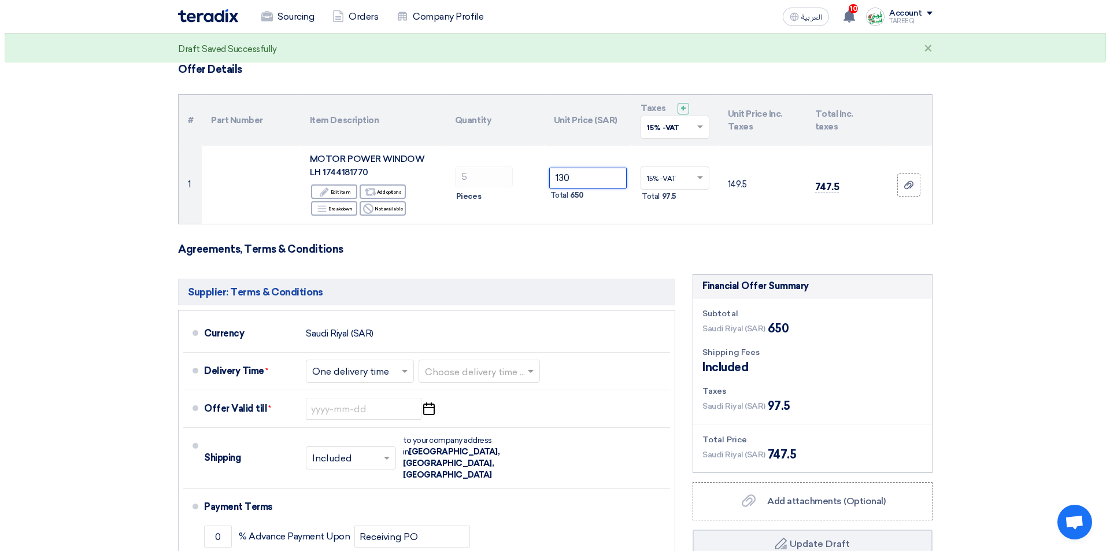
scroll to position [231, 0]
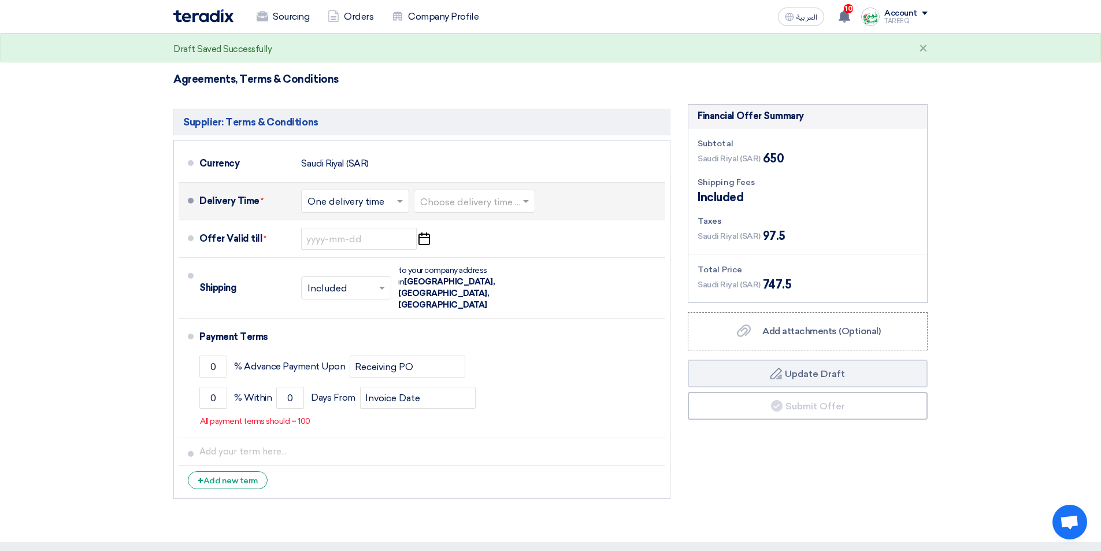
type input "130"
click at [461, 201] on input "text" at bounding box center [475, 202] width 110 height 17
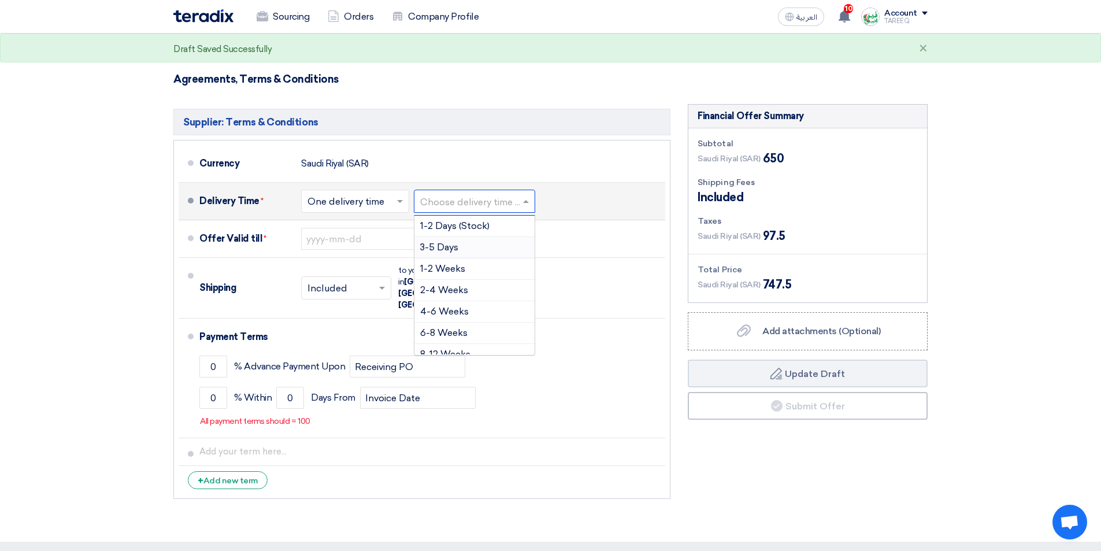
click at [451, 251] on span "3-5 Days" at bounding box center [439, 247] width 38 height 11
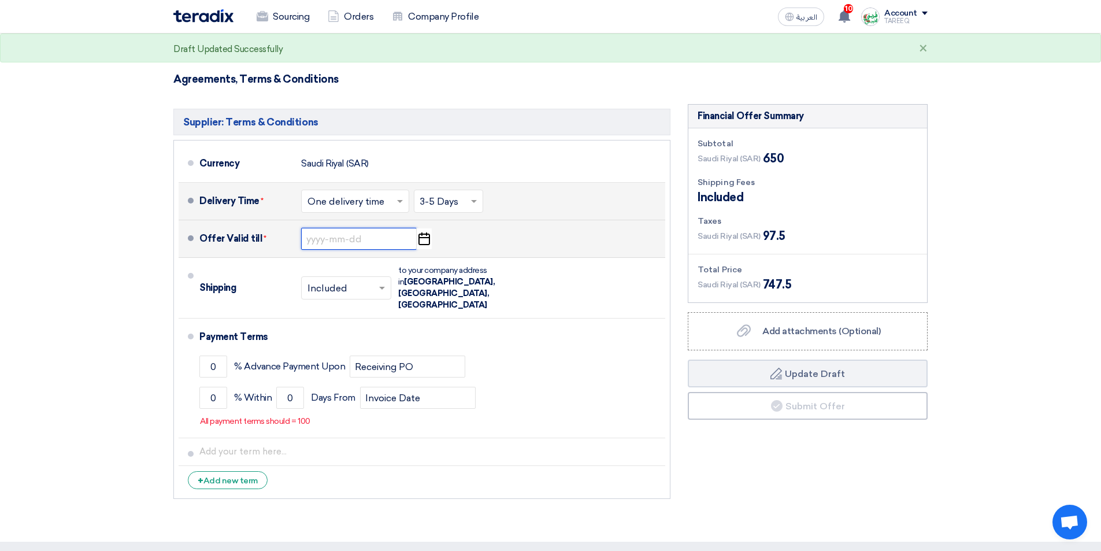
click at [350, 235] on input at bounding box center [359, 239] width 116 height 22
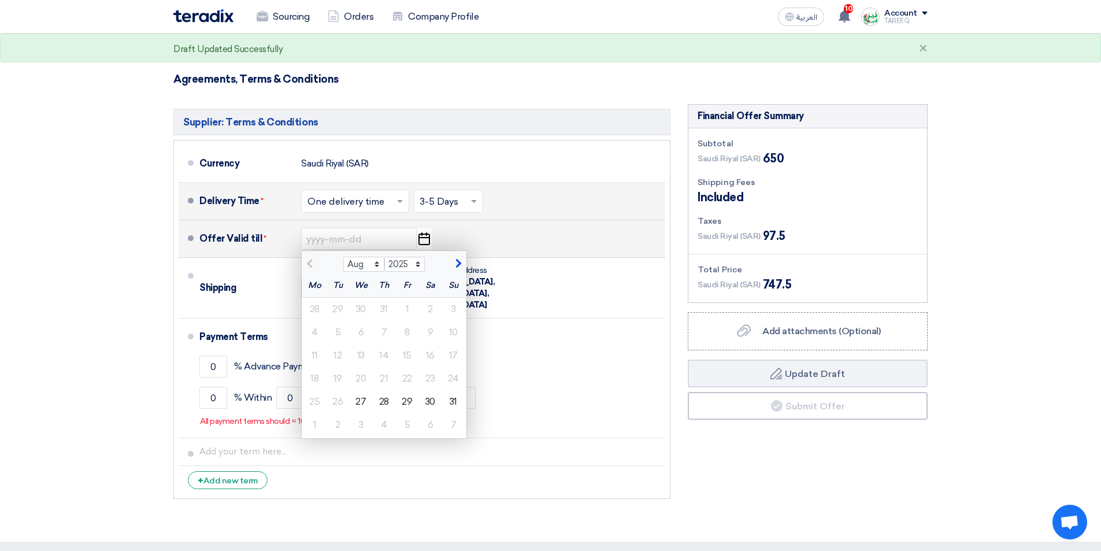
click at [457, 264] on span "button" at bounding box center [457, 263] width 6 height 10
select select "9"
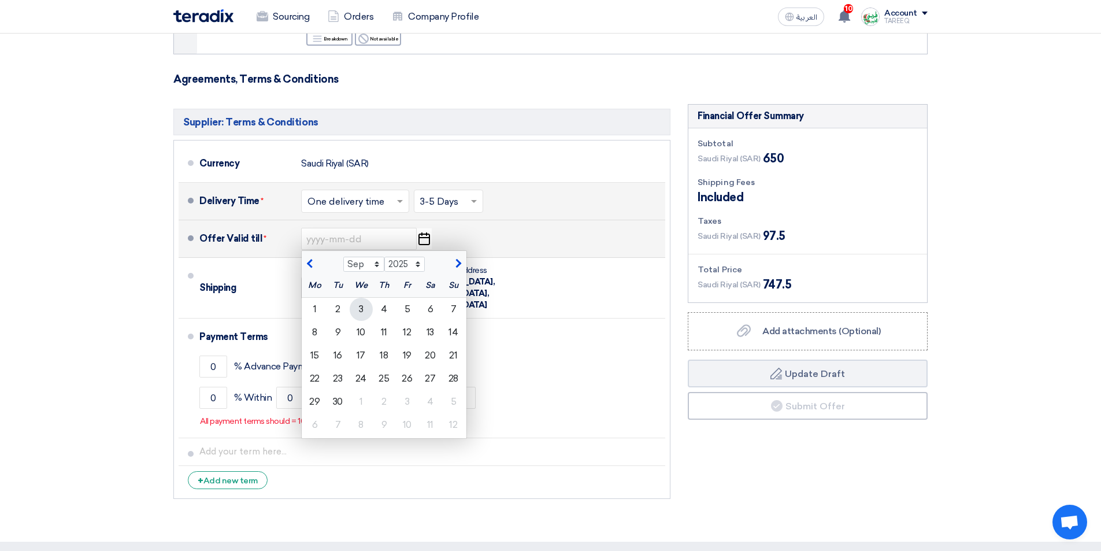
click at [366, 304] on div "3" at bounding box center [361, 309] width 23 height 23
type input "9/3/2025"
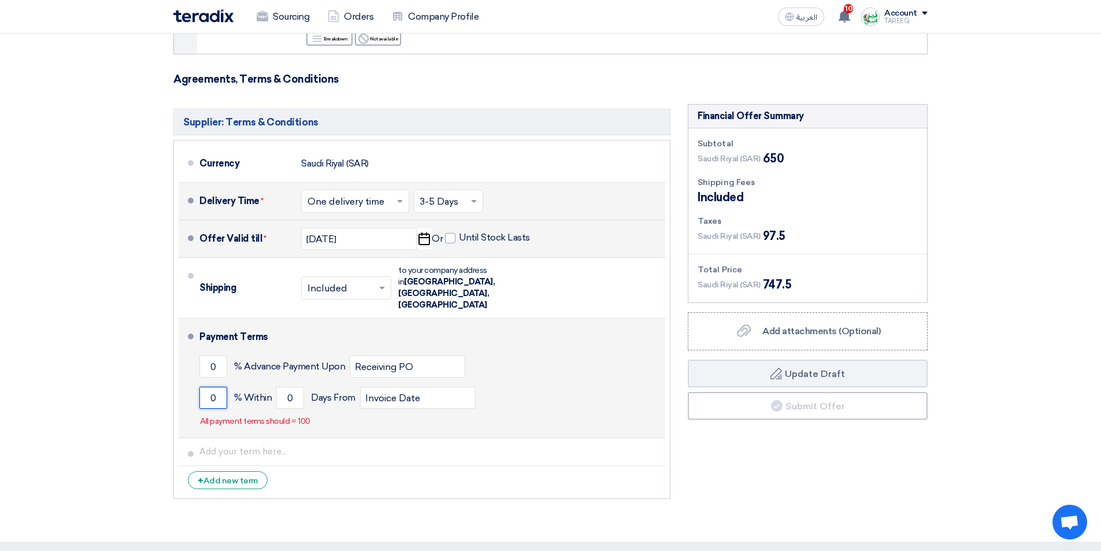
click at [207, 387] on input "0" at bounding box center [213, 398] width 28 height 22
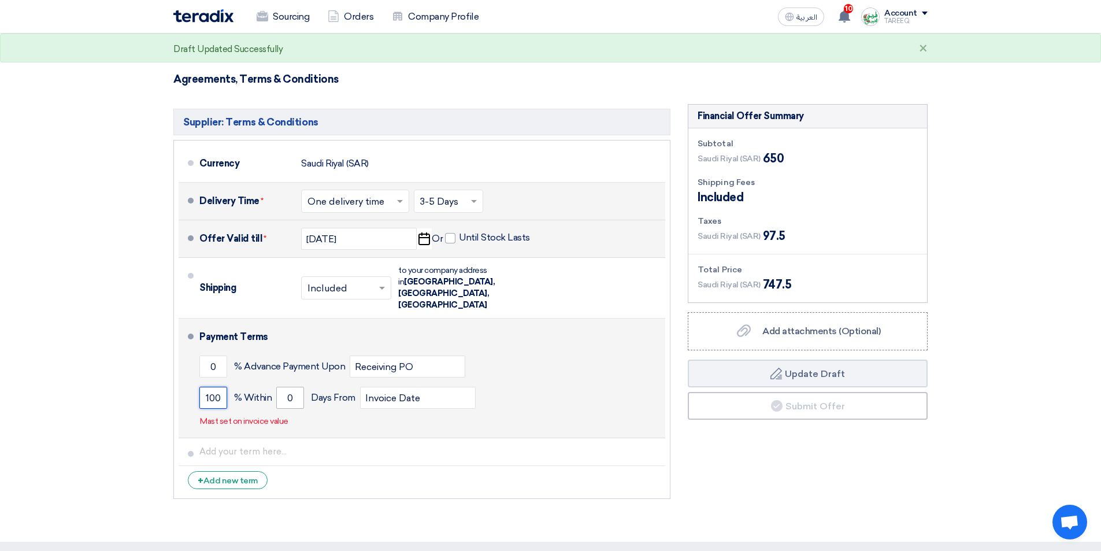
type input "100"
click at [276, 387] on input "0" at bounding box center [290, 398] width 28 height 22
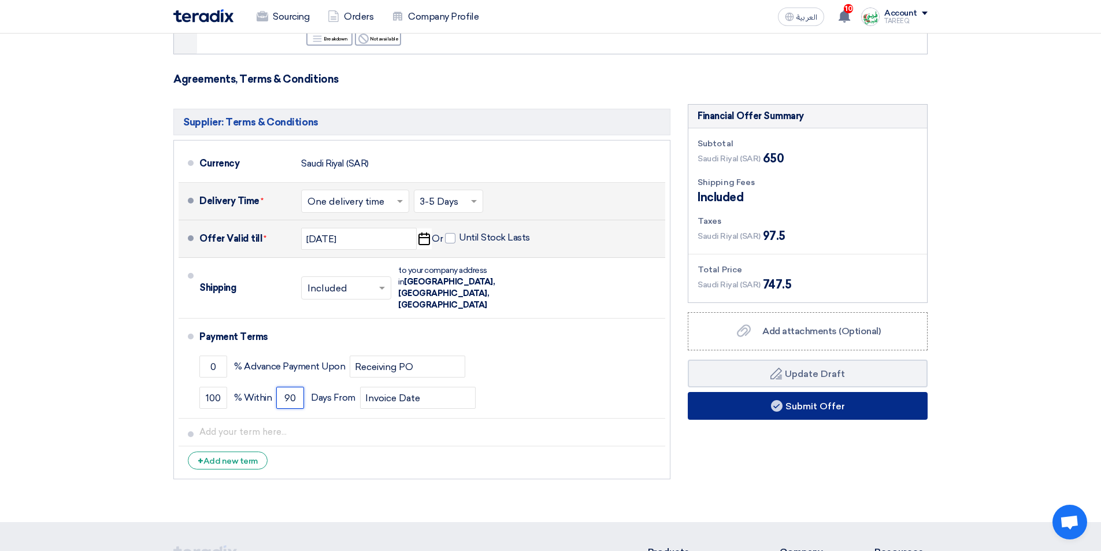
type input "90"
click at [716, 411] on button "Submit Offer" at bounding box center [808, 406] width 240 height 28
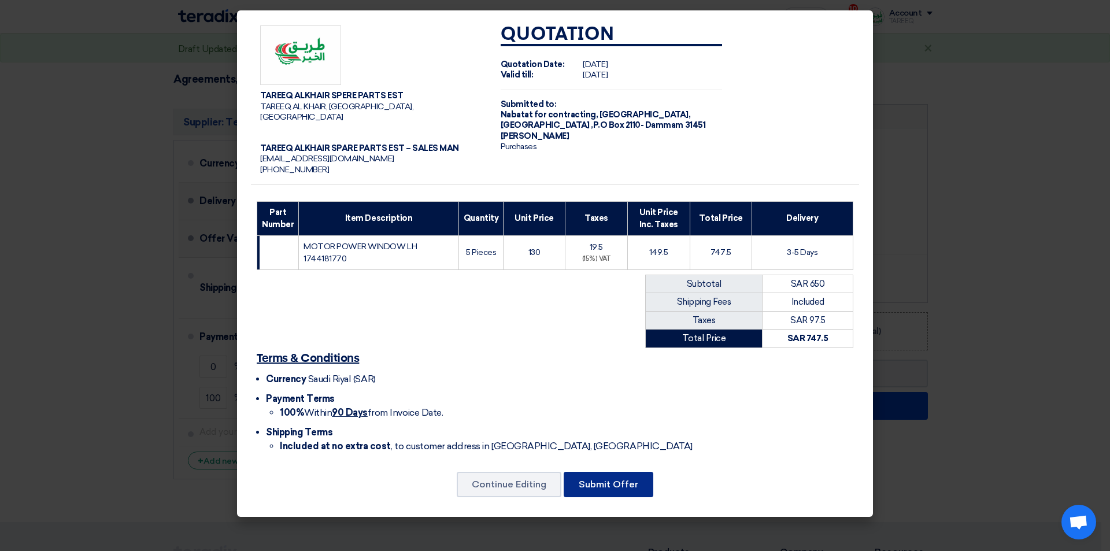
click at [590, 472] on button "Submit Offer" at bounding box center [609, 484] width 90 height 25
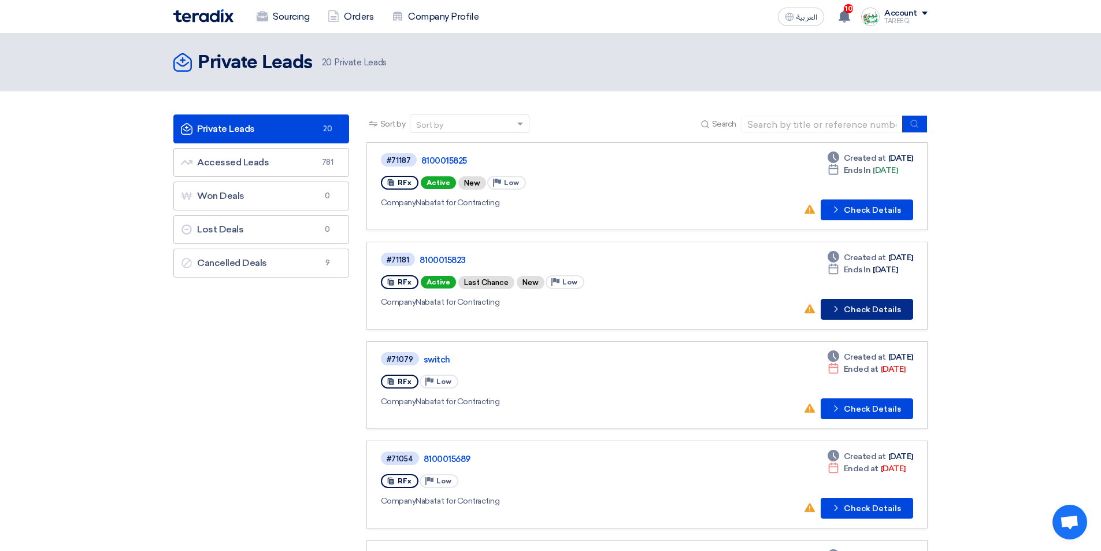
click at [859, 314] on button "Check details Check Details" at bounding box center [867, 309] width 92 height 21
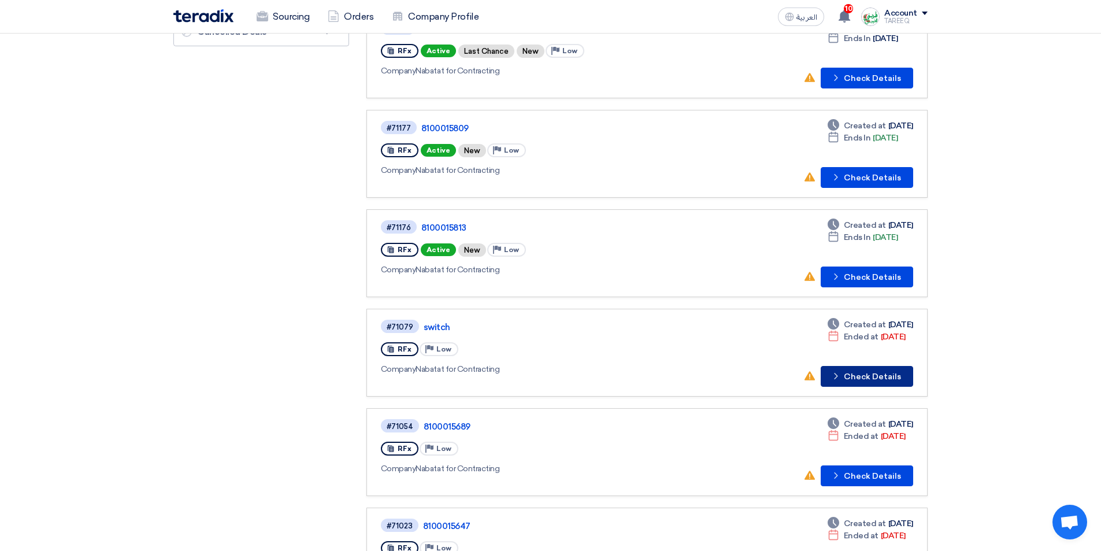
scroll to position [173, 0]
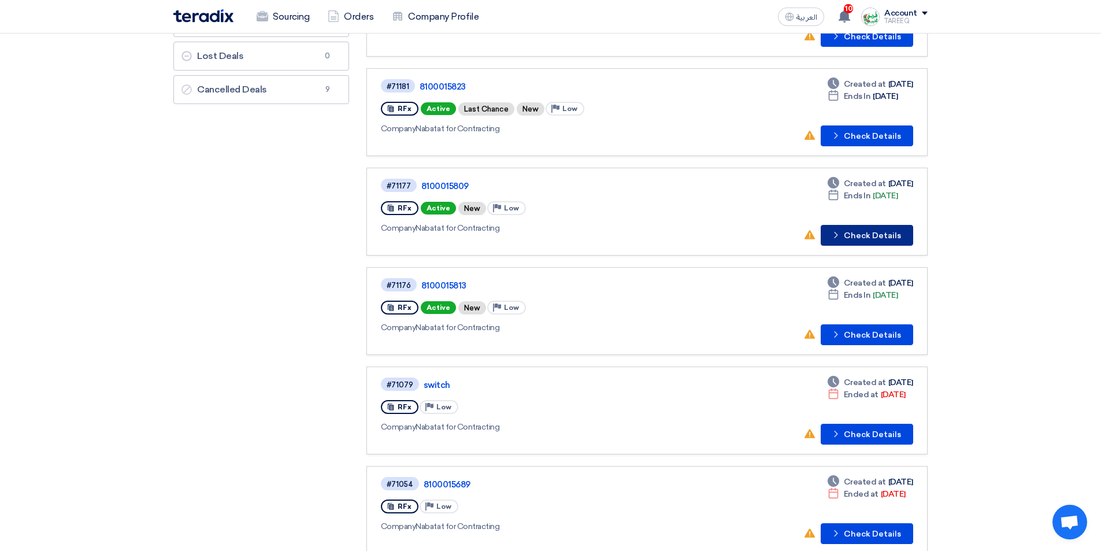
click at [867, 243] on button "Check details Check Details" at bounding box center [867, 235] width 92 height 21
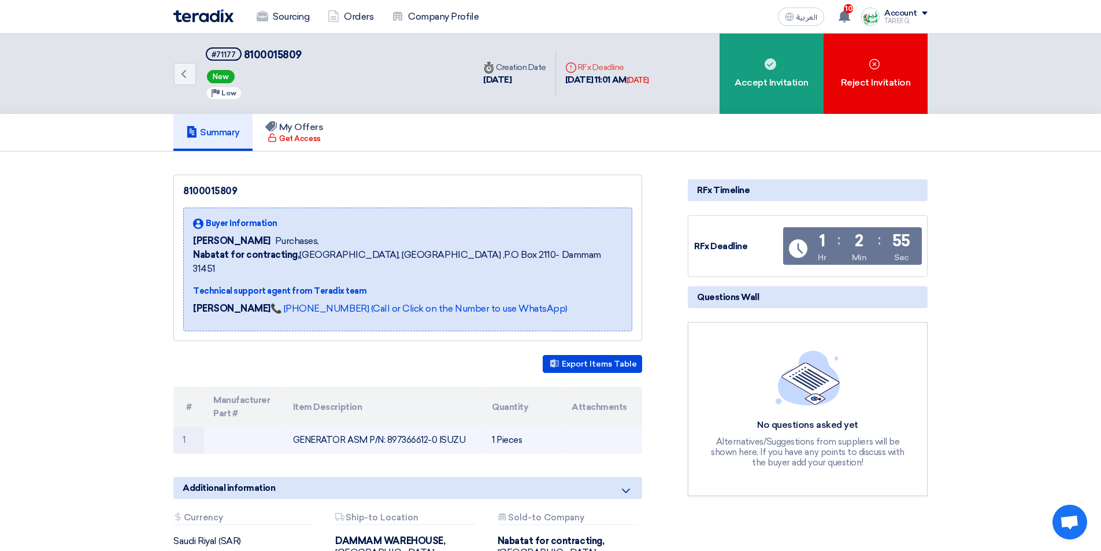
click at [412, 427] on td "GENERATOR ASM P/N: 897366612-0 ISUZU" at bounding box center [383, 440] width 199 height 27
copy td "897366612"
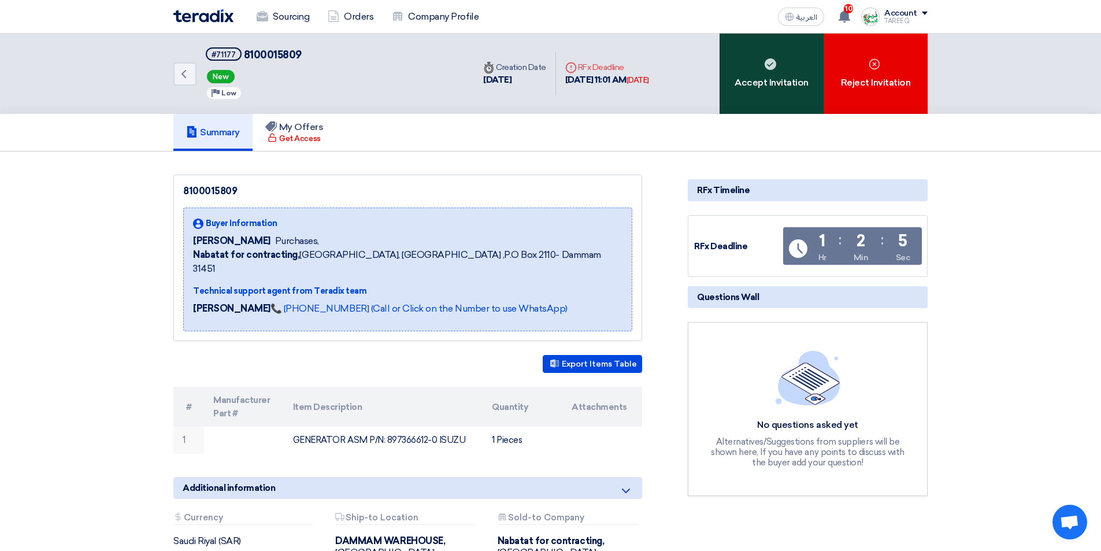
click at [736, 77] on div "Accept Invitation" at bounding box center [772, 74] width 104 height 80
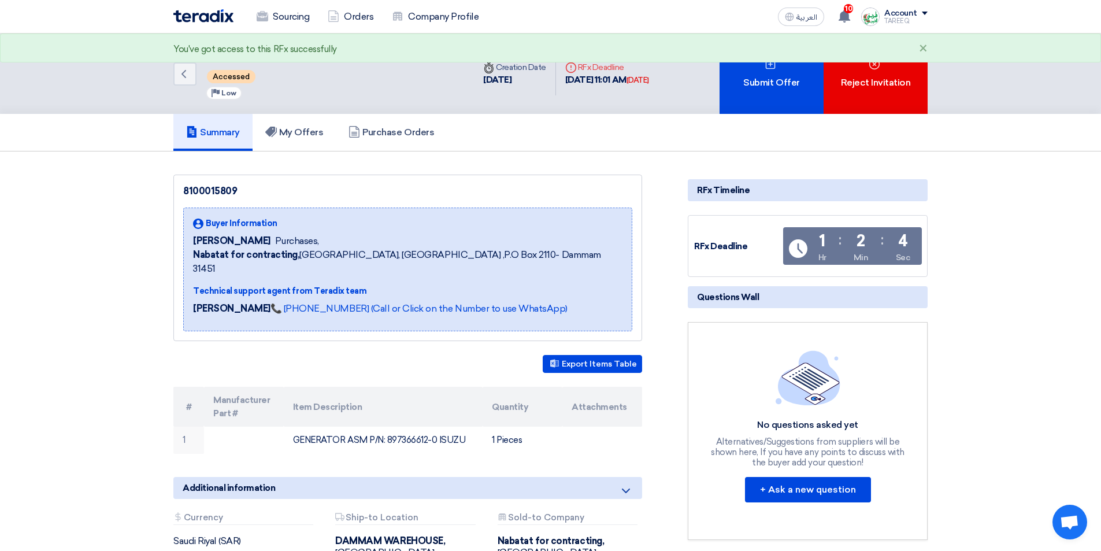
click at [736, 77] on div "Submit Offer" at bounding box center [772, 74] width 104 height 80
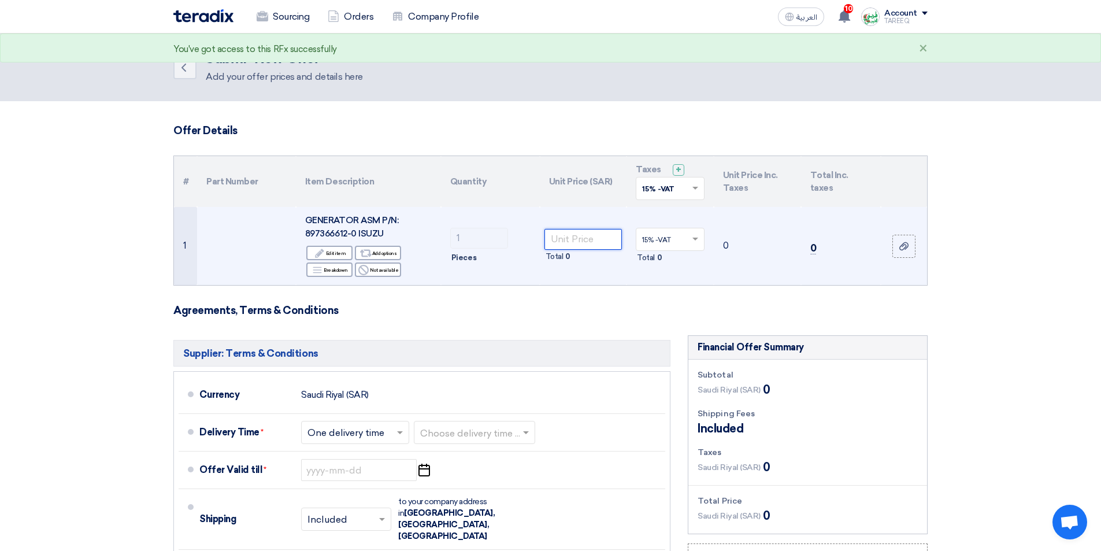
click at [576, 235] on input "number" at bounding box center [583, 239] width 78 height 21
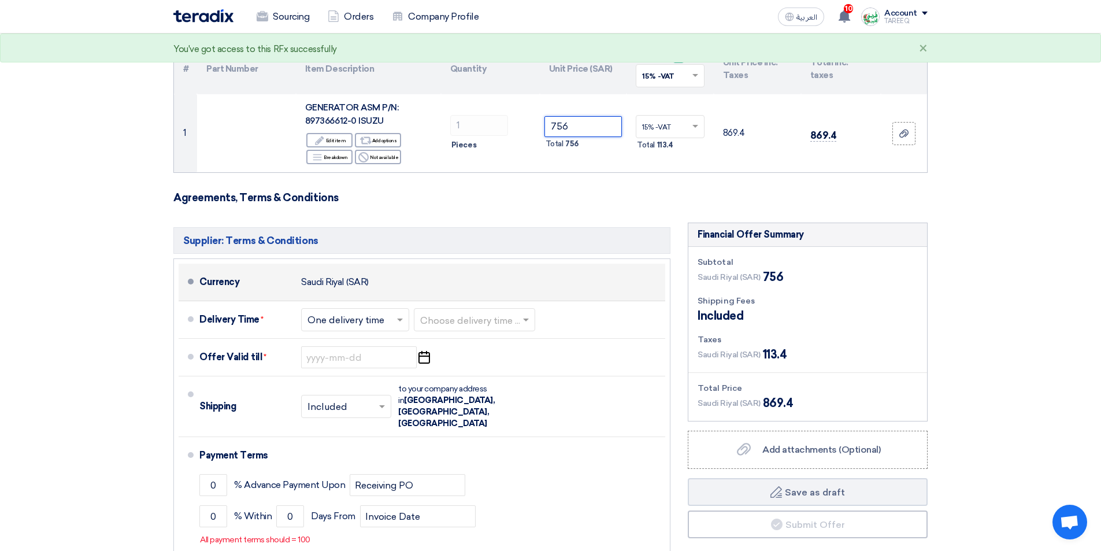
scroll to position [116, 0]
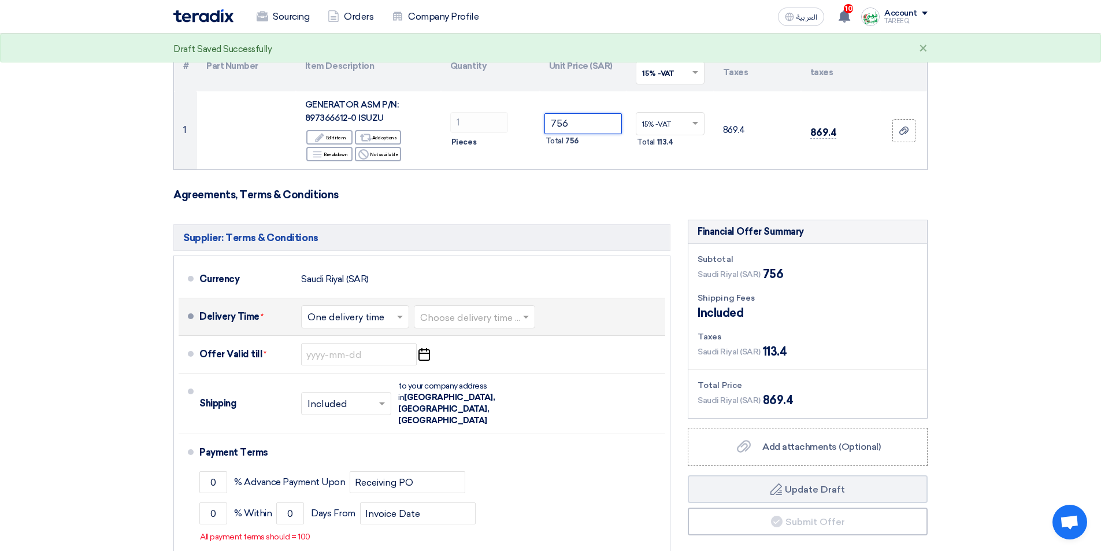
type input "756"
click at [492, 316] on input "text" at bounding box center [475, 318] width 110 height 17
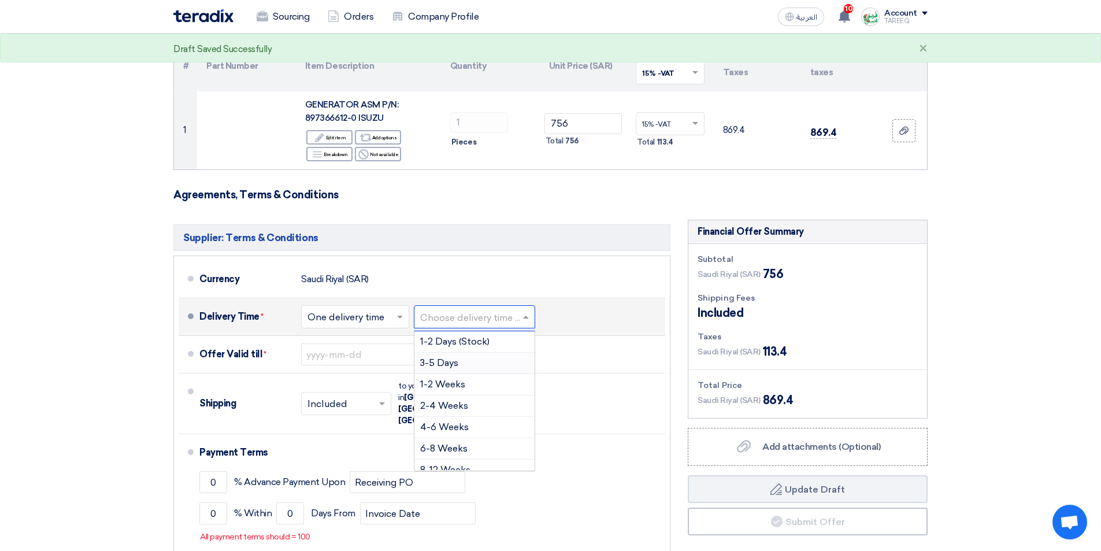
click at [454, 364] on span "3-5 Days" at bounding box center [439, 362] width 38 height 11
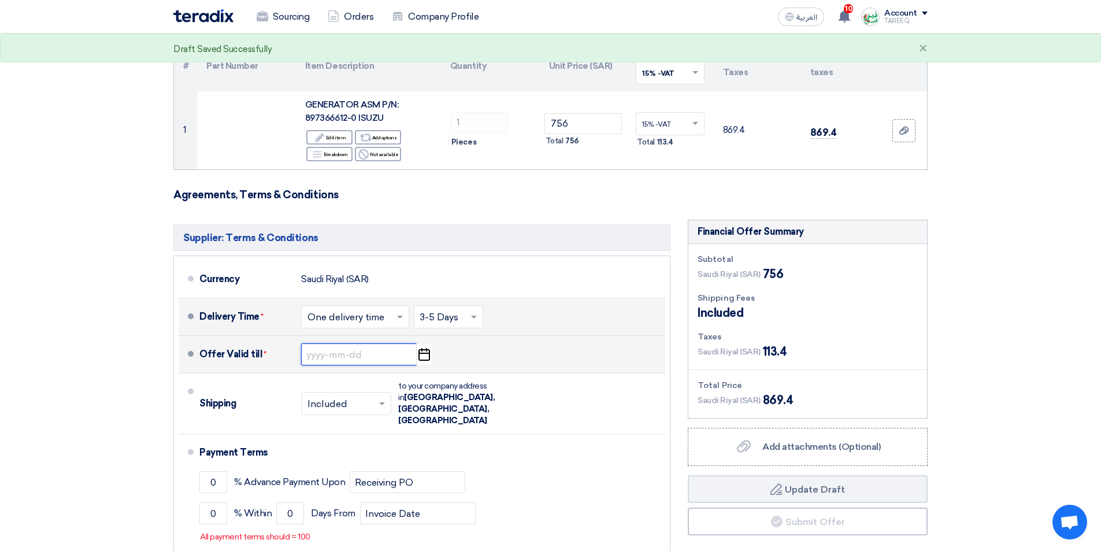
click at [379, 355] on input at bounding box center [359, 354] width 116 height 22
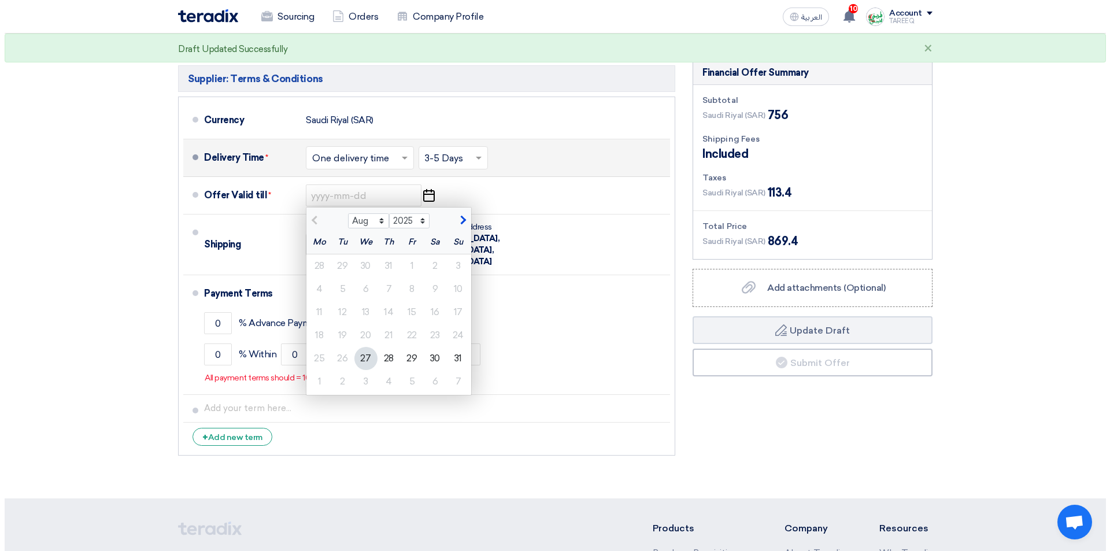
scroll to position [289, 0]
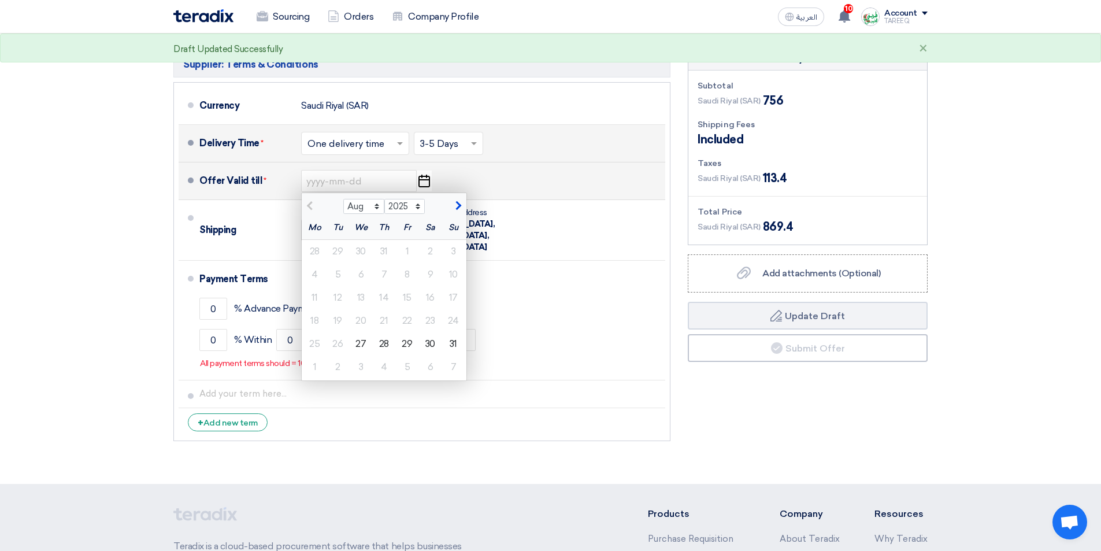
click at [458, 204] on span "button" at bounding box center [457, 206] width 6 height 10
select select "9"
click at [361, 251] on div "3" at bounding box center [361, 251] width 23 height 23
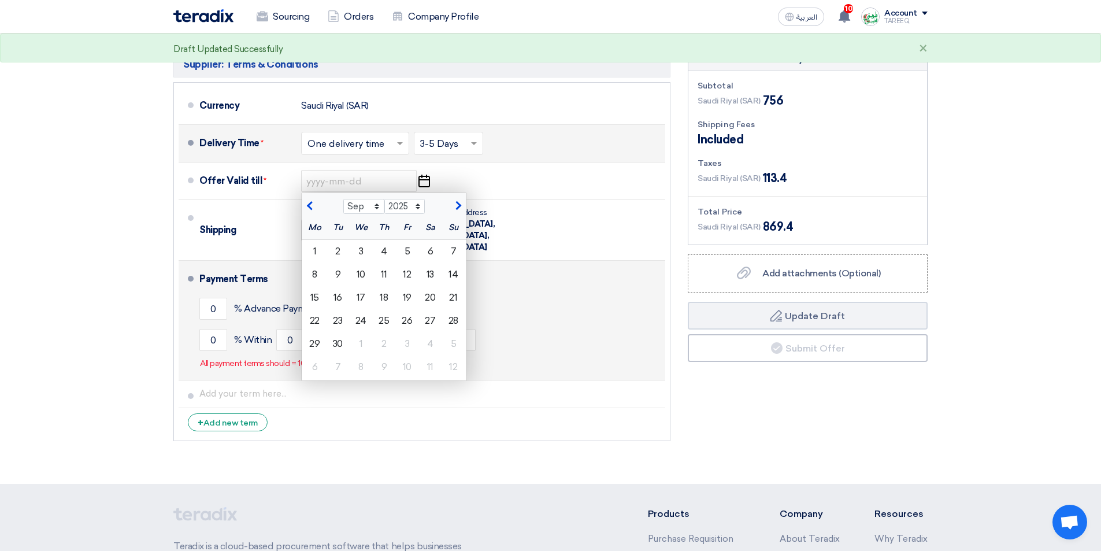
type input "9/3/2025"
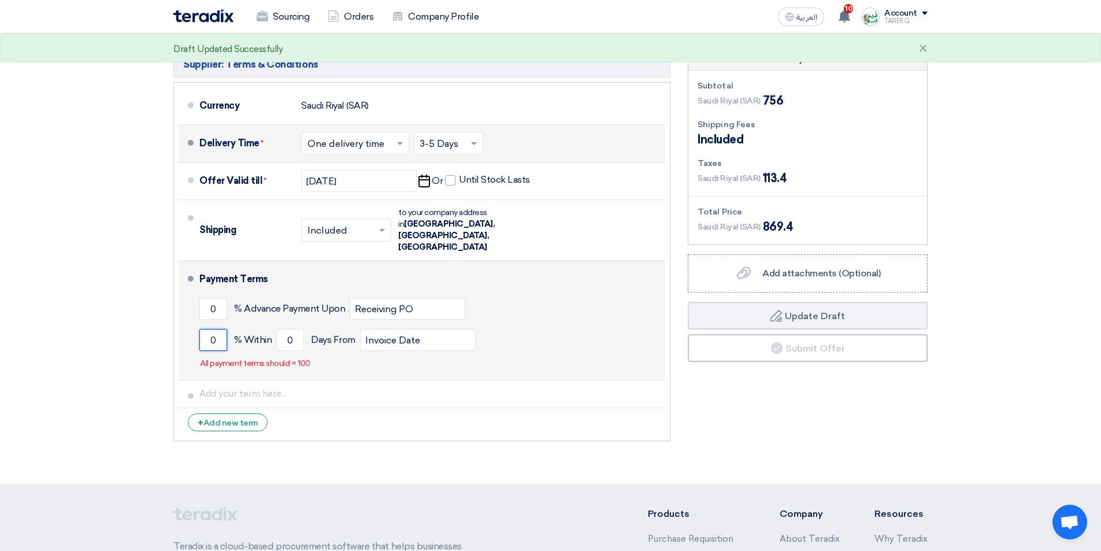
click at [201, 329] on input "0" at bounding box center [213, 340] width 28 height 22
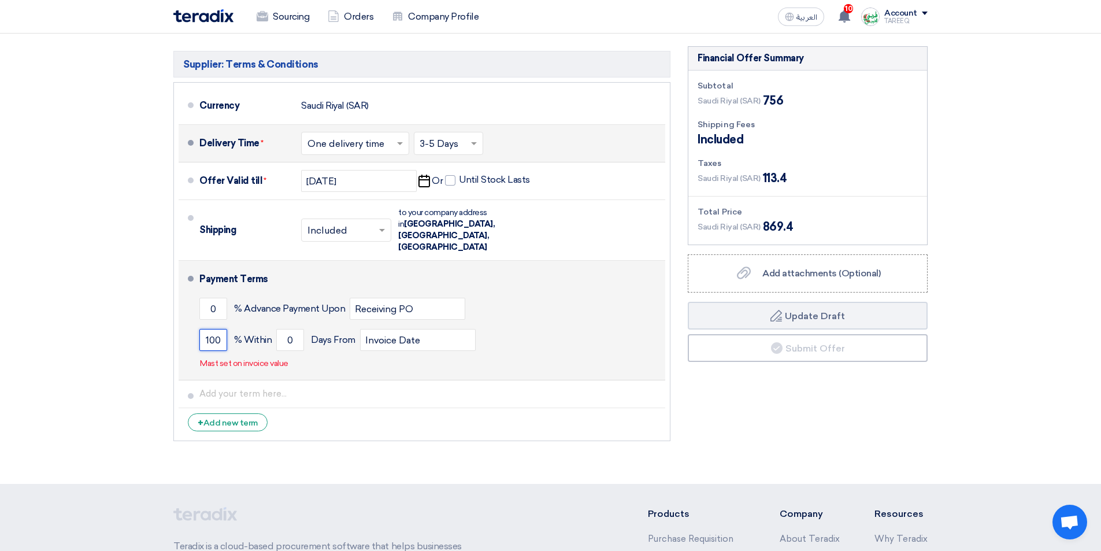
type input "100"
click at [273, 324] on div "100 % Within 0 Days From Invoice Date" at bounding box center [429, 339] width 461 height 31
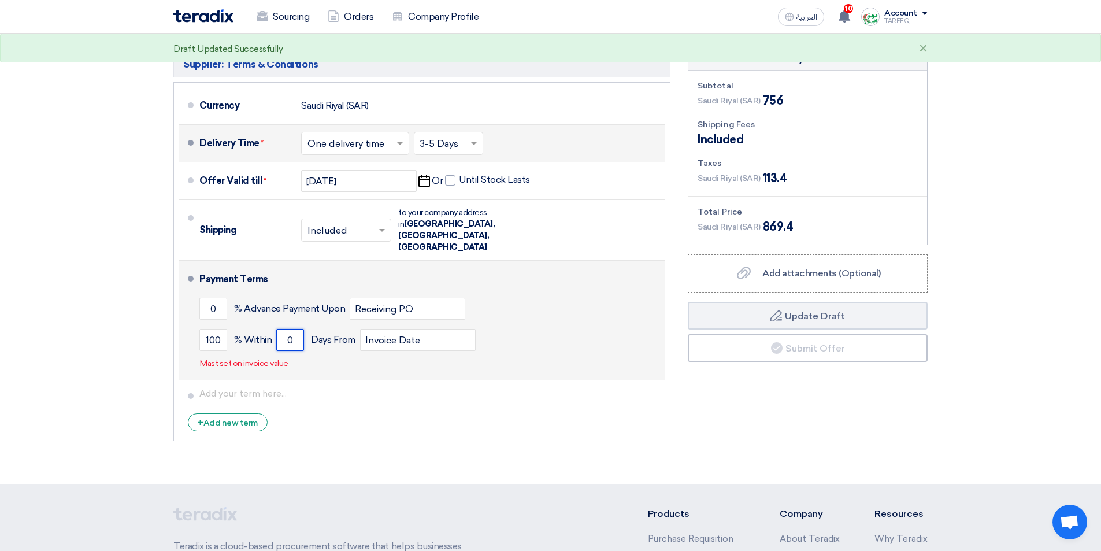
click at [281, 329] on input "0" at bounding box center [290, 340] width 28 height 22
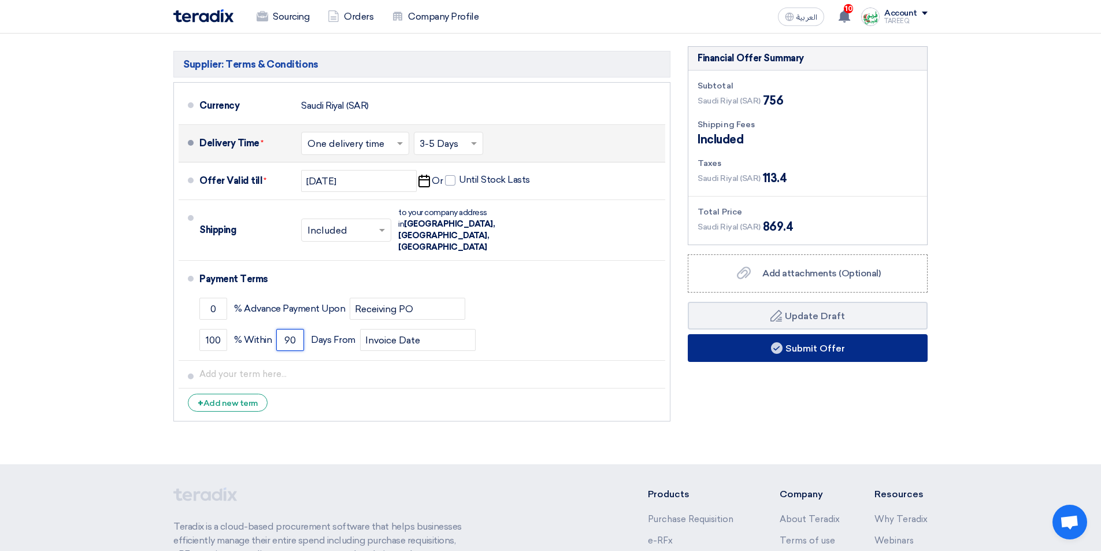
type input "90"
click at [741, 353] on button "Submit Offer" at bounding box center [808, 348] width 240 height 28
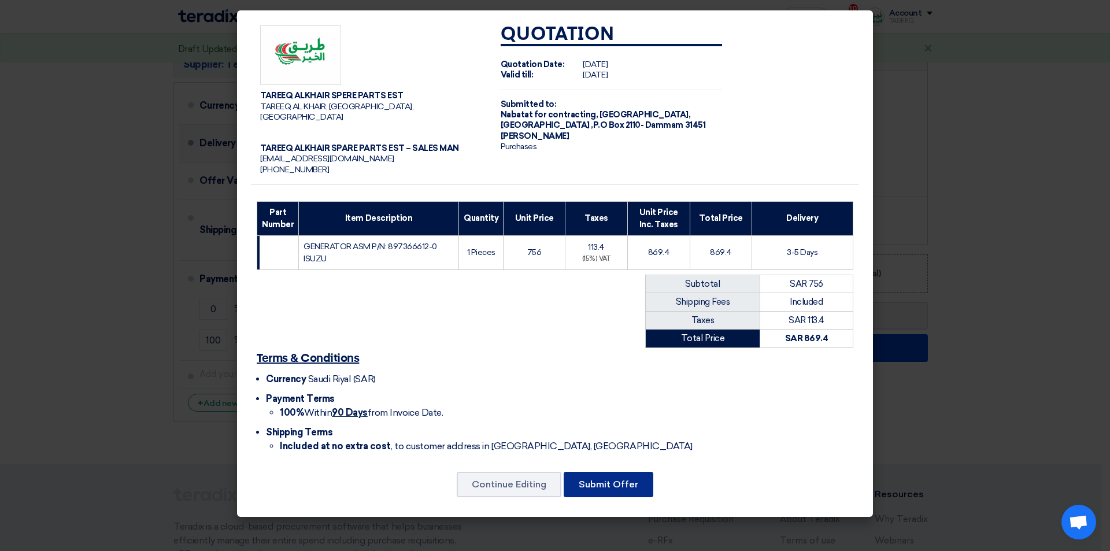
click at [583, 480] on button "Submit Offer" at bounding box center [609, 484] width 90 height 25
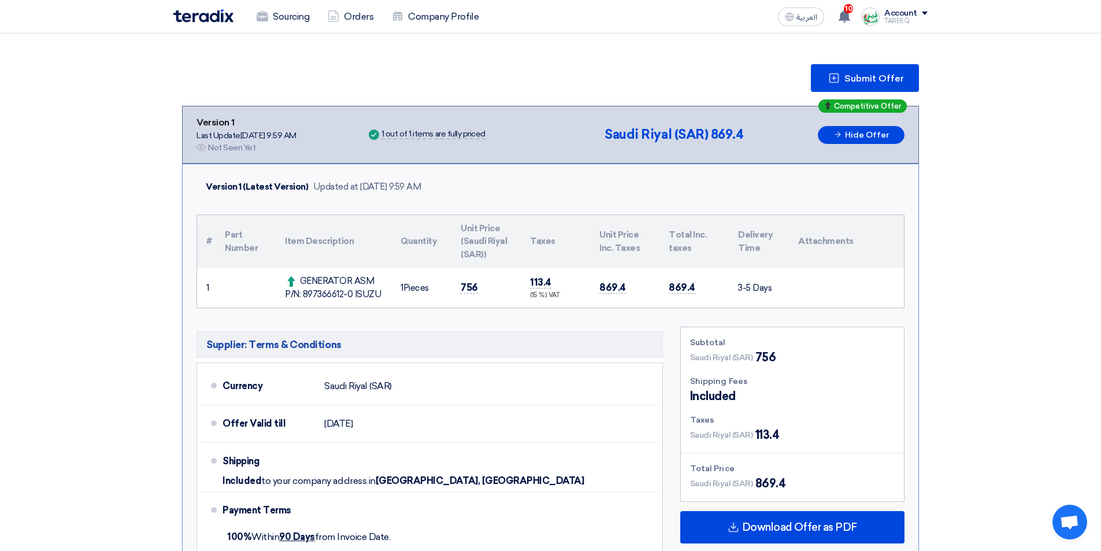
scroll to position [173, 0]
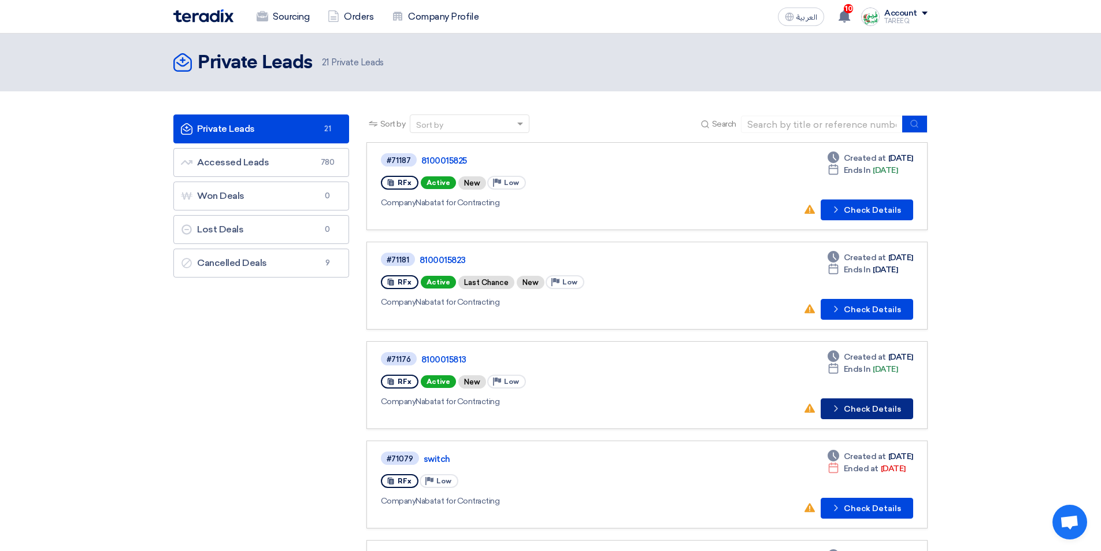
click at [873, 406] on button "Check details Check Details" at bounding box center [867, 408] width 92 height 21
click at [877, 313] on button "Check details Check Details" at bounding box center [867, 309] width 92 height 21
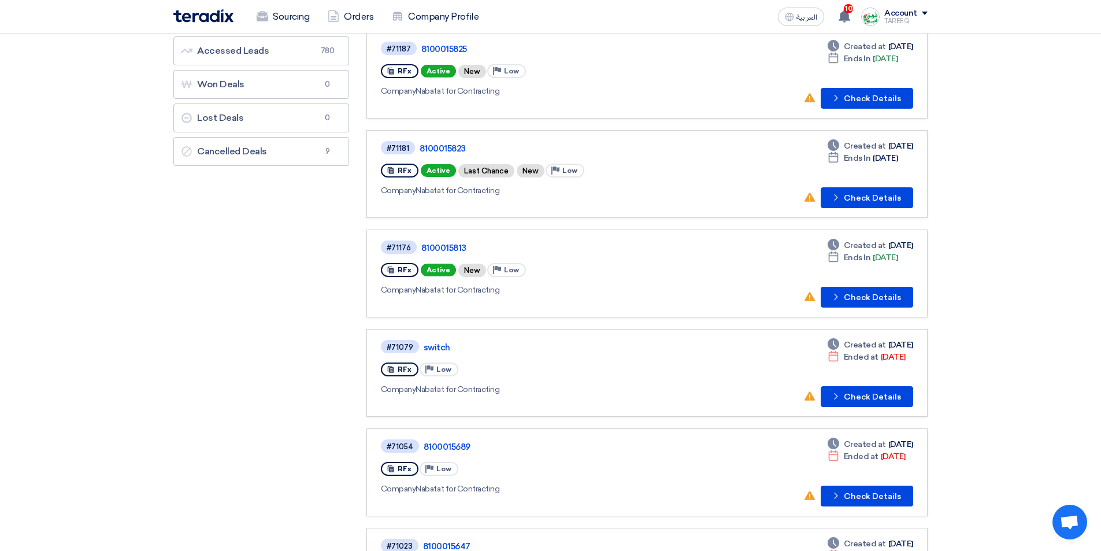
scroll to position [116, 0]
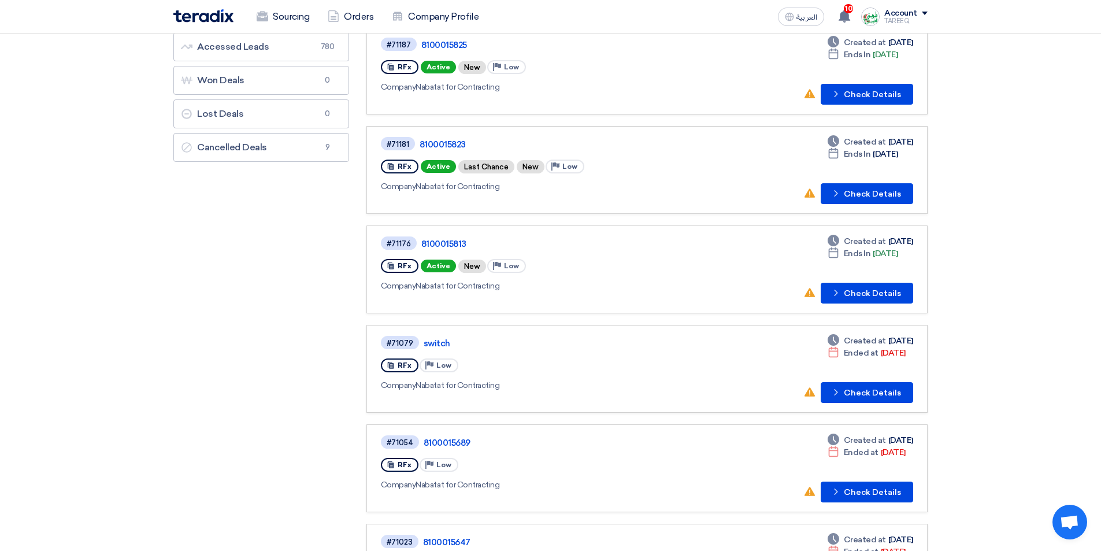
click at [850, 380] on div "Deadline Created at Aug 18, 2025 Deadline Ended at Aug 18, 2025 No action taken…" at bounding box center [858, 369] width 110 height 68
click at [850, 390] on button "Check details Check Details" at bounding box center [867, 392] width 92 height 21
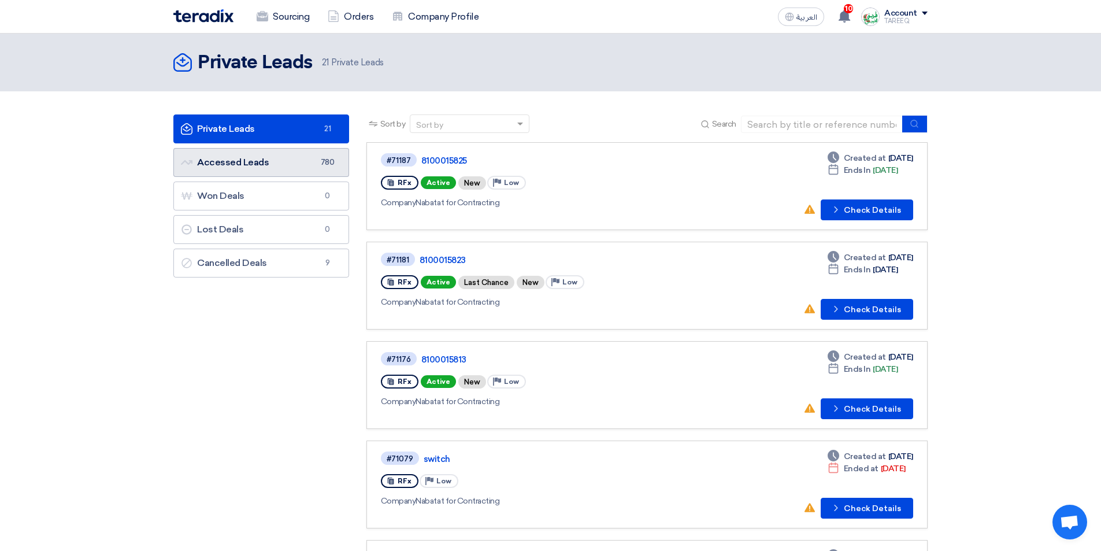
click at [313, 166] on link "Accessed Leads Accessed Leads 780" at bounding box center [261, 162] width 176 height 29
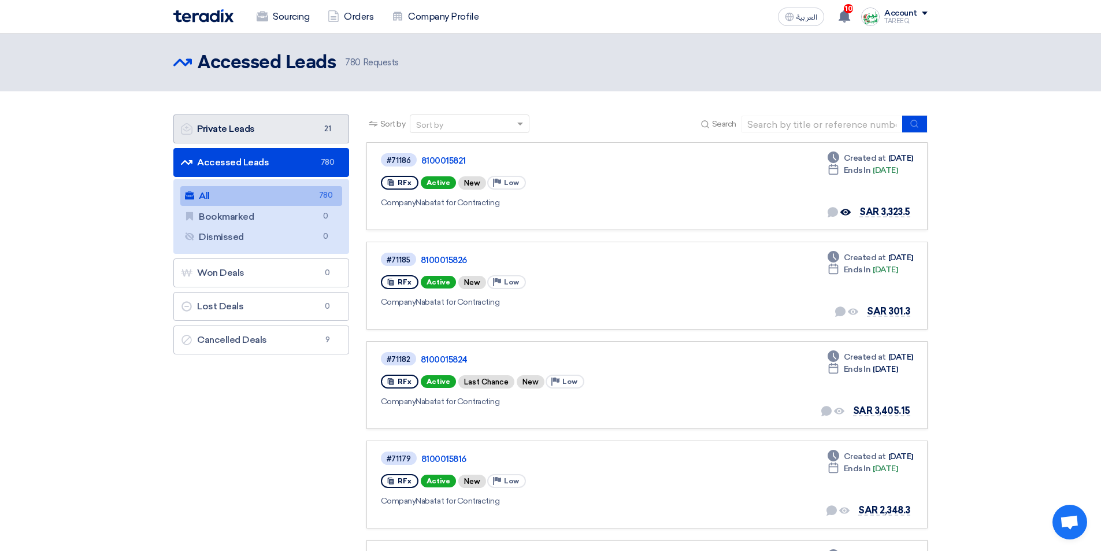
click at [209, 129] on link "Private Leads Private Leads 21" at bounding box center [261, 128] width 176 height 29
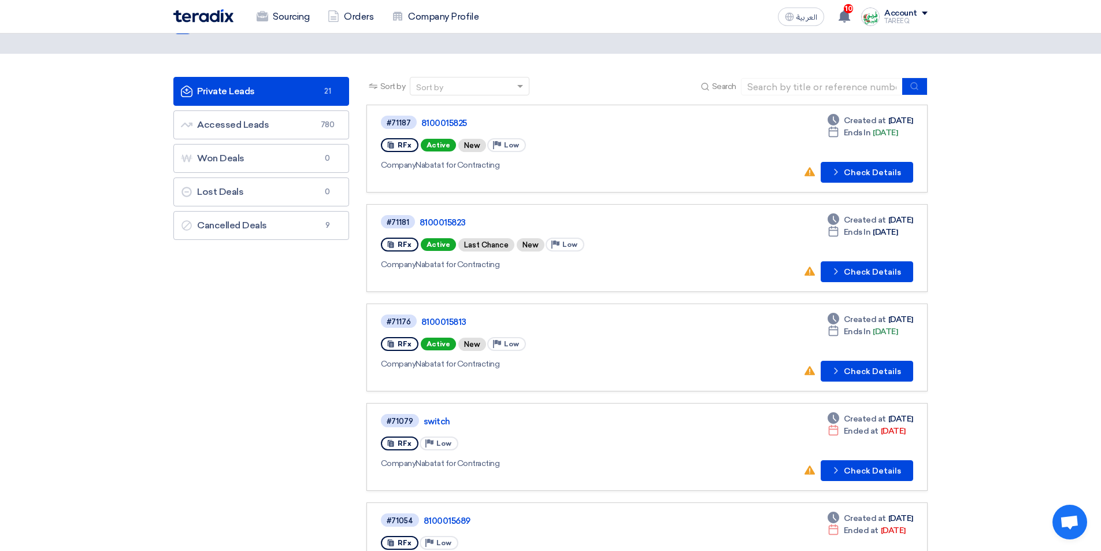
scroll to position [58, 0]
